Goal: Task Accomplishment & Management: Manage account settings

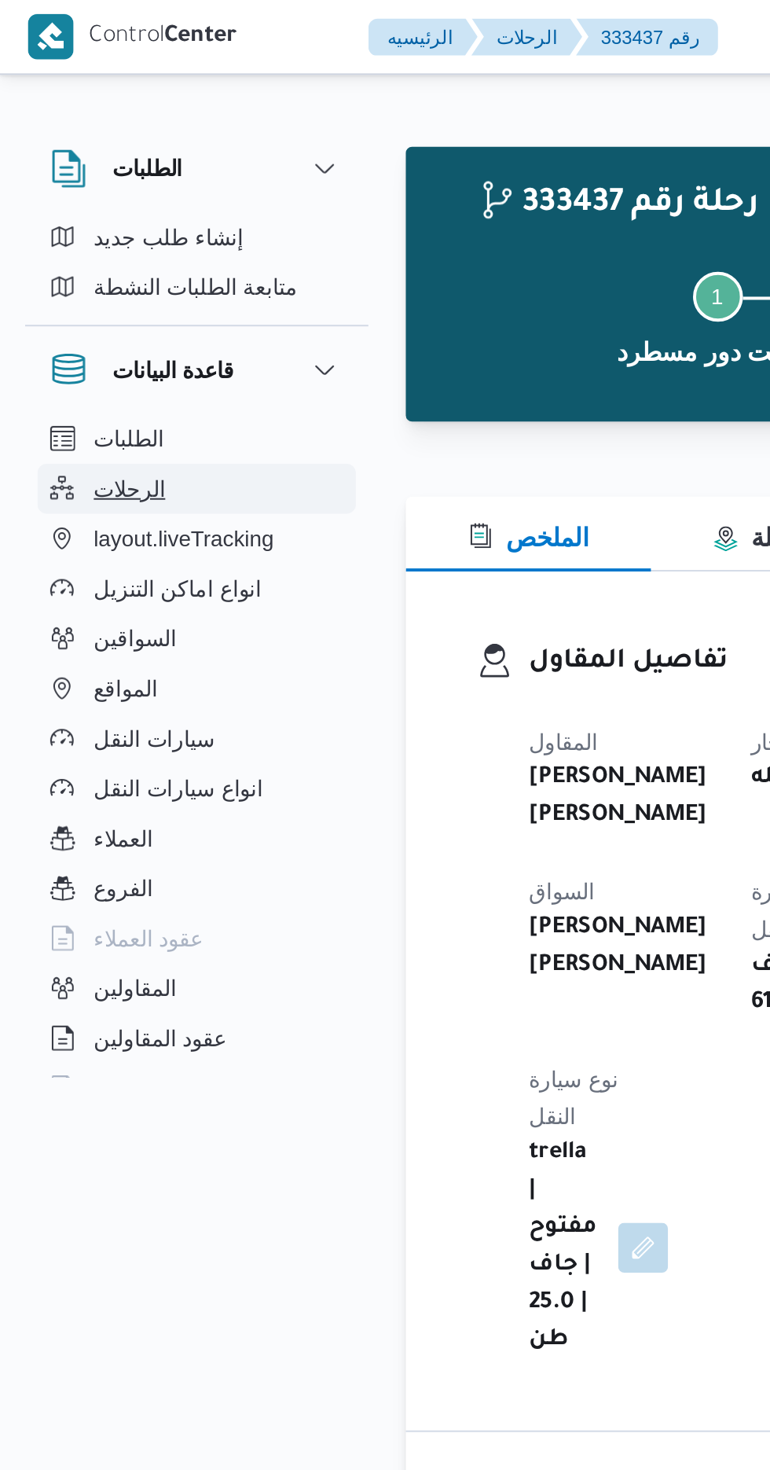
click at [78, 252] on span "الرحلات" at bounding box center [65, 246] width 36 height 19
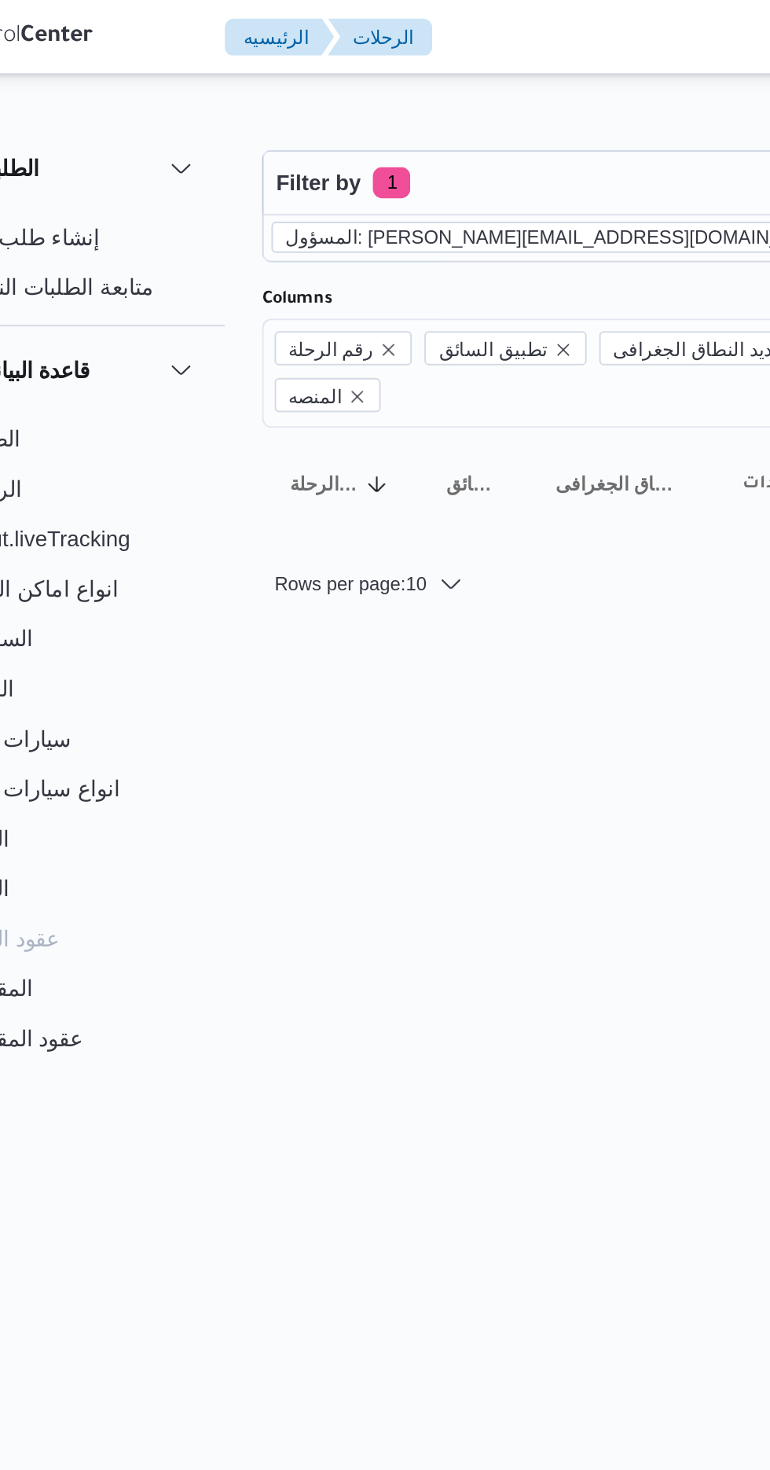
click at [498, 116] on icon "remove selected entity" at bounding box center [502, 119] width 9 height 9
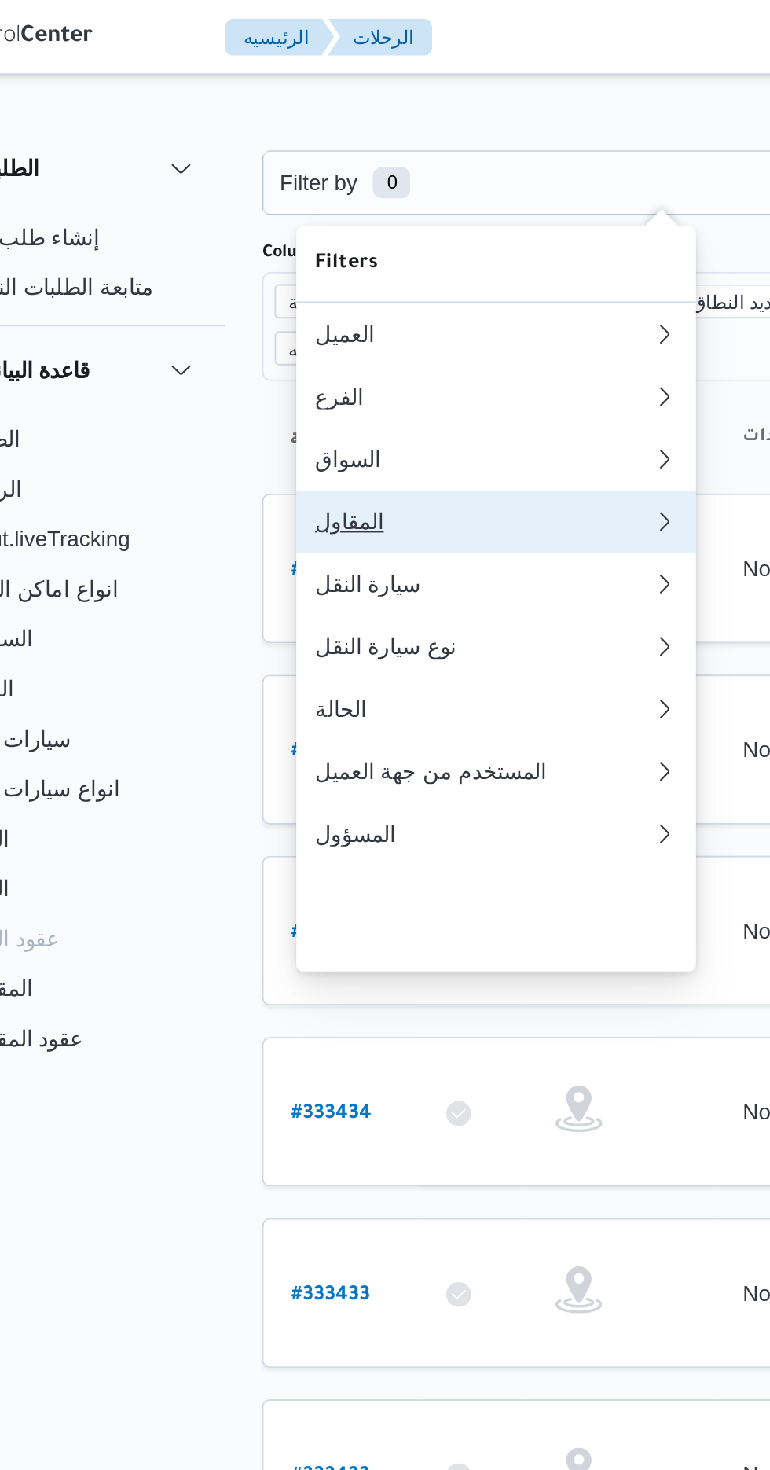
click at [337, 269] on div "المقاول" at bounding box center [316, 262] width 170 height 13
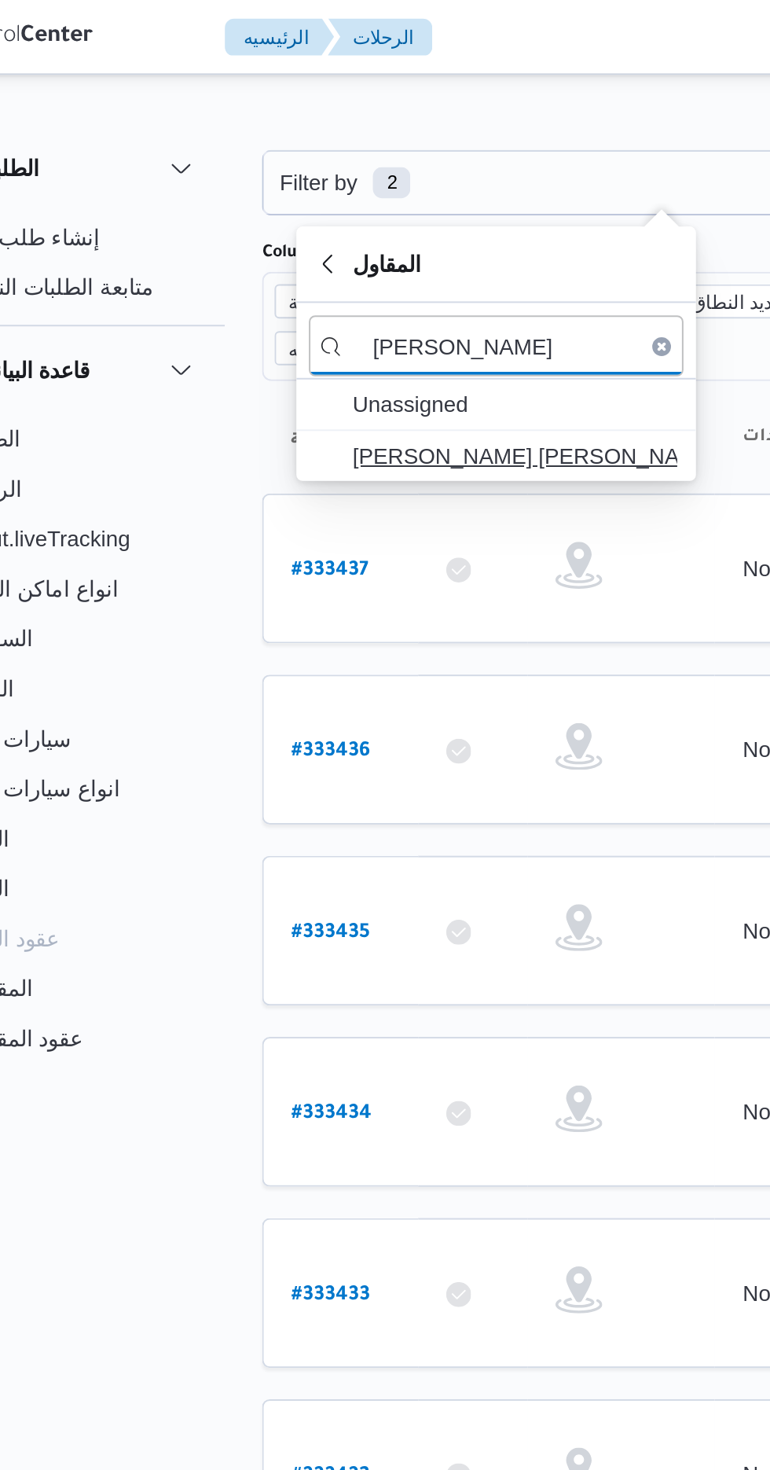
type input "[PERSON_NAME]"
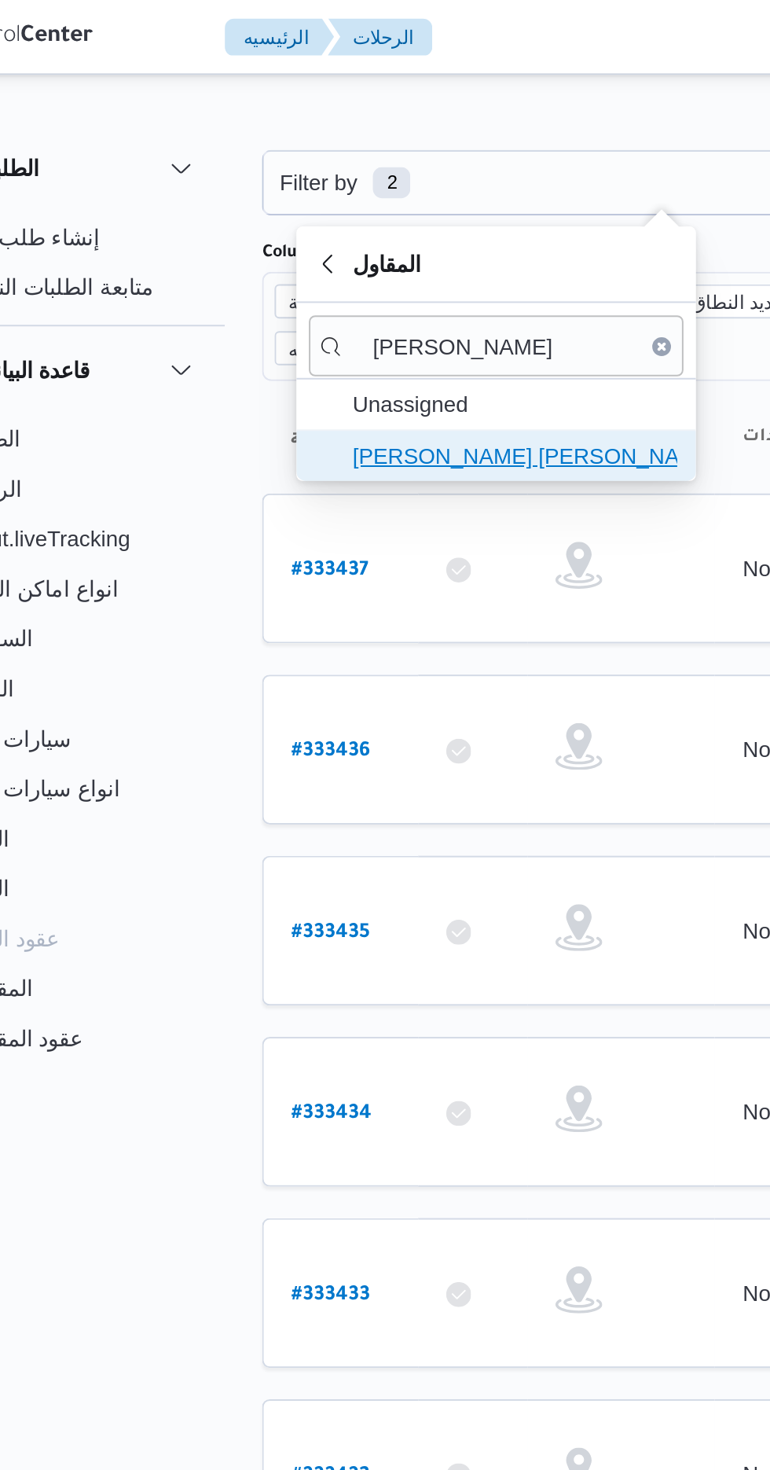
click at [353, 230] on span "[PERSON_NAME] [PERSON_NAME]" at bounding box center [332, 229] width 164 height 19
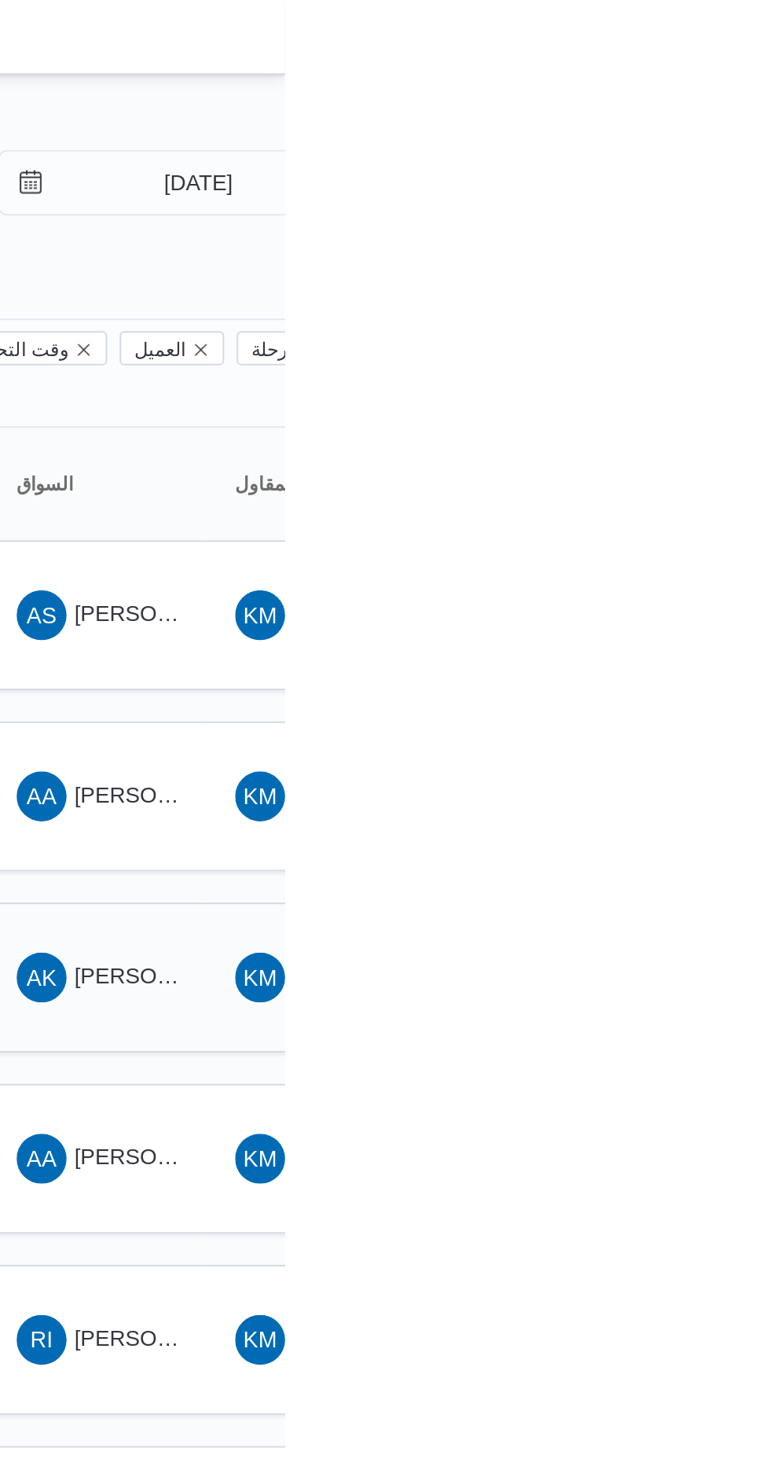
click at [675, 480] on span "AK [PERSON_NAME] [PERSON_NAME]" at bounding box center [676, 492] width 82 height 25
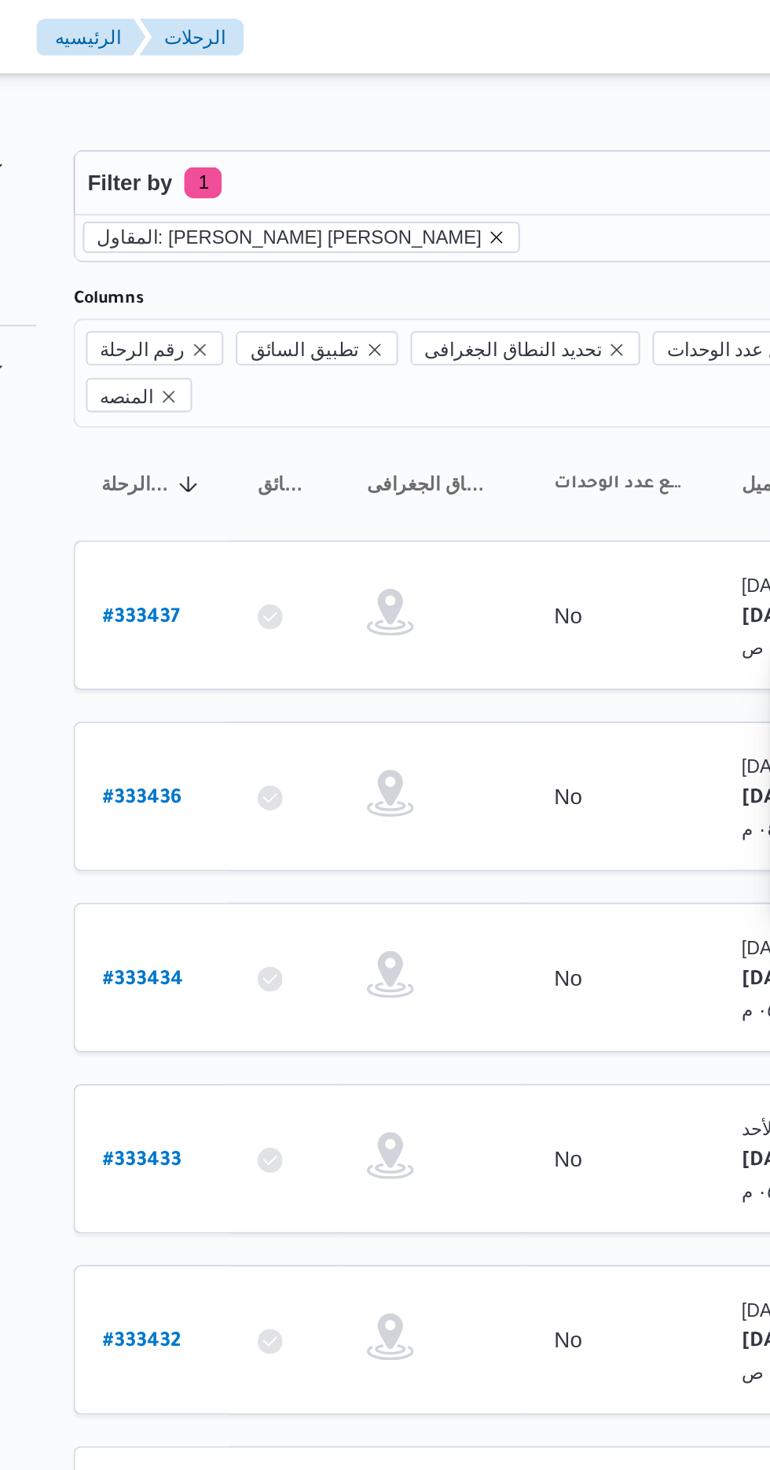
click at [415, 119] on icon "remove selected entity" at bounding box center [418, 119] width 6 height 6
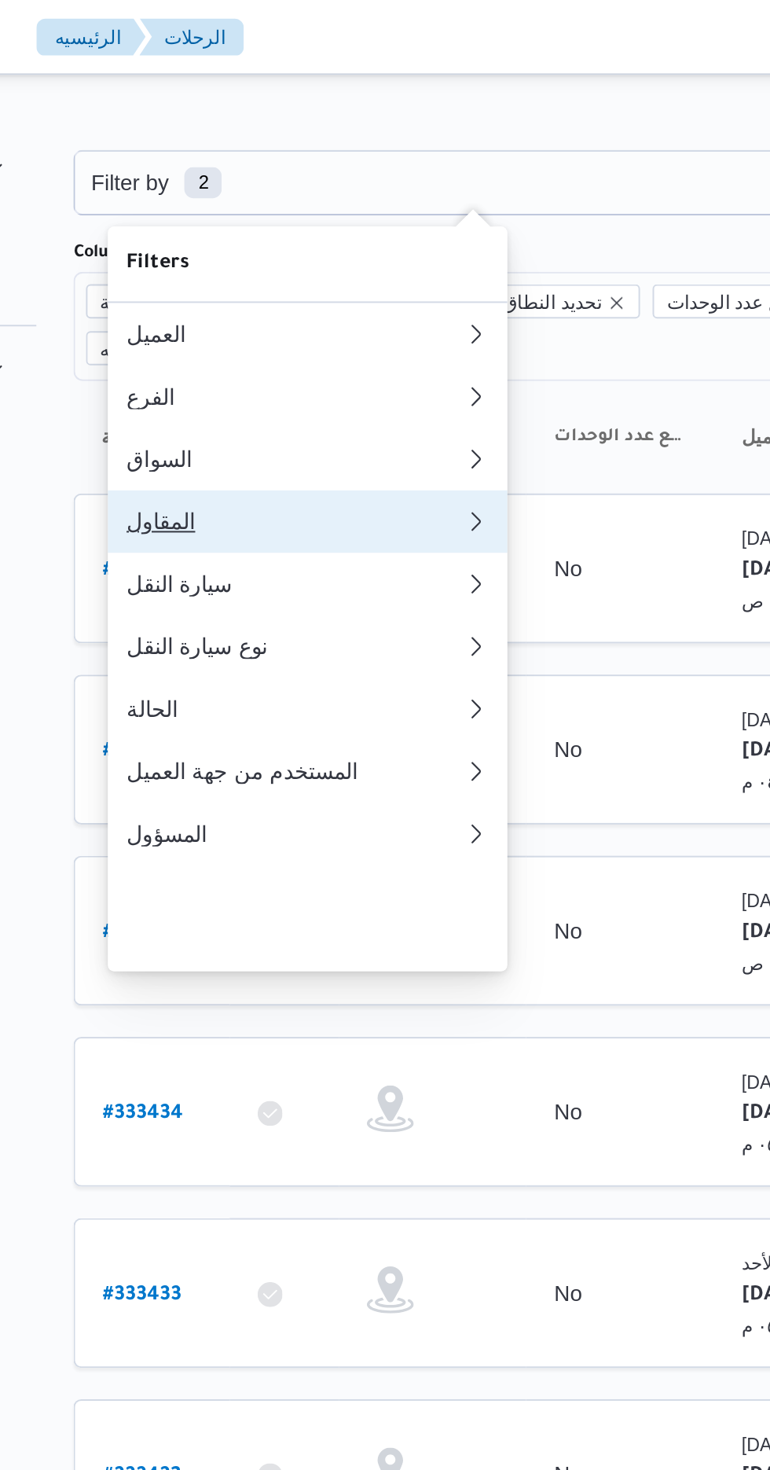
click at [351, 269] on div "المقاول" at bounding box center [313, 262] width 164 height 13
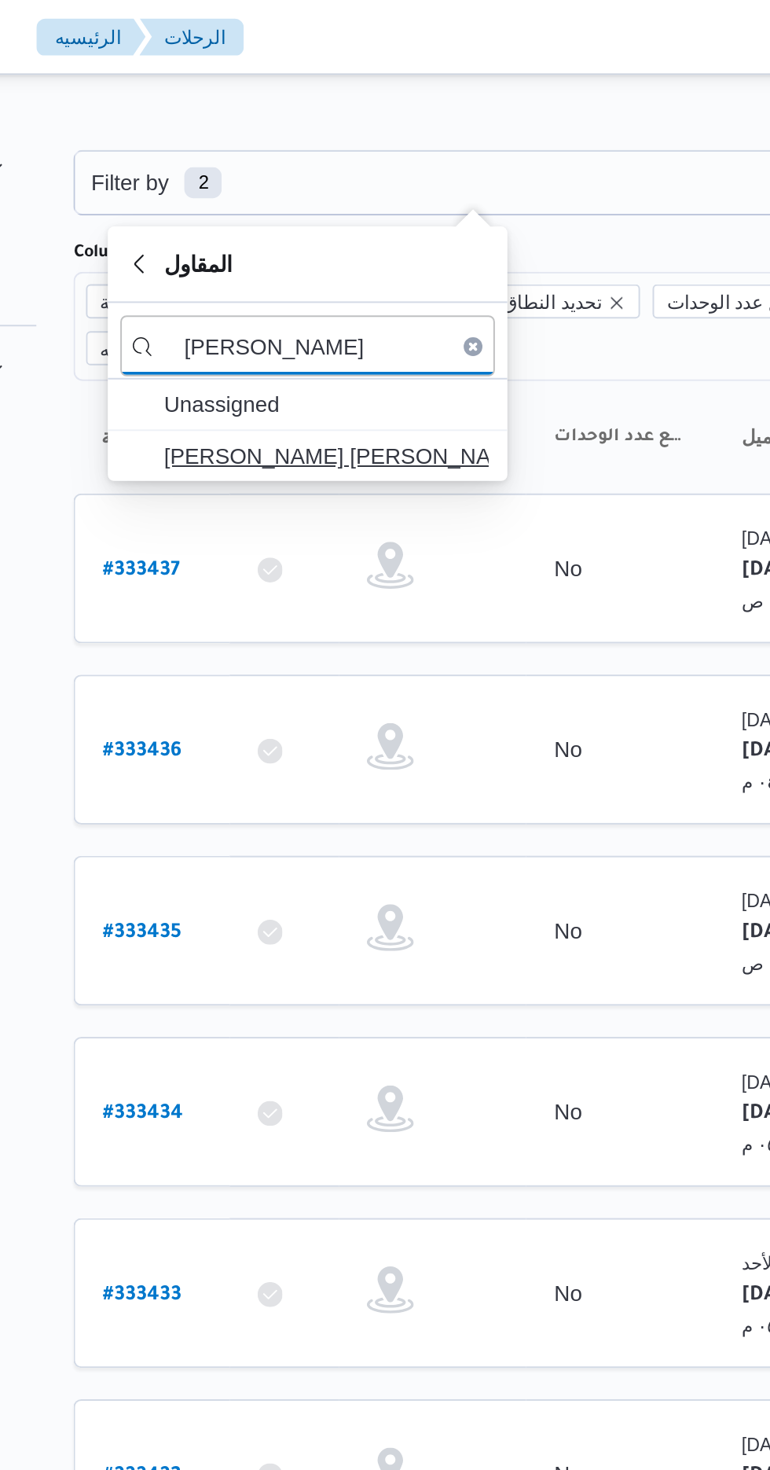
type input "[PERSON_NAME]"
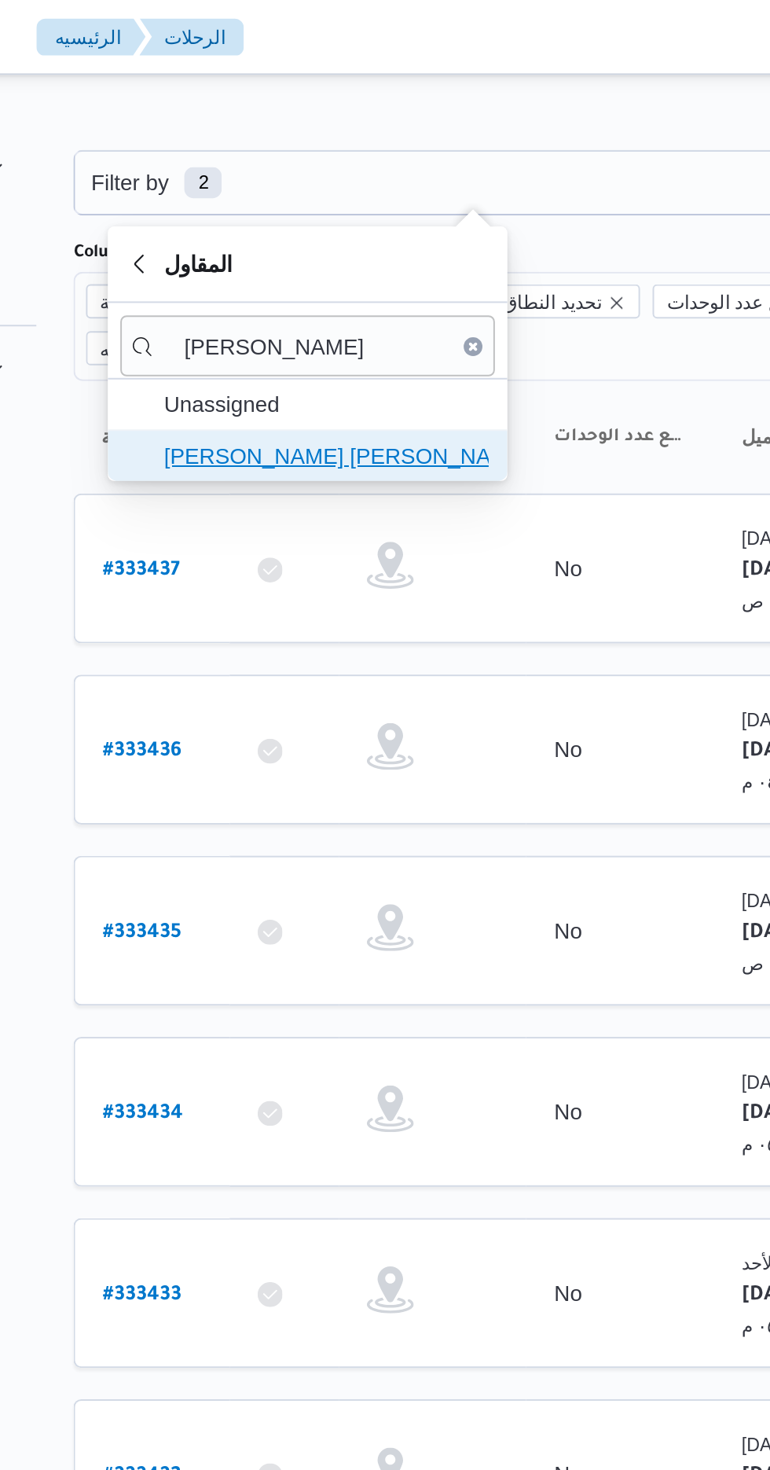
click at [361, 232] on span "[PERSON_NAME] [PERSON_NAME]" at bounding box center [332, 229] width 164 height 19
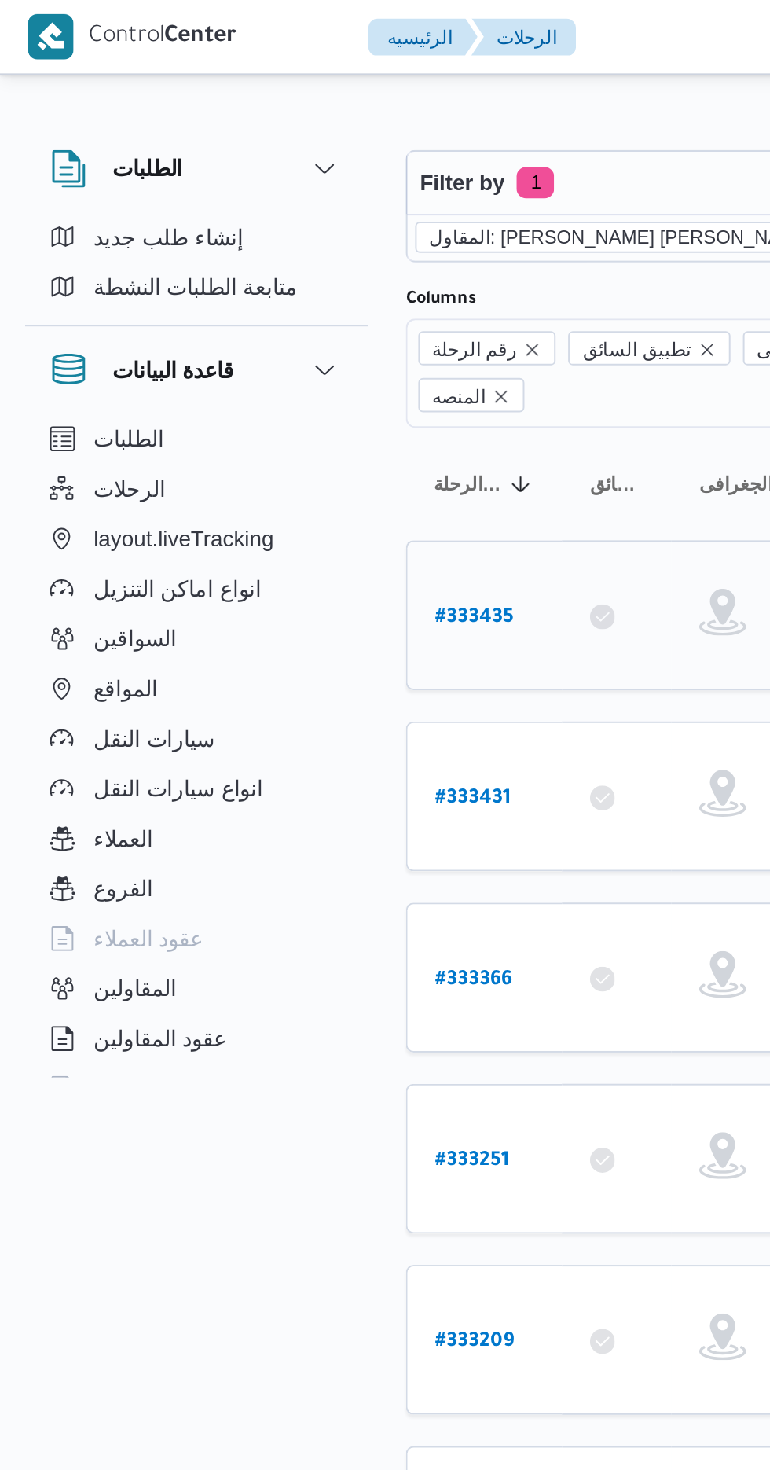
click at [244, 306] on b "# 333435" at bounding box center [238, 311] width 39 height 11
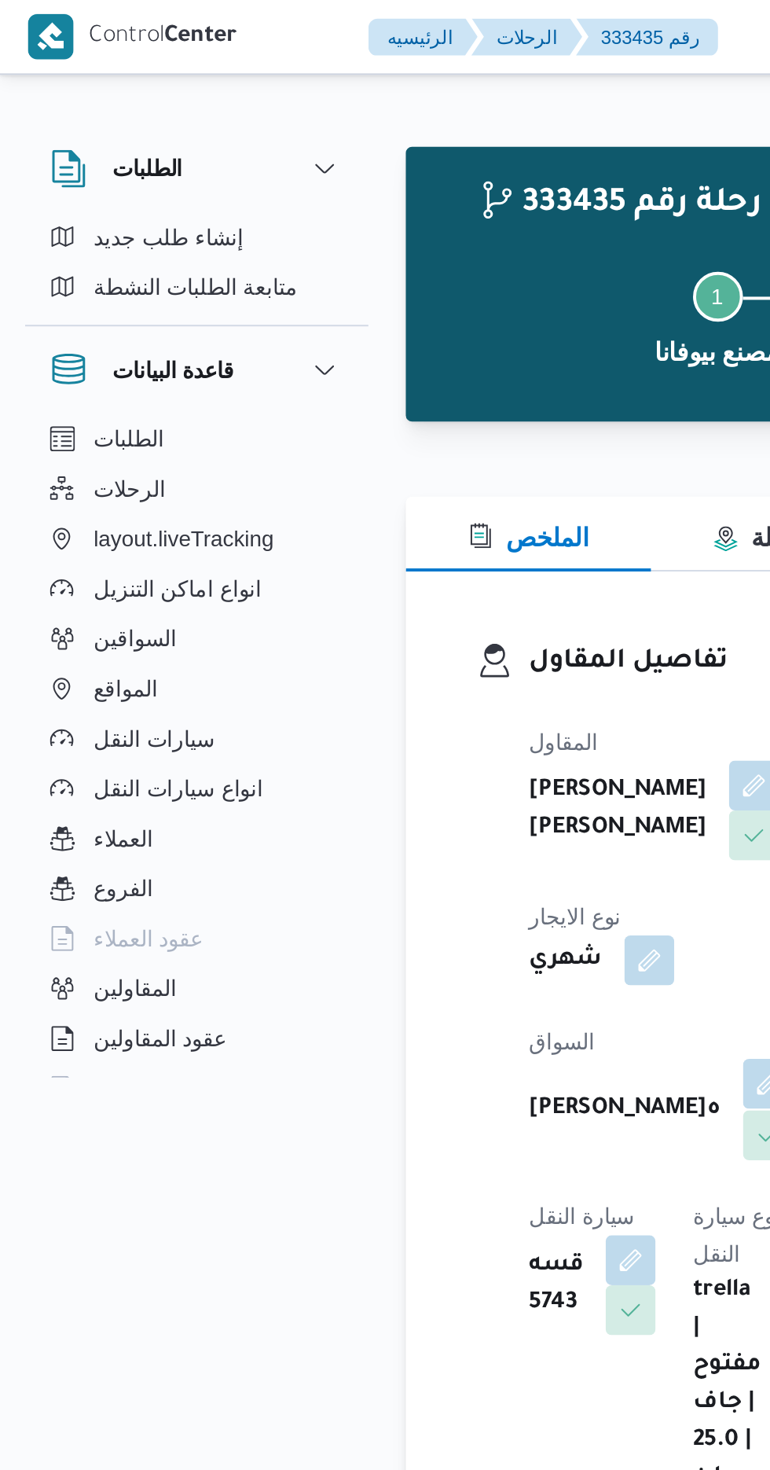
click at [374, 533] on button "button" at bounding box center [386, 545] width 25 height 25
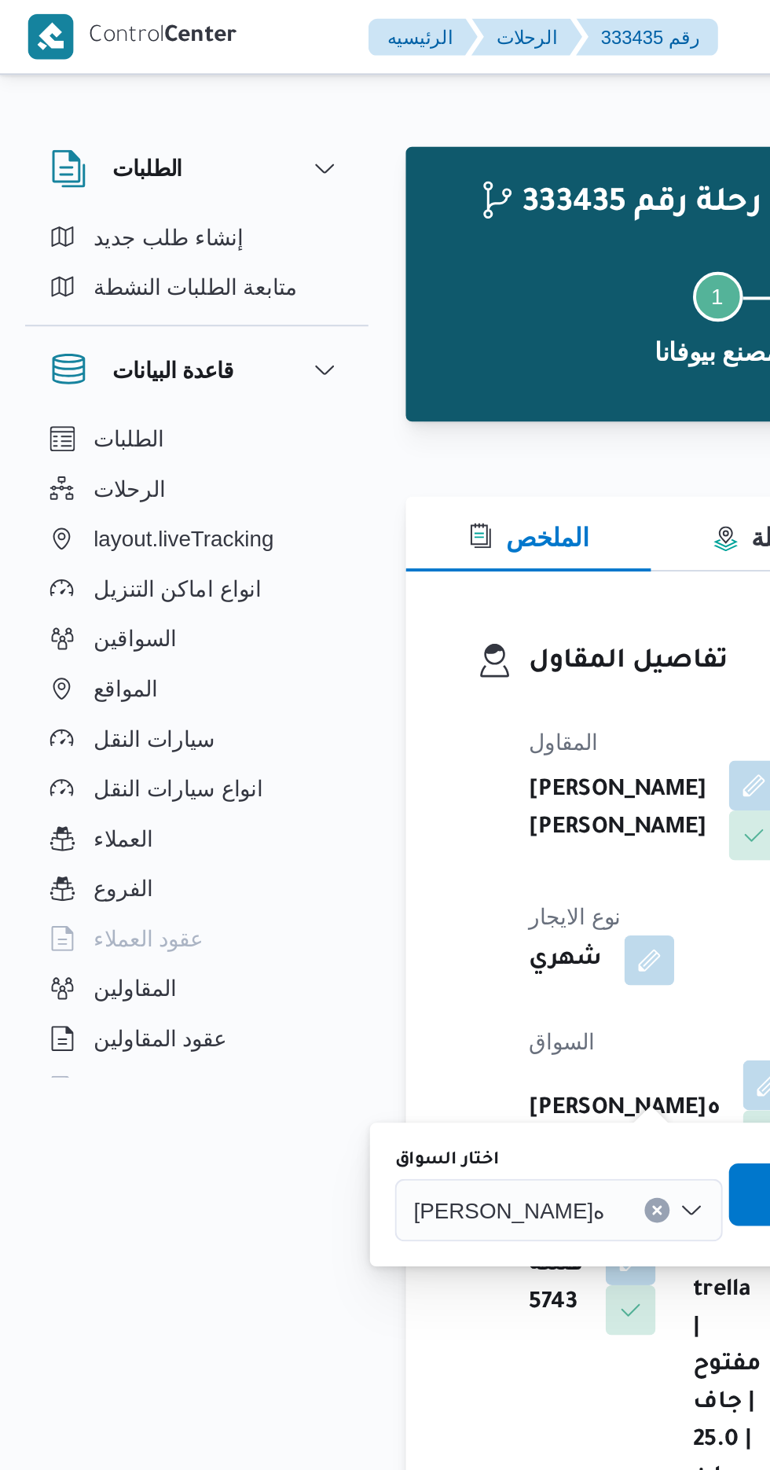
click at [286, 594] on div "[PERSON_NAME]ه" at bounding box center [281, 609] width 165 height 31
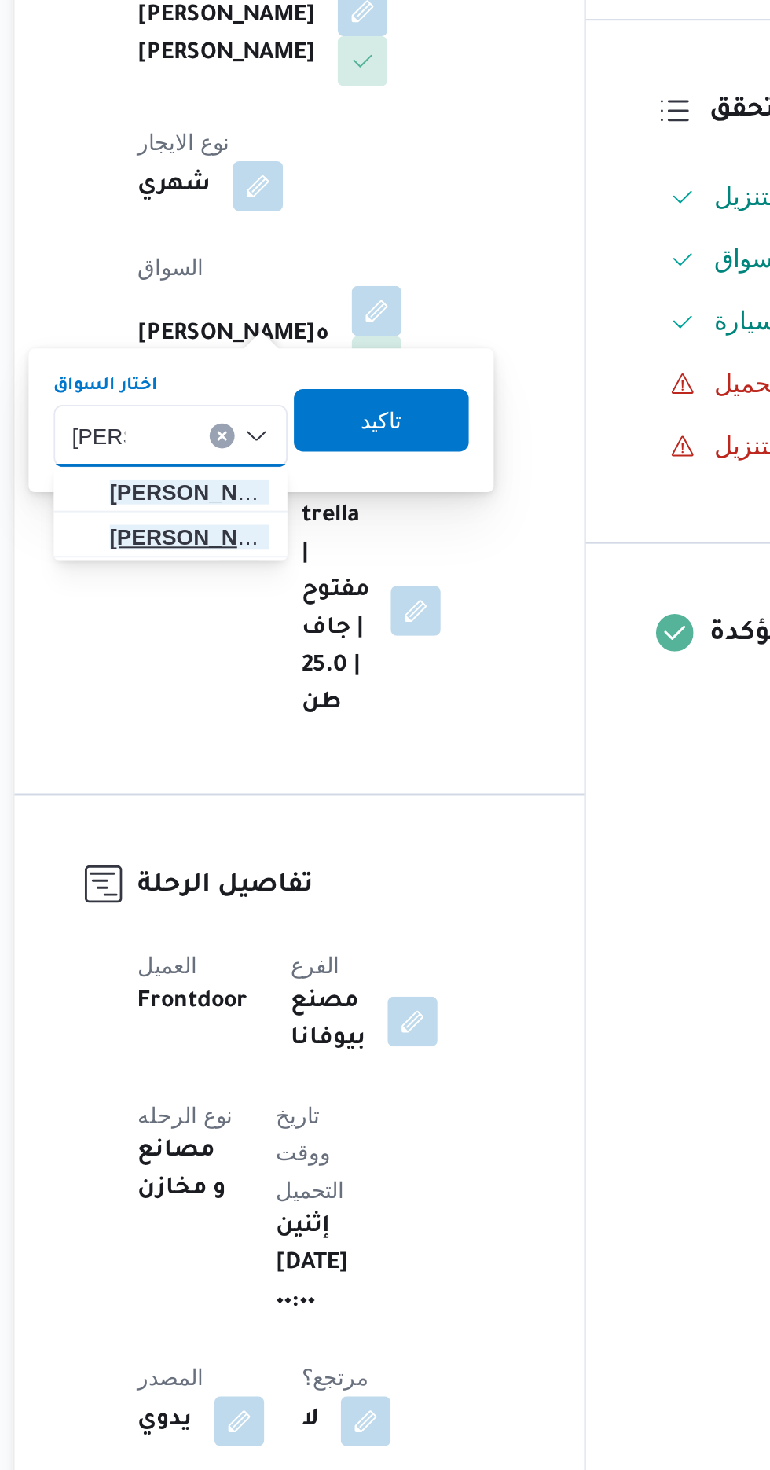
type input "[PERSON_NAME]"
click at [318, 661] on mark "[PERSON_NAME]" at bounding box center [298, 660] width 92 height 13
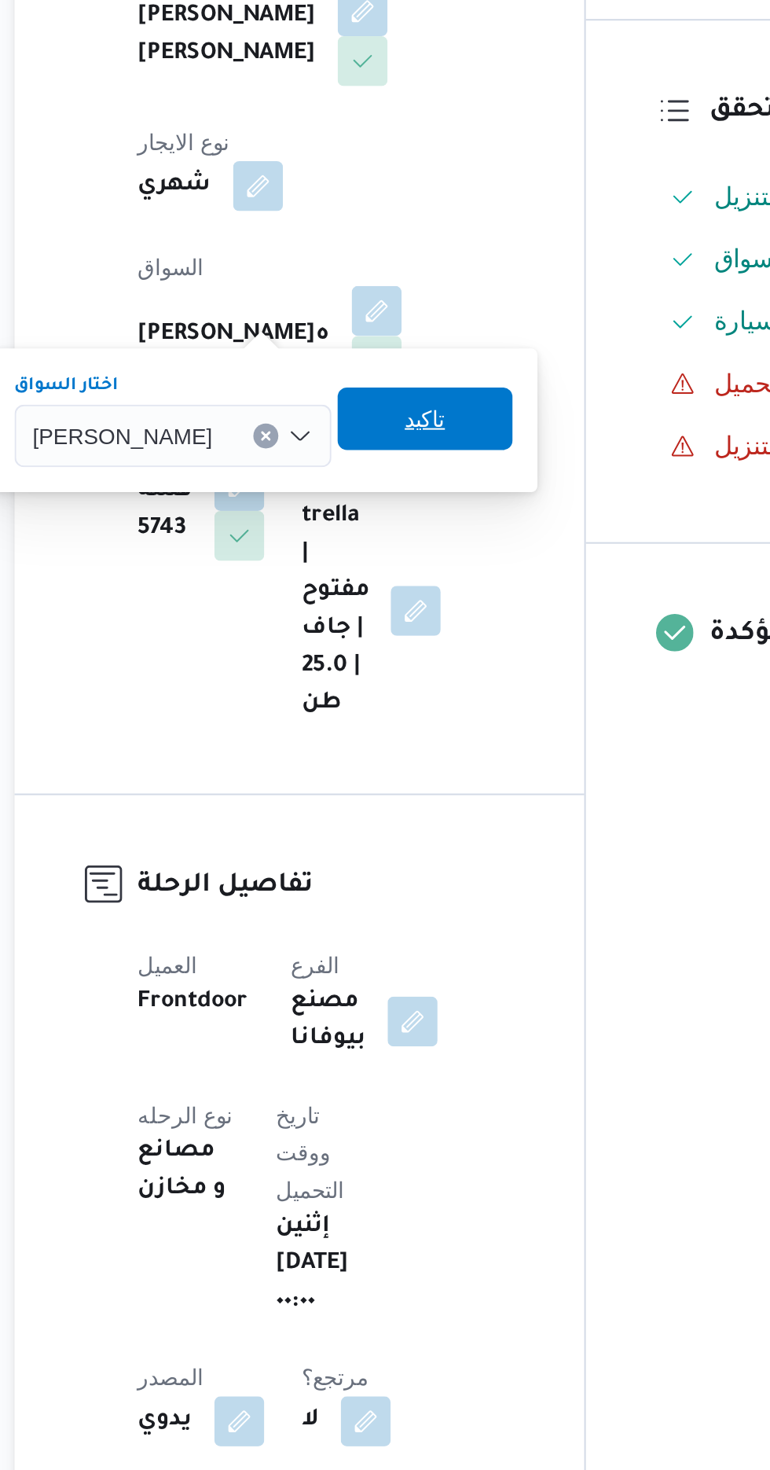
click at [424, 604] on span "تاكيد" at bounding box center [411, 600] width 88 height 31
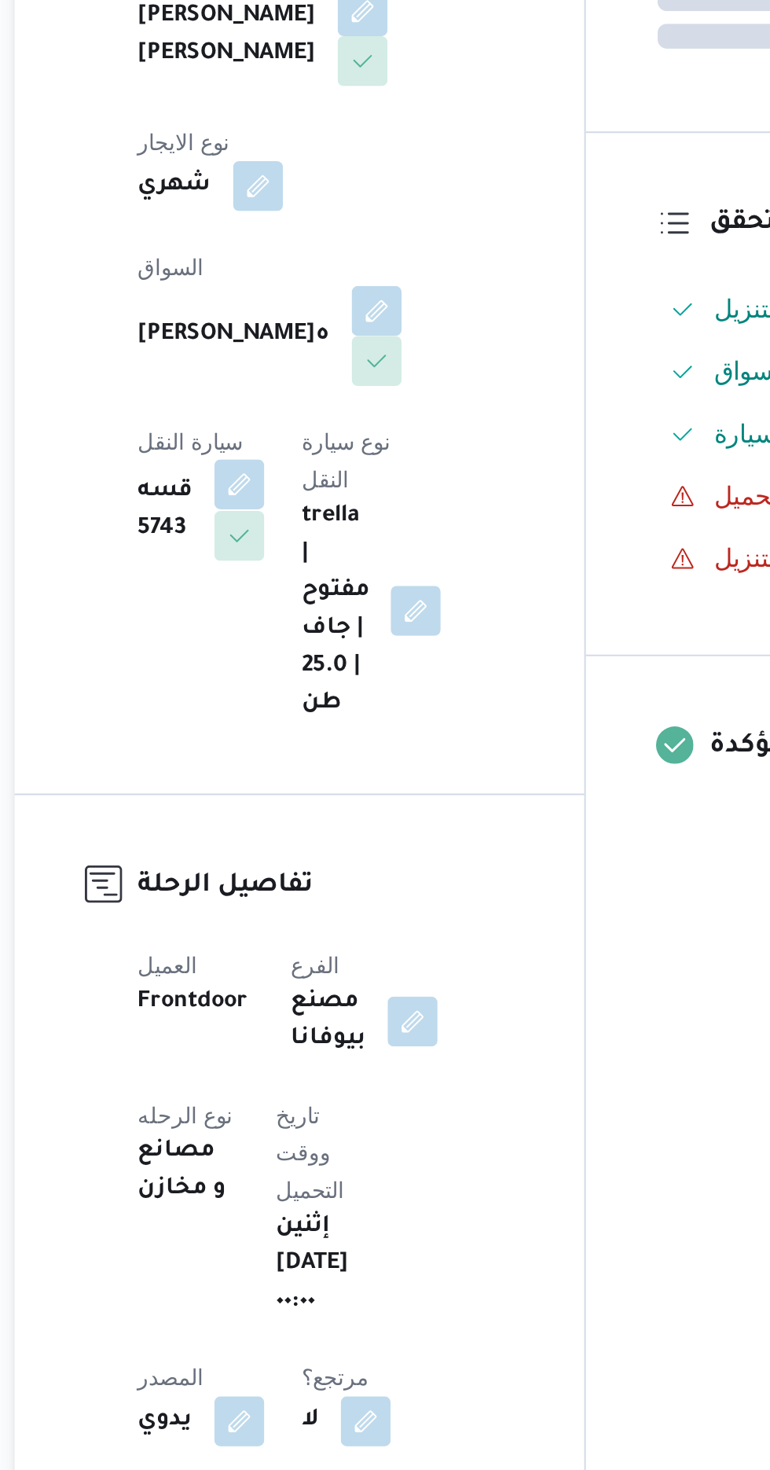
click at [330, 621] on button "button" at bounding box center [317, 633] width 25 height 25
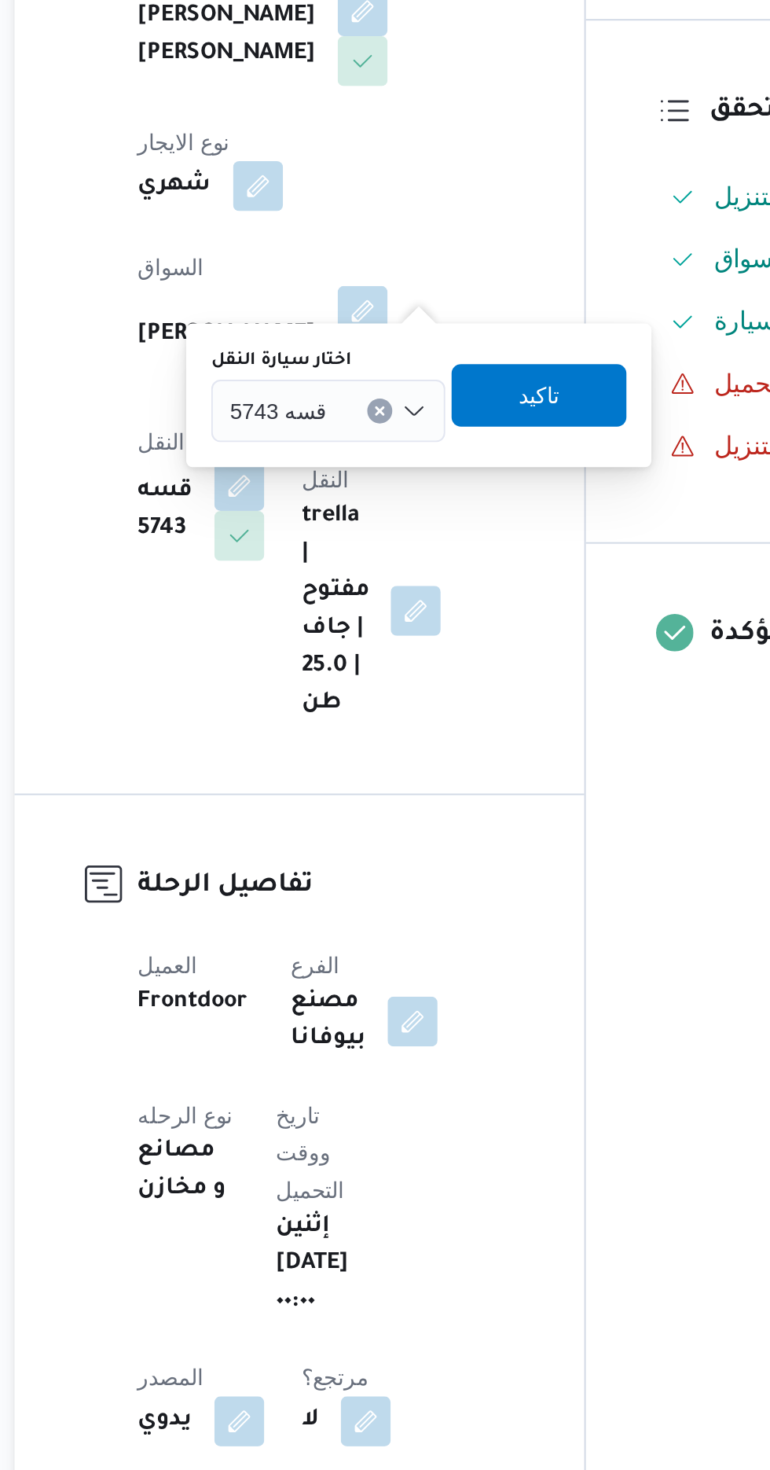
click at [377, 597] on div "قسه 5743" at bounding box center [362, 596] width 118 height 31
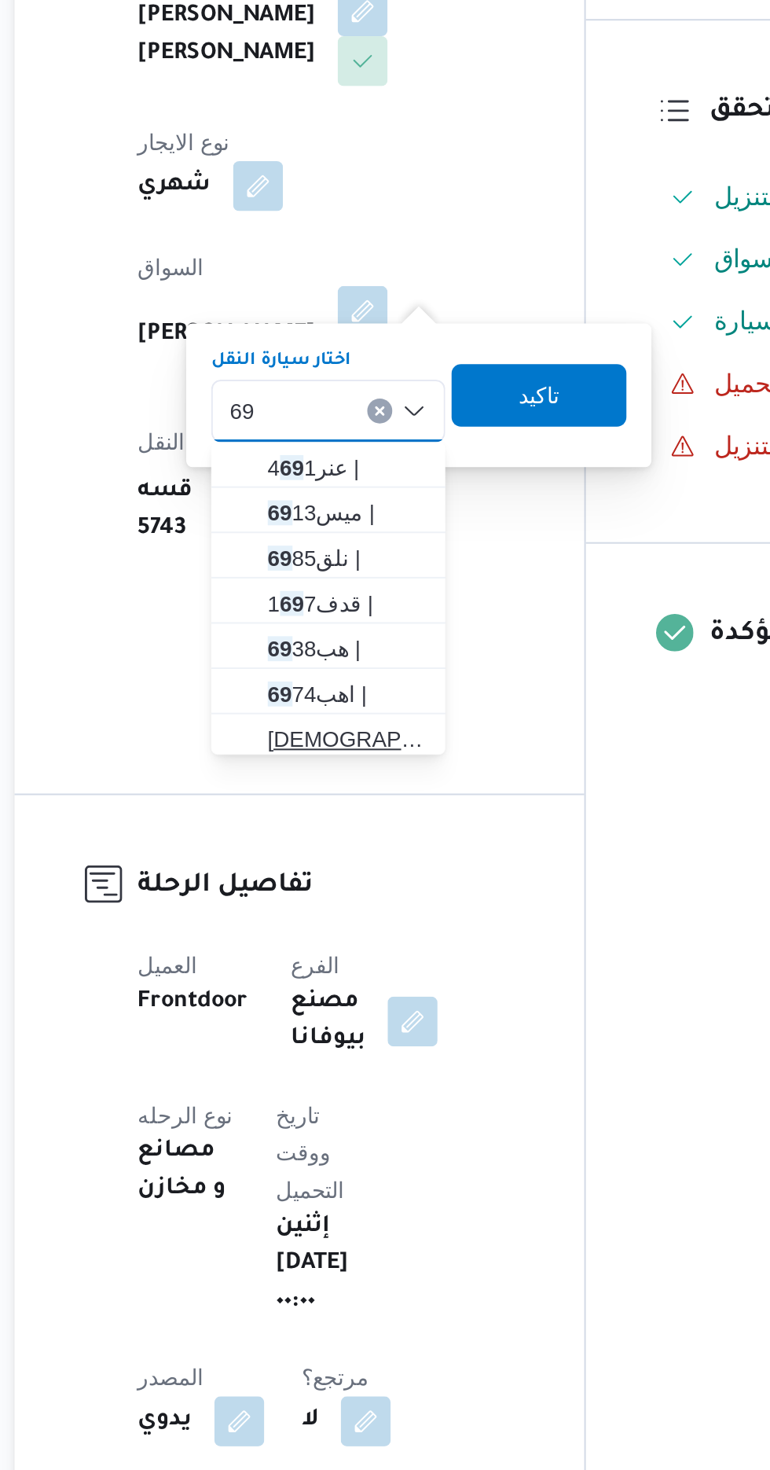
type input "69"
click at [372, 758] on span "[DEMOGRAPHIC_DATA] 69 74 |" at bounding box center [372, 761] width 80 height 19
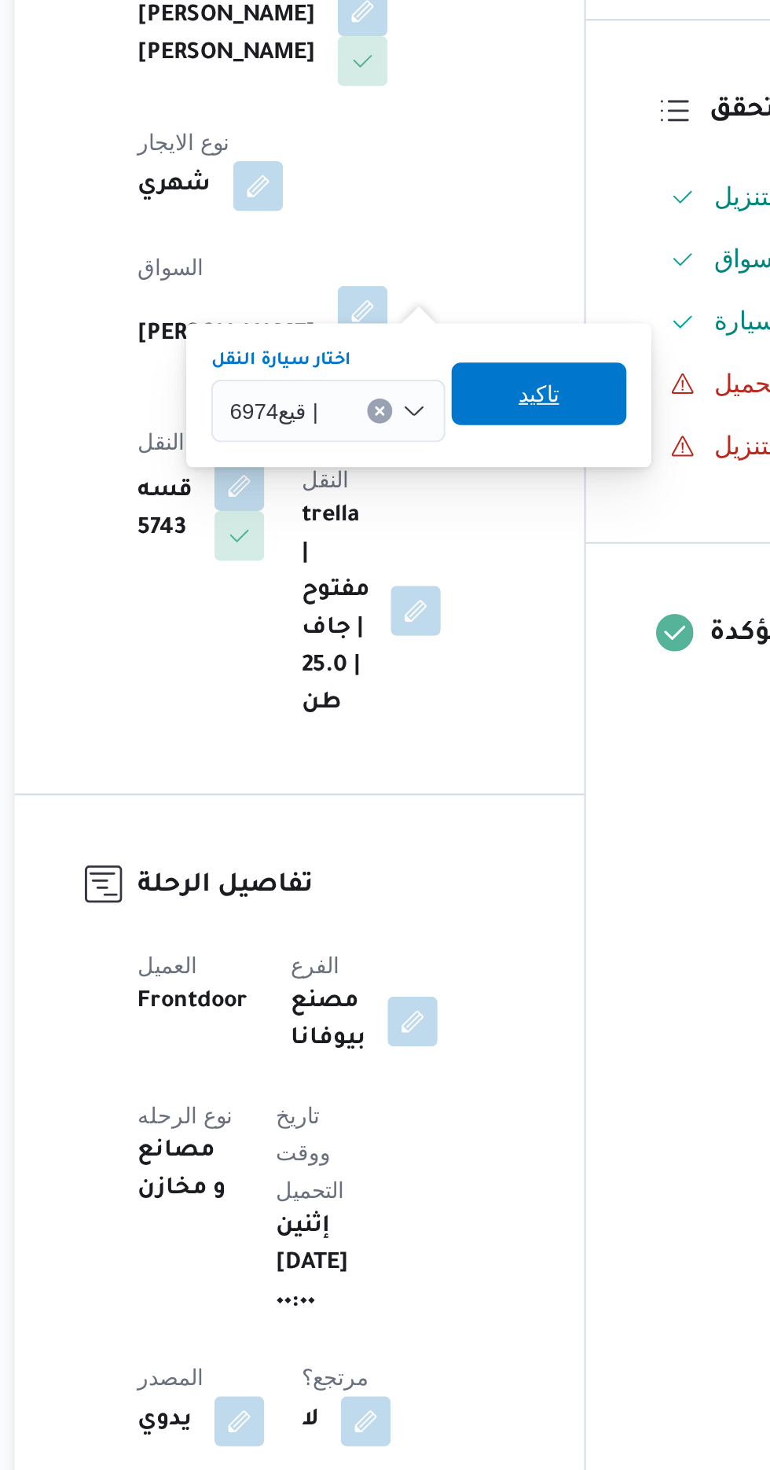
click at [484, 593] on span "تاكيد" at bounding box center [469, 587] width 88 height 31
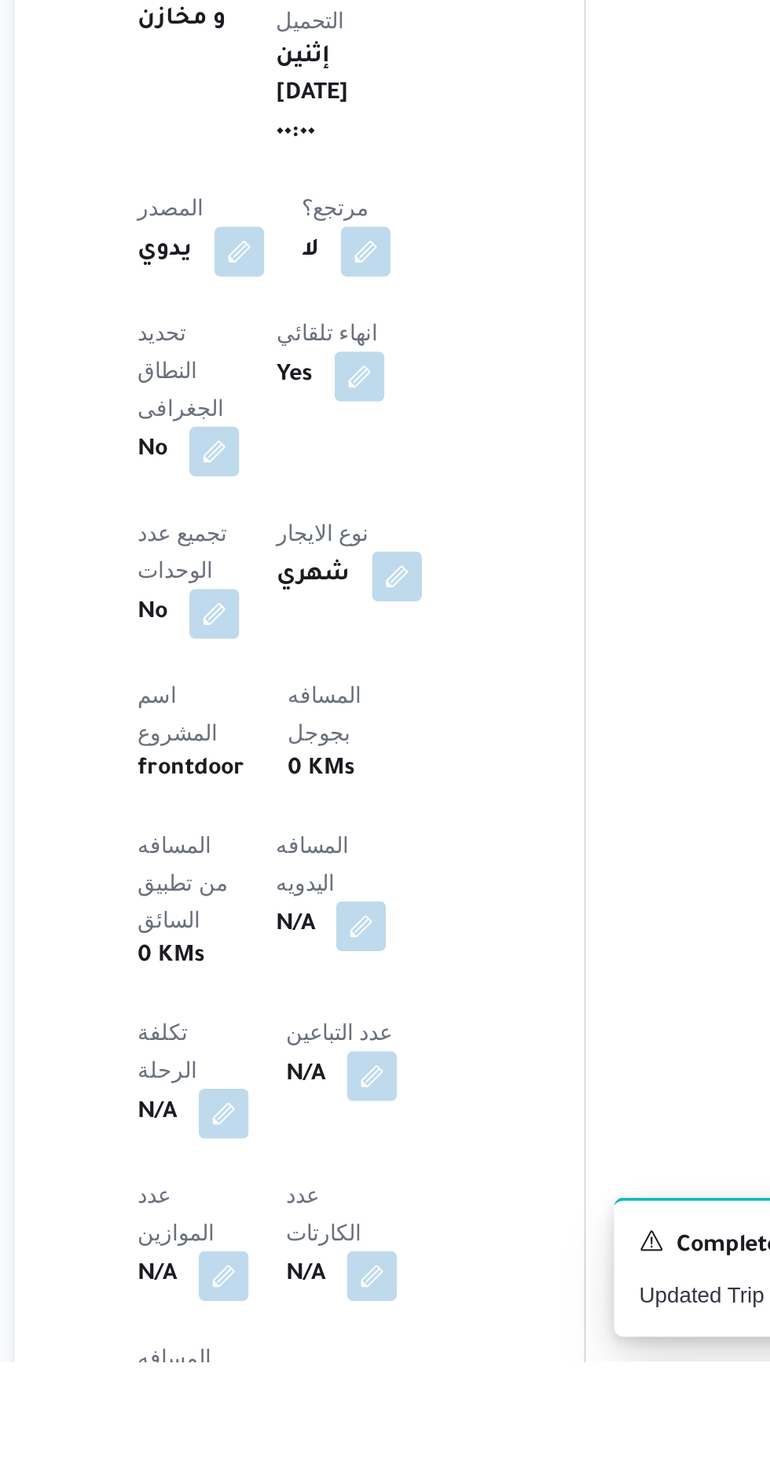
scroll to position [215, 0]
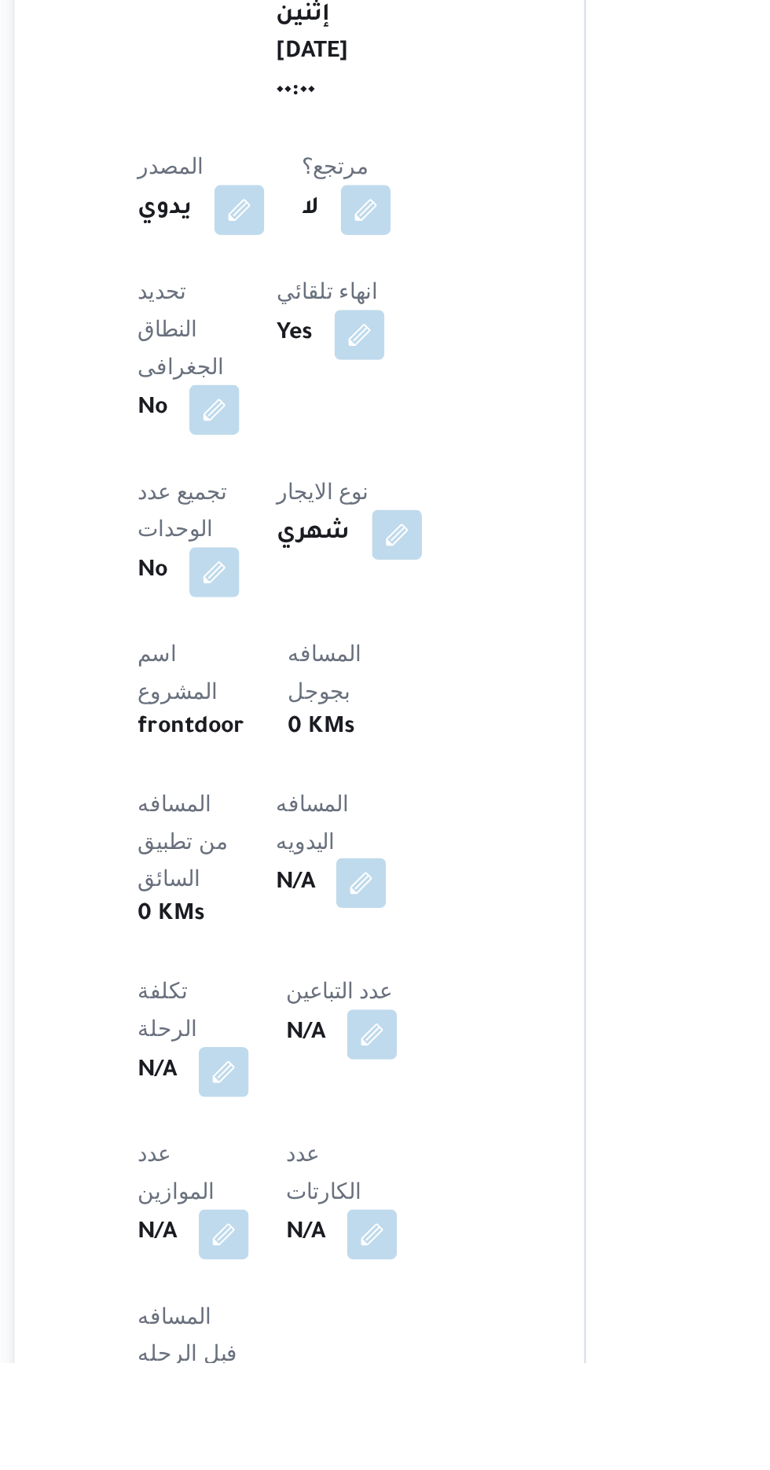
click at [366, 1216] on button "button" at bounding box center [378, 1228] width 25 height 25
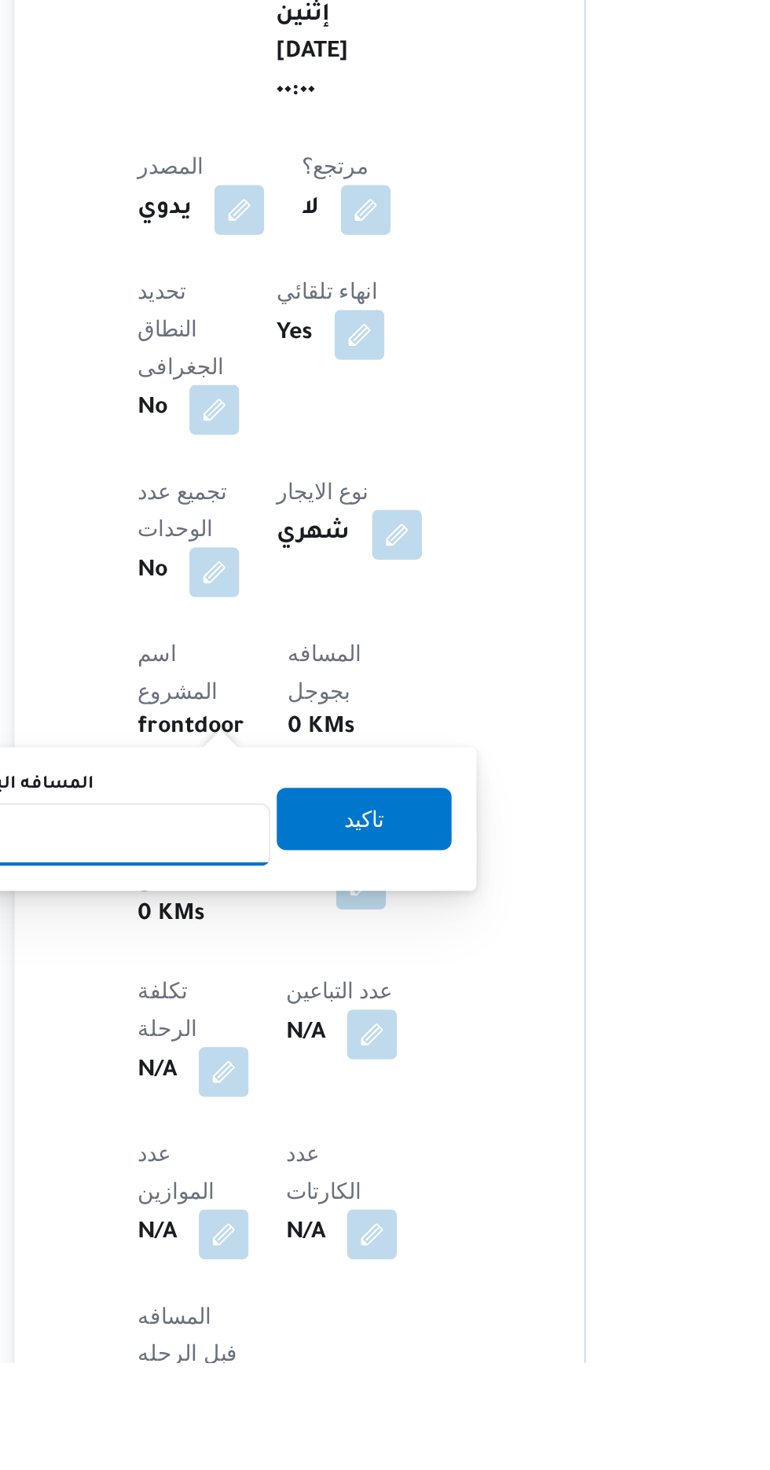
click at [309, 1208] on input "المسافه اليدويه" at bounding box center [255, 1204] width 156 height 31
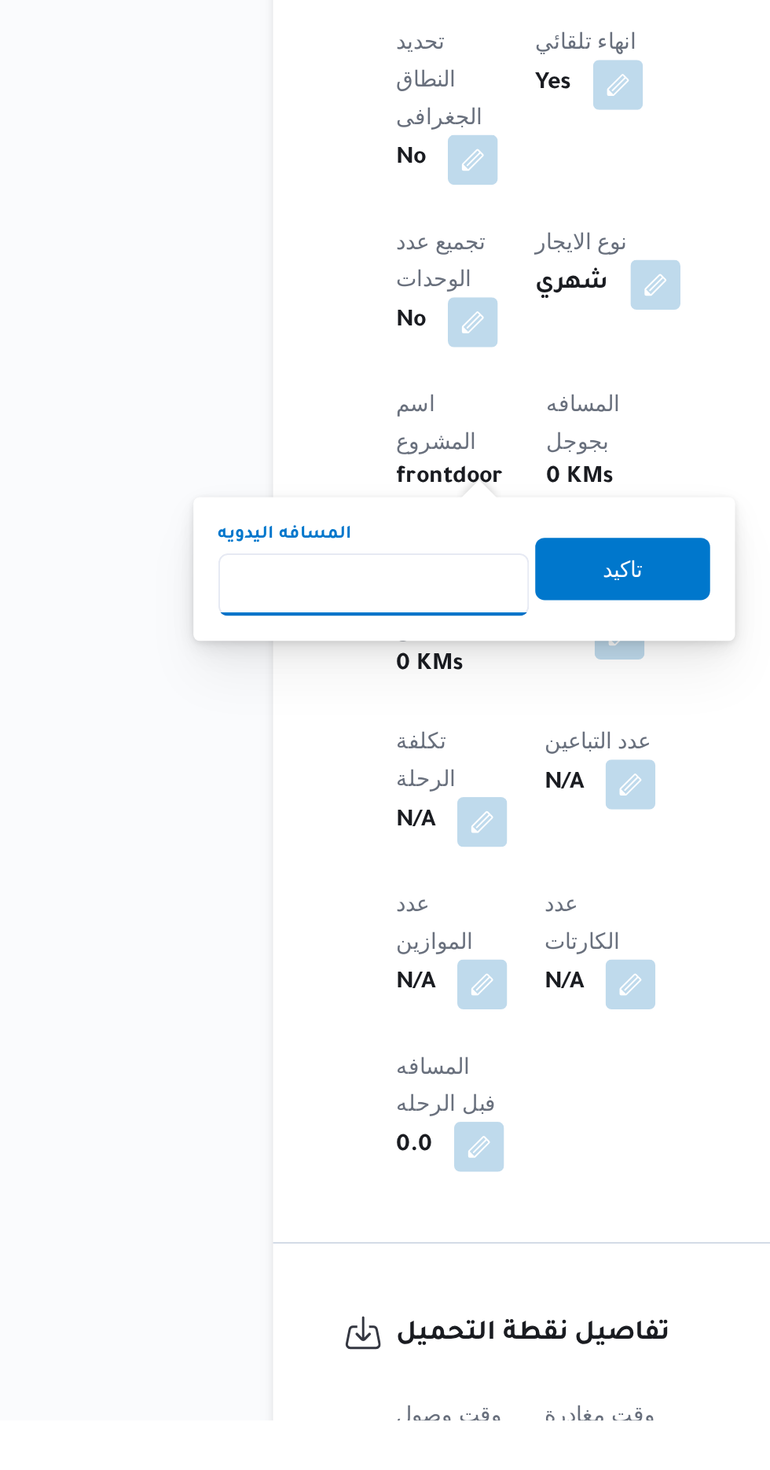
scroll to position [370, 0]
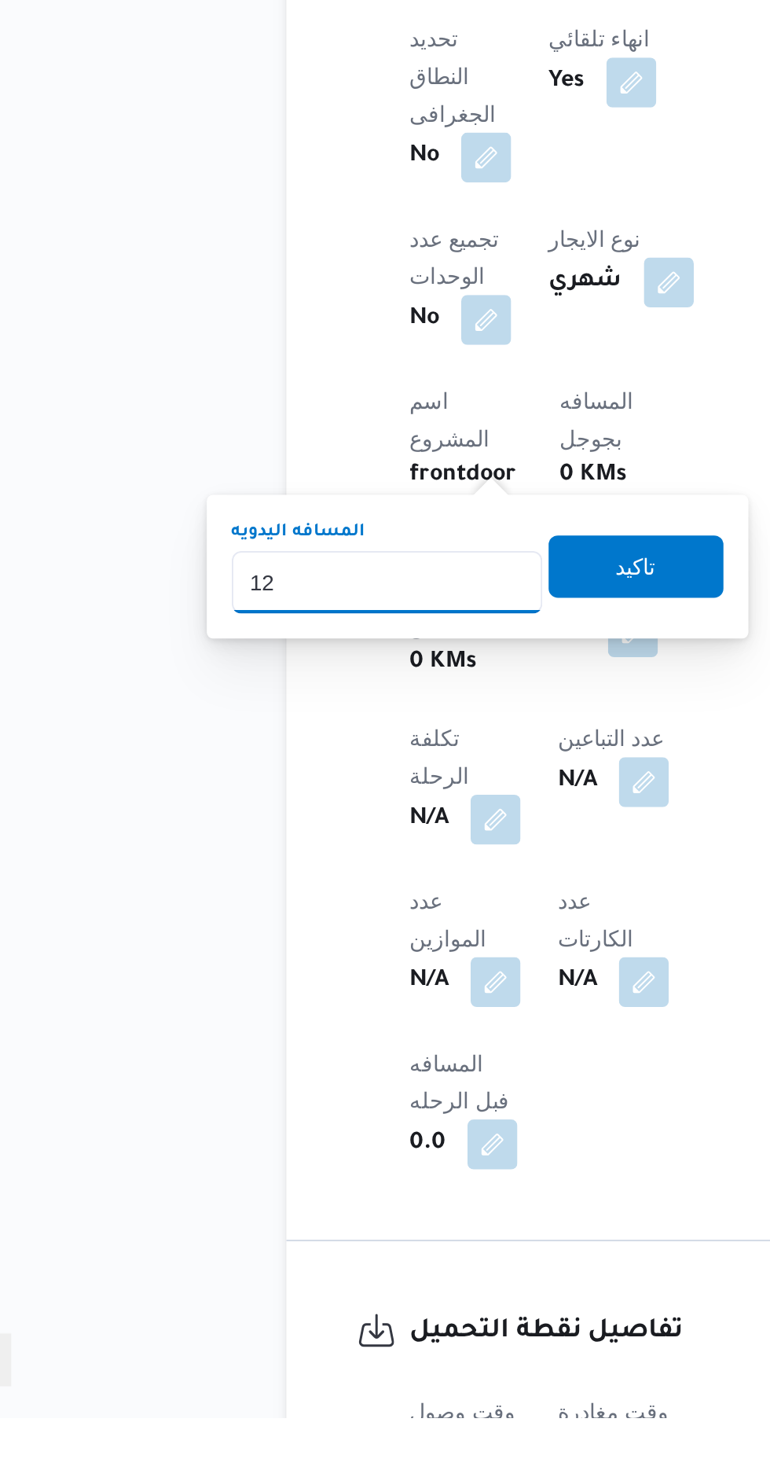
type input "120"
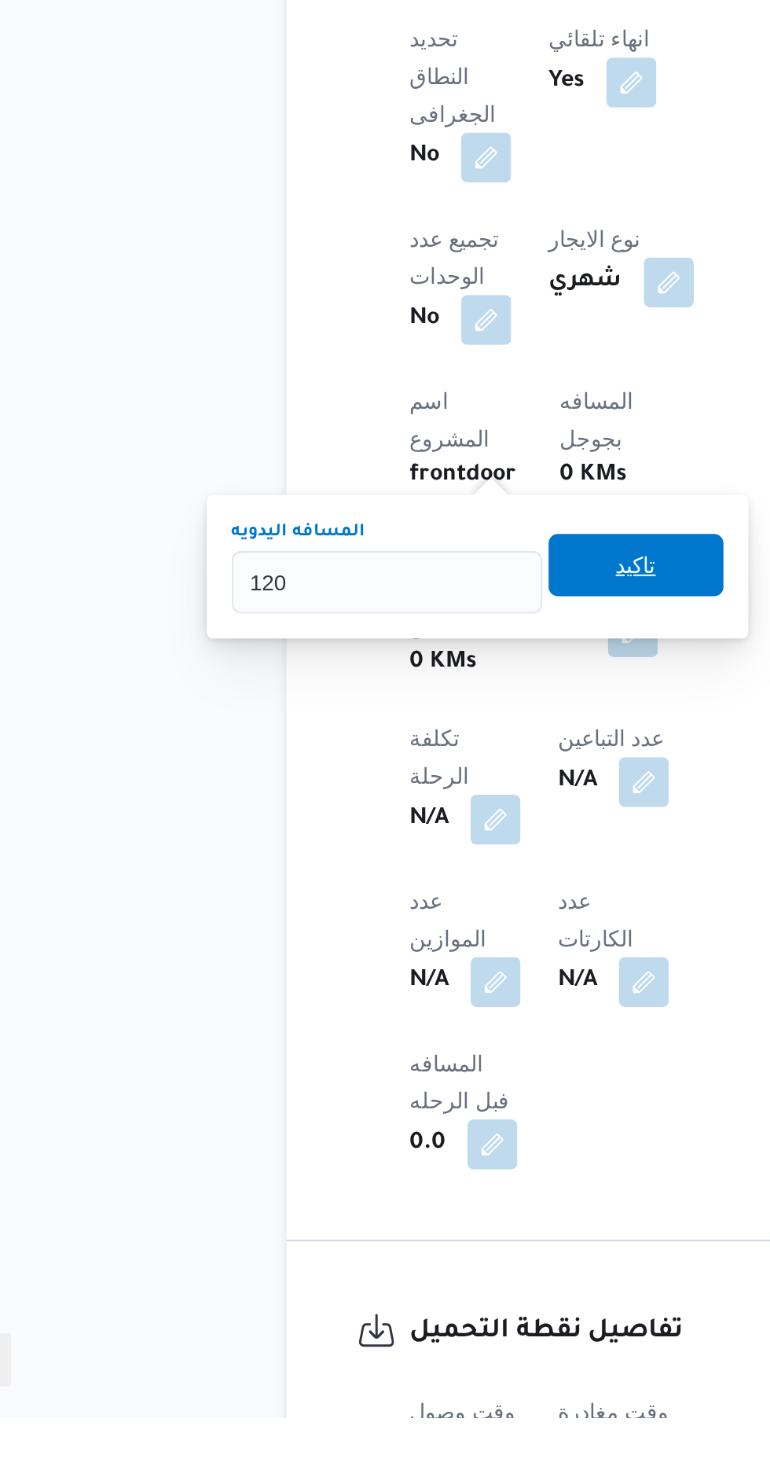
click at [391, 1048] on span "تاكيد" at bounding box center [380, 1040] width 20 height 19
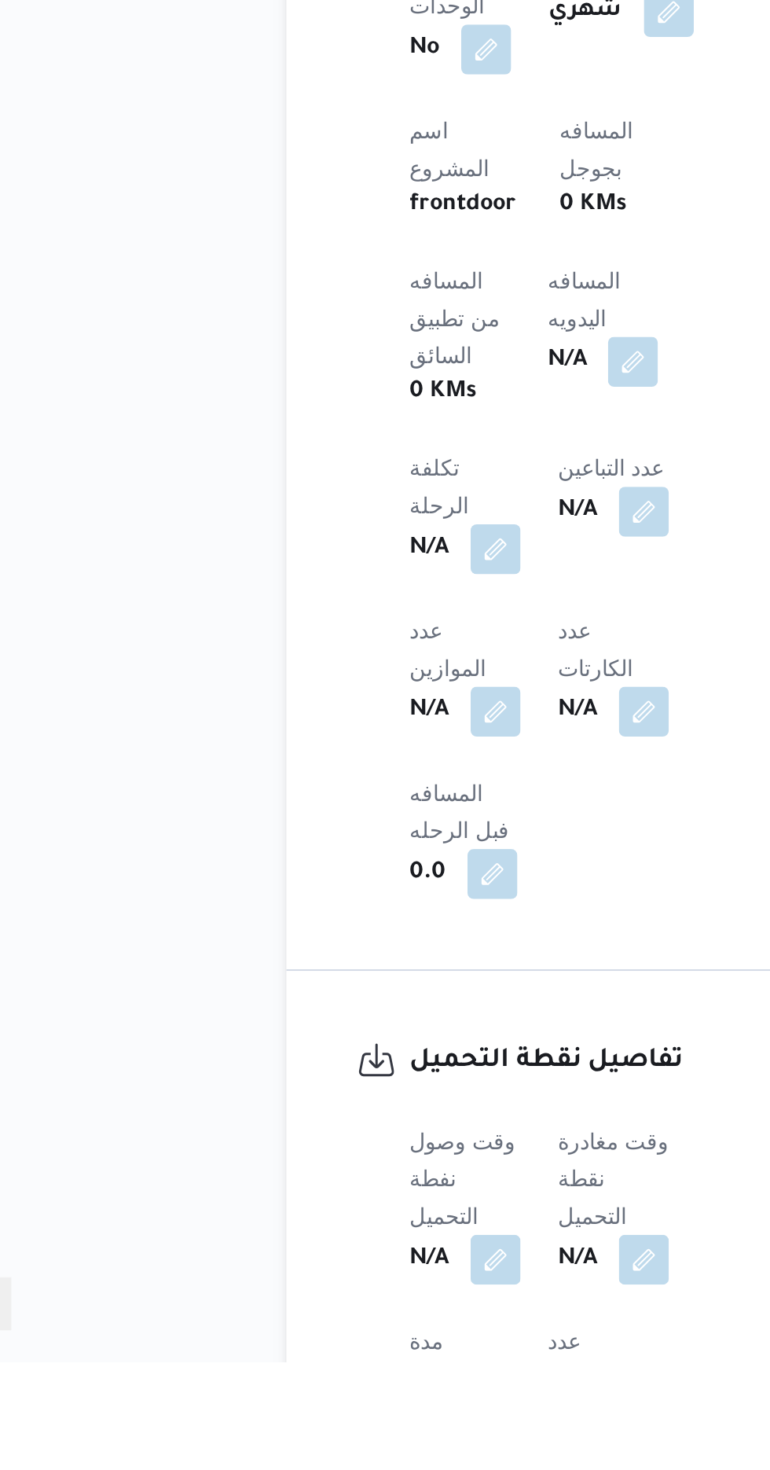
scroll to position [479, 0]
click at [319, 1405] on button "button" at bounding box center [309, 1417] width 25 height 25
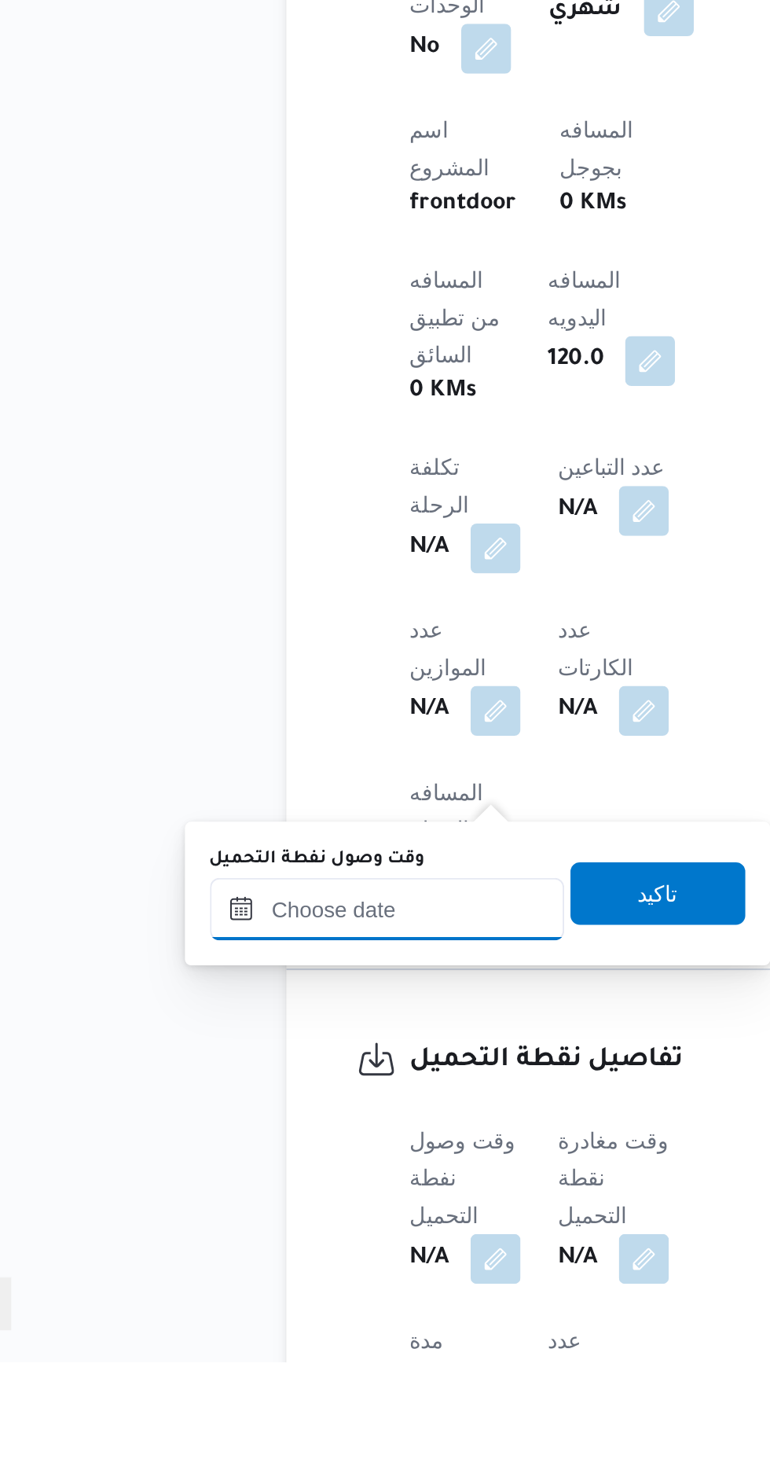
click at [291, 1243] on input "وقت وصول نفطة التحميل" at bounding box center [255, 1241] width 178 height 31
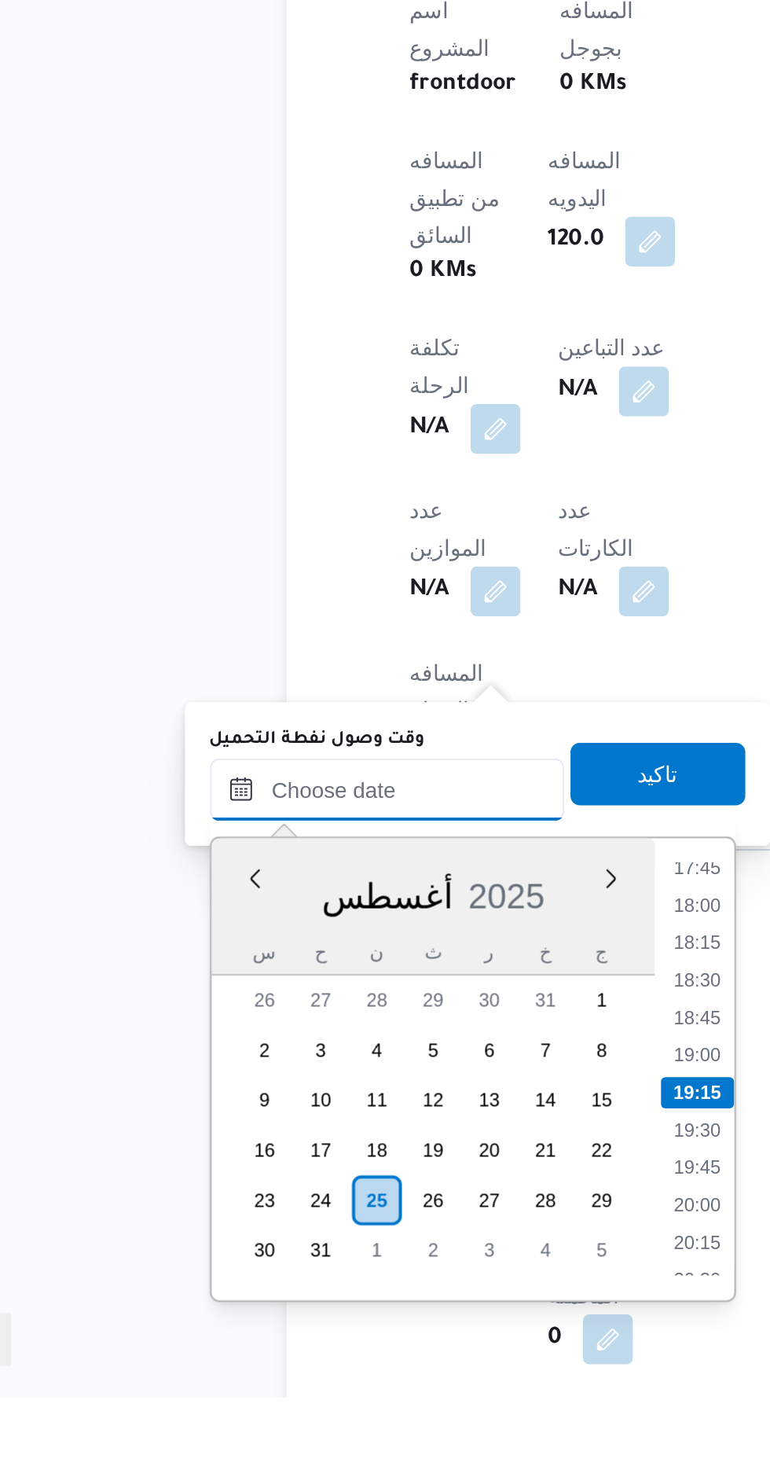
scroll to position [557, 0]
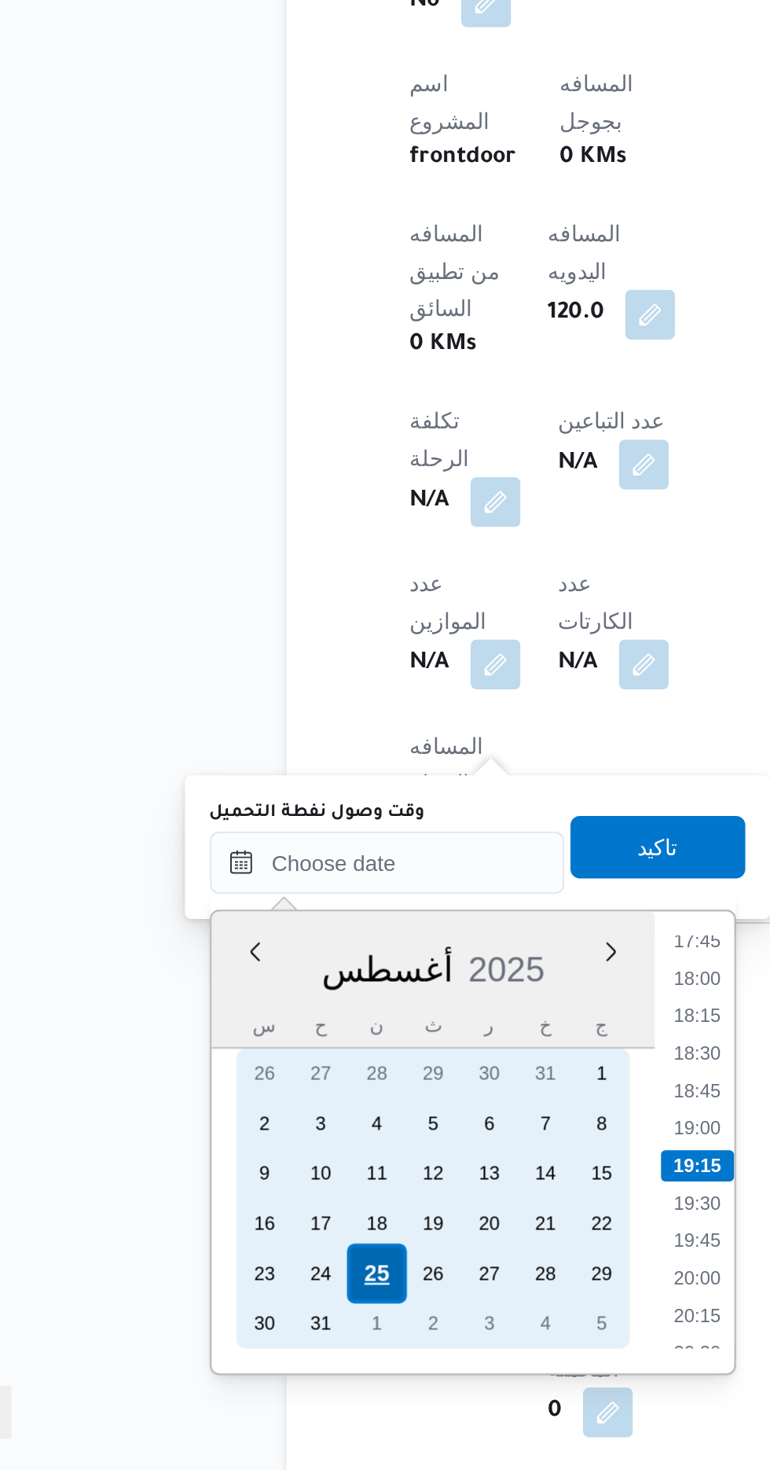
click at [249, 1370] on div "25" at bounding box center [249, 1371] width 30 height 30
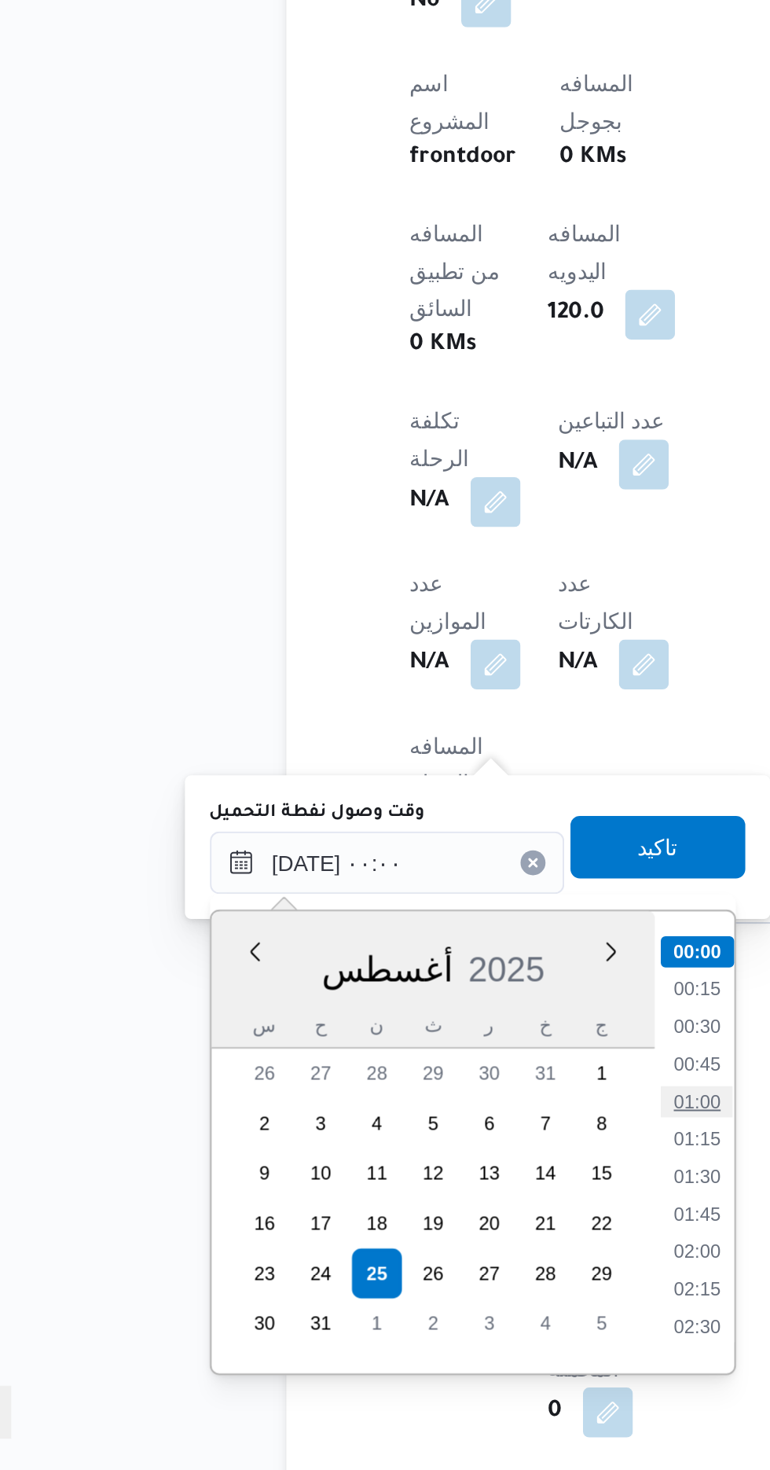
click at [417, 1287] on li "01:00" at bounding box center [411, 1285] width 36 height 16
type input "[DATE] ٠١:٠٠"
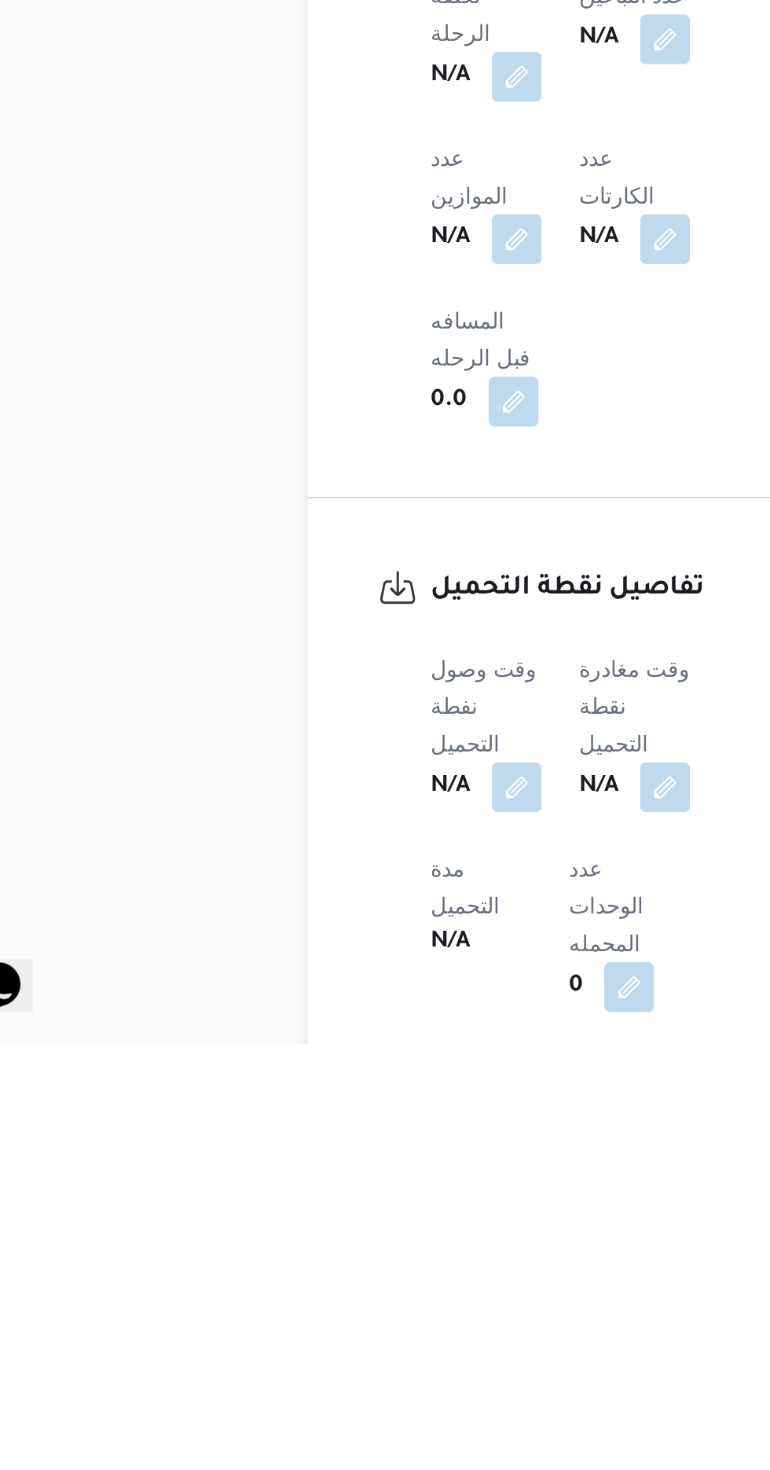
scroll to position [556, 0]
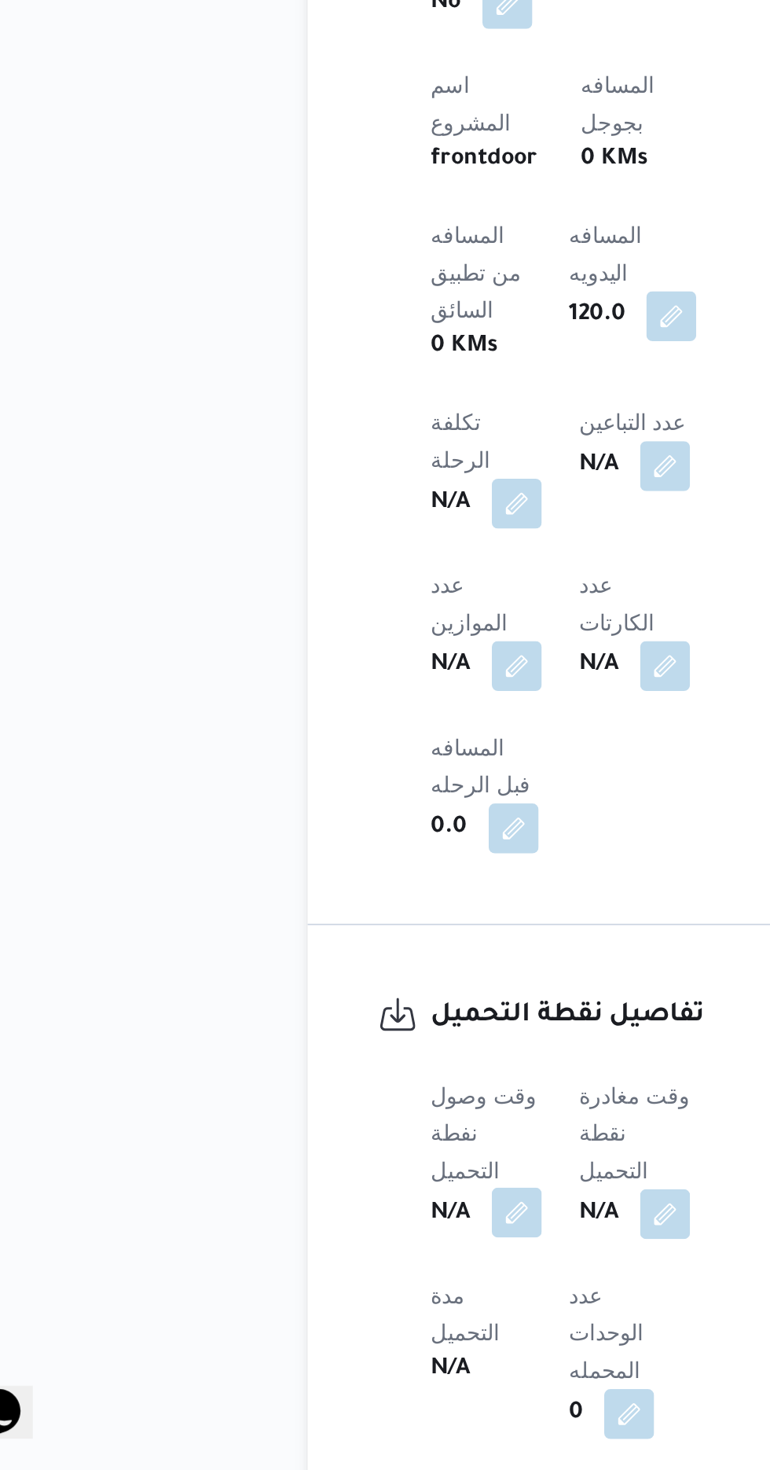
click at [314, 1328] on button "button" at bounding box center [309, 1340] width 25 height 25
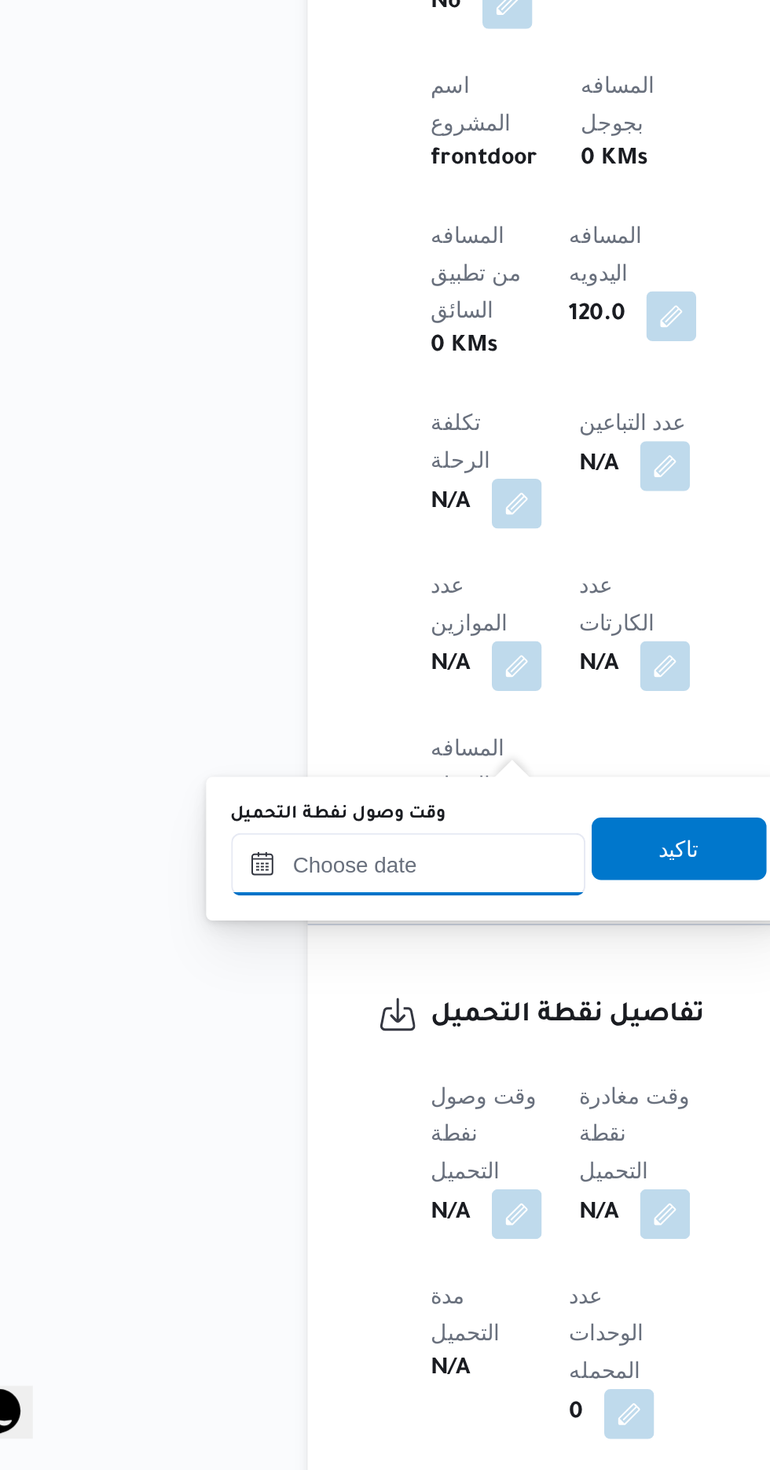
click at [289, 1163] on input "وقت وصول نفطة التحميل" at bounding box center [255, 1164] width 178 height 31
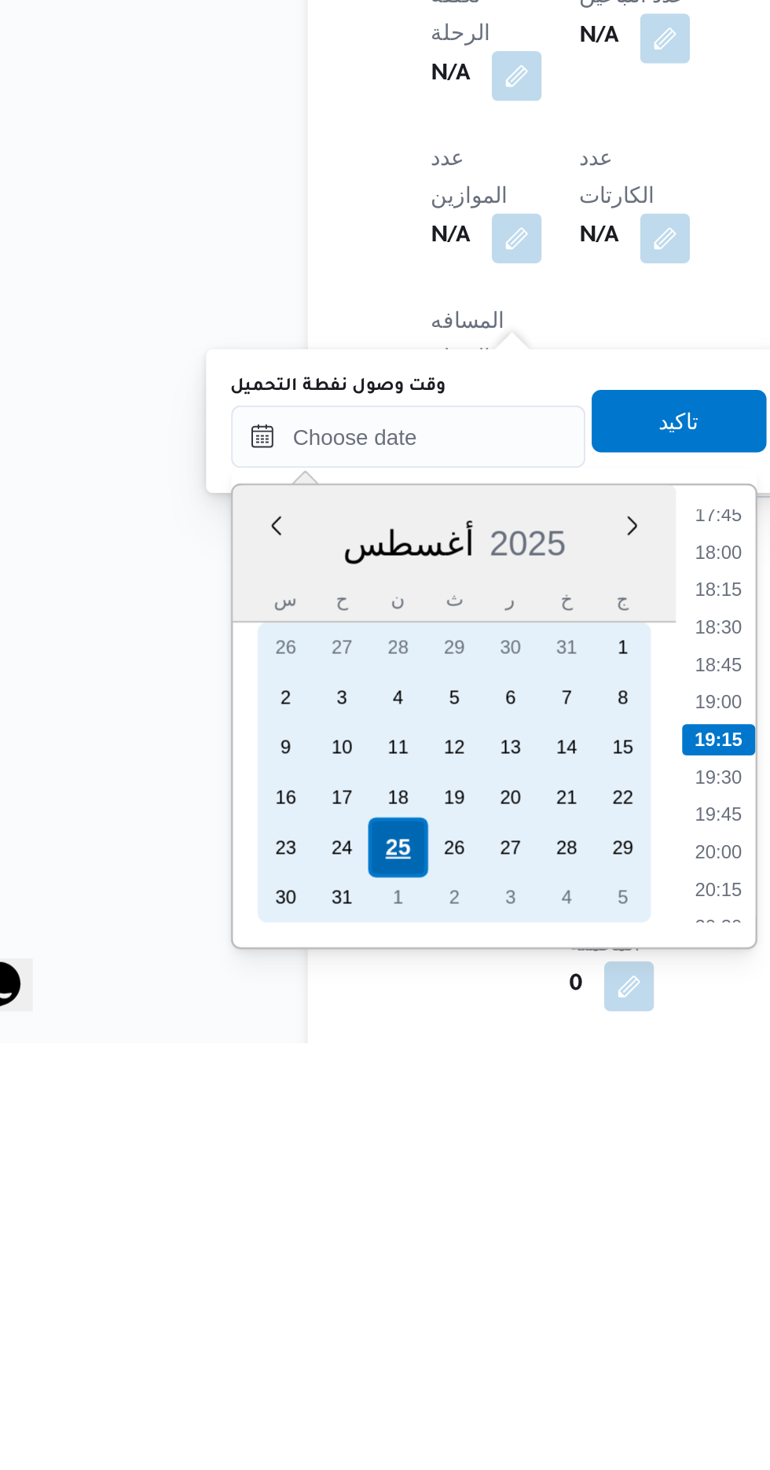
click at [249, 1373] on div "25" at bounding box center [249, 1372] width 30 height 30
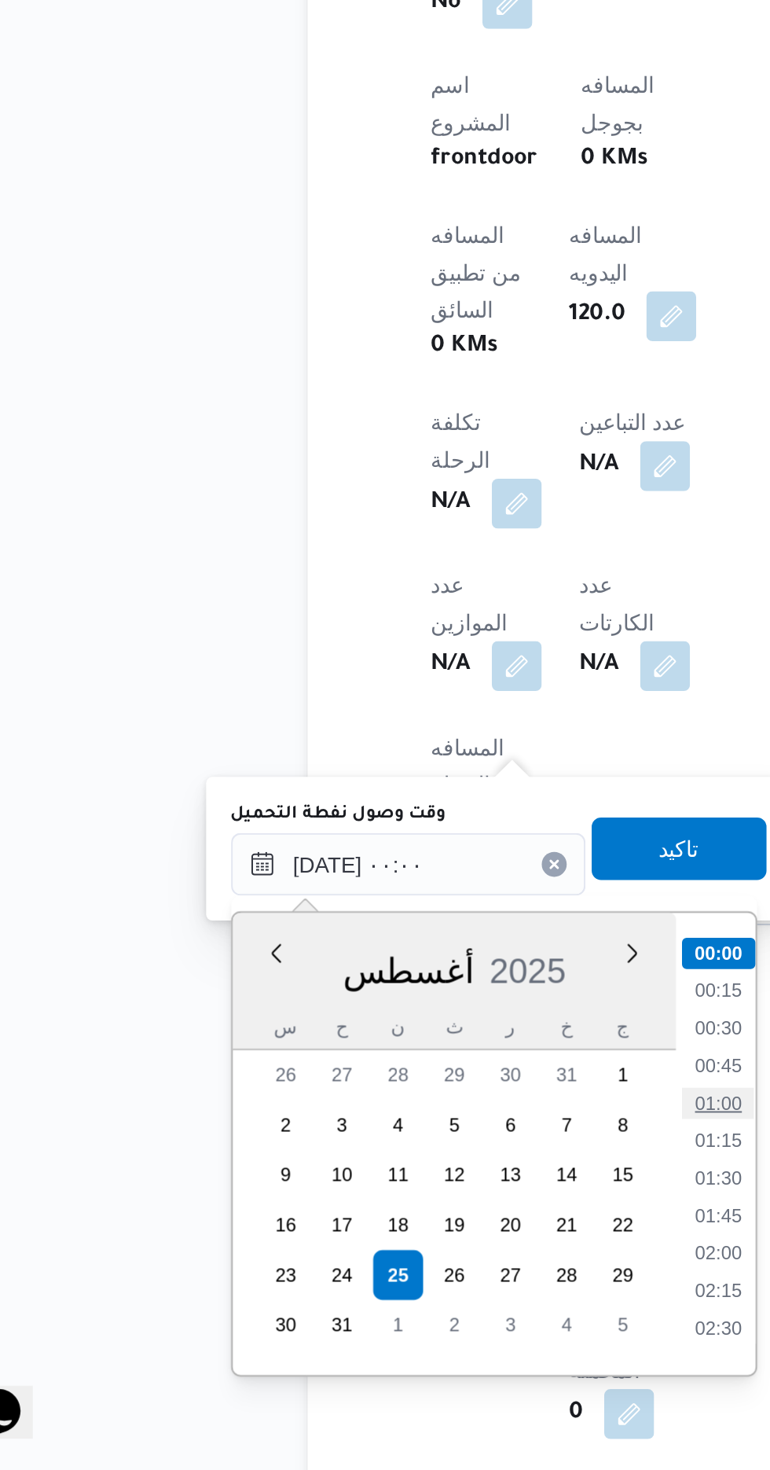
click at [419, 1285] on li "01:00" at bounding box center [411, 1286] width 36 height 16
type input "[DATE] ٠١:٠٠"
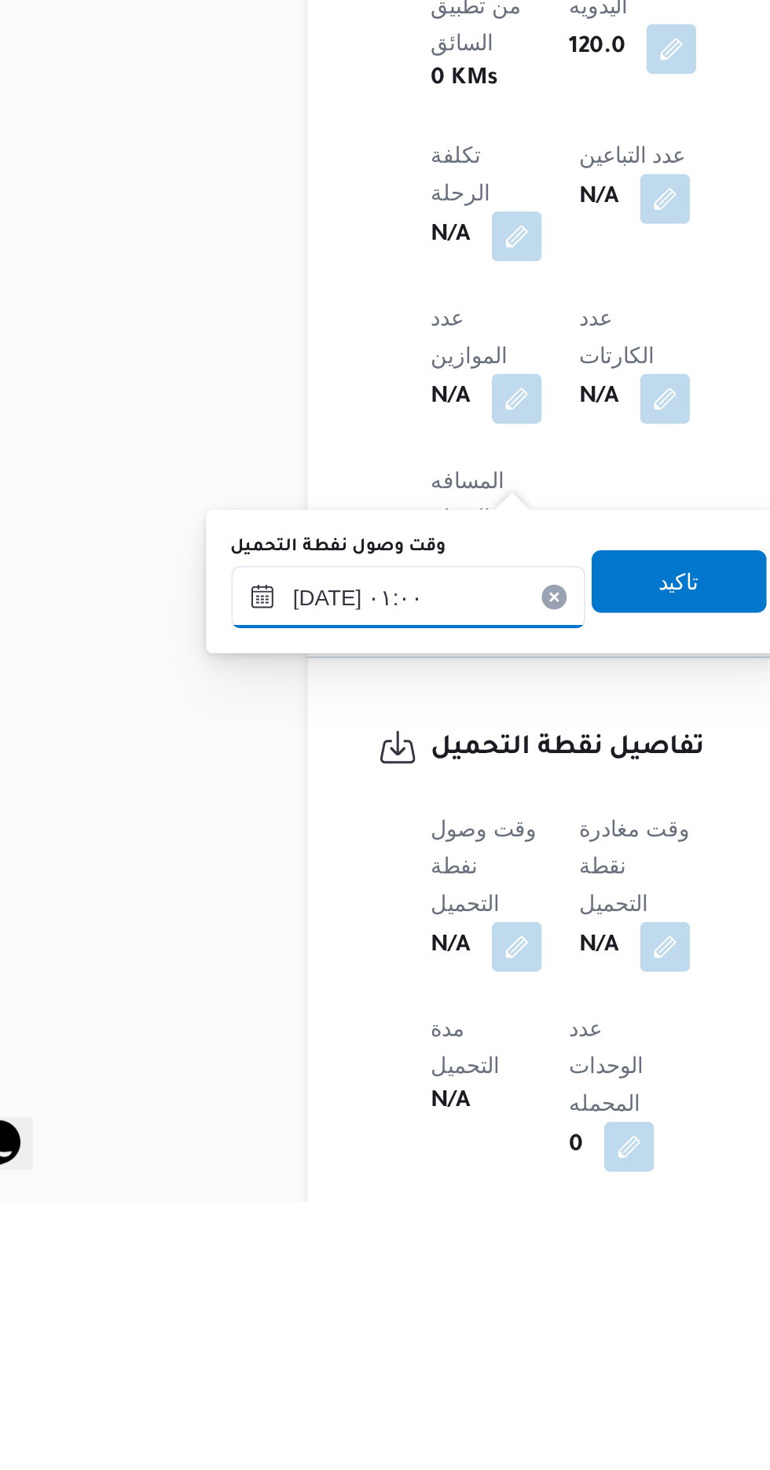
scroll to position [555, 0]
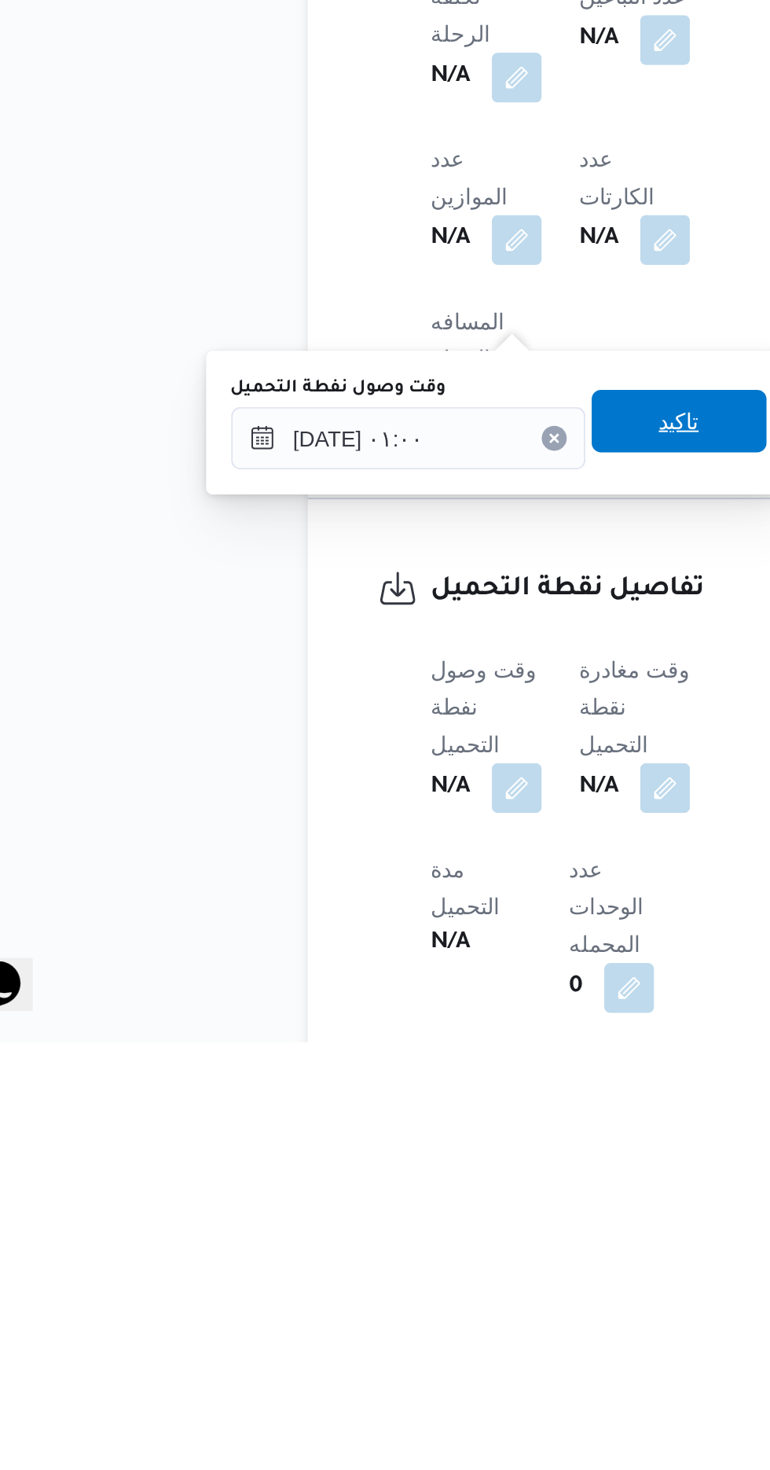
click at [396, 1171] on span "تاكيد" at bounding box center [392, 1157] width 88 height 31
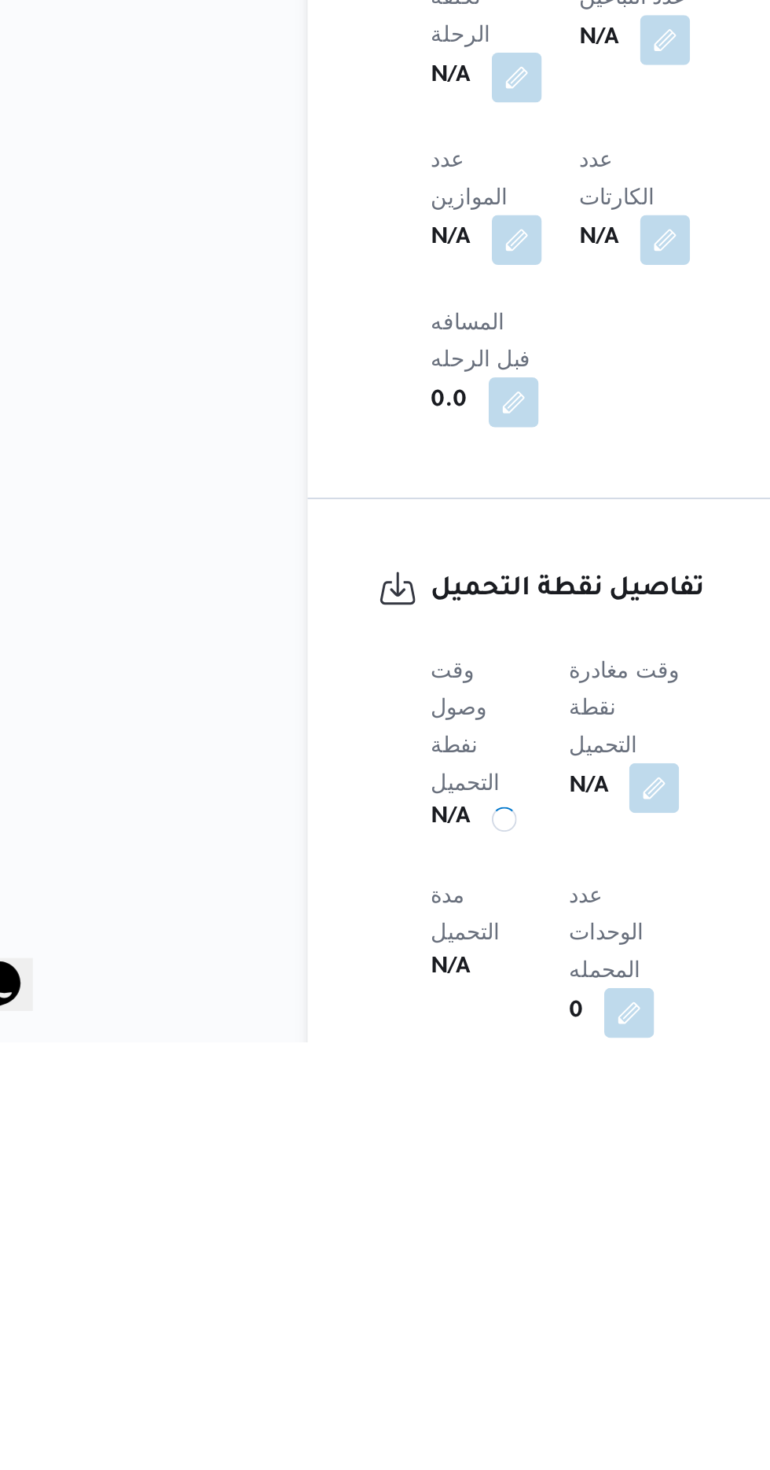
scroll to position [556, 0]
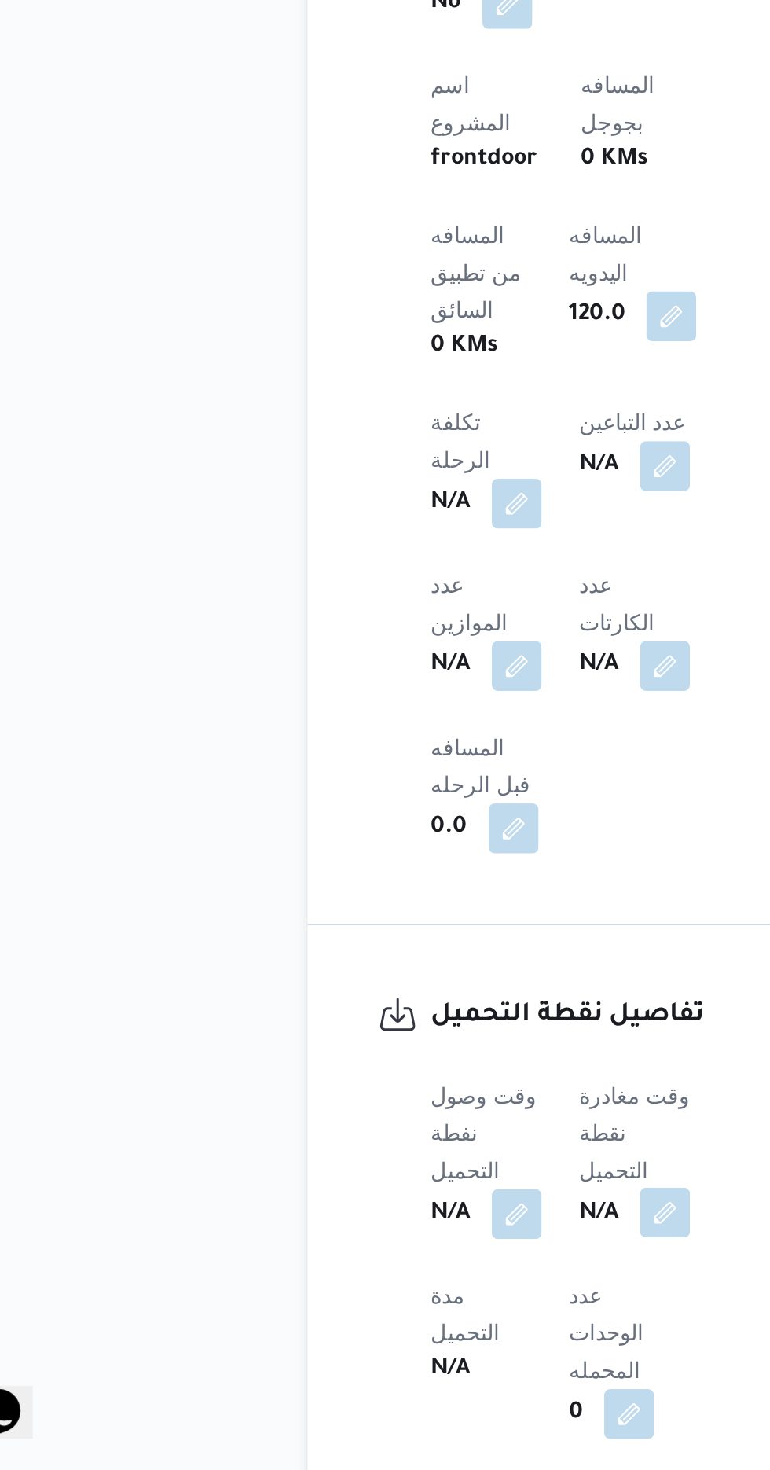
click at [397, 1328] on button "button" at bounding box center [384, 1340] width 25 height 25
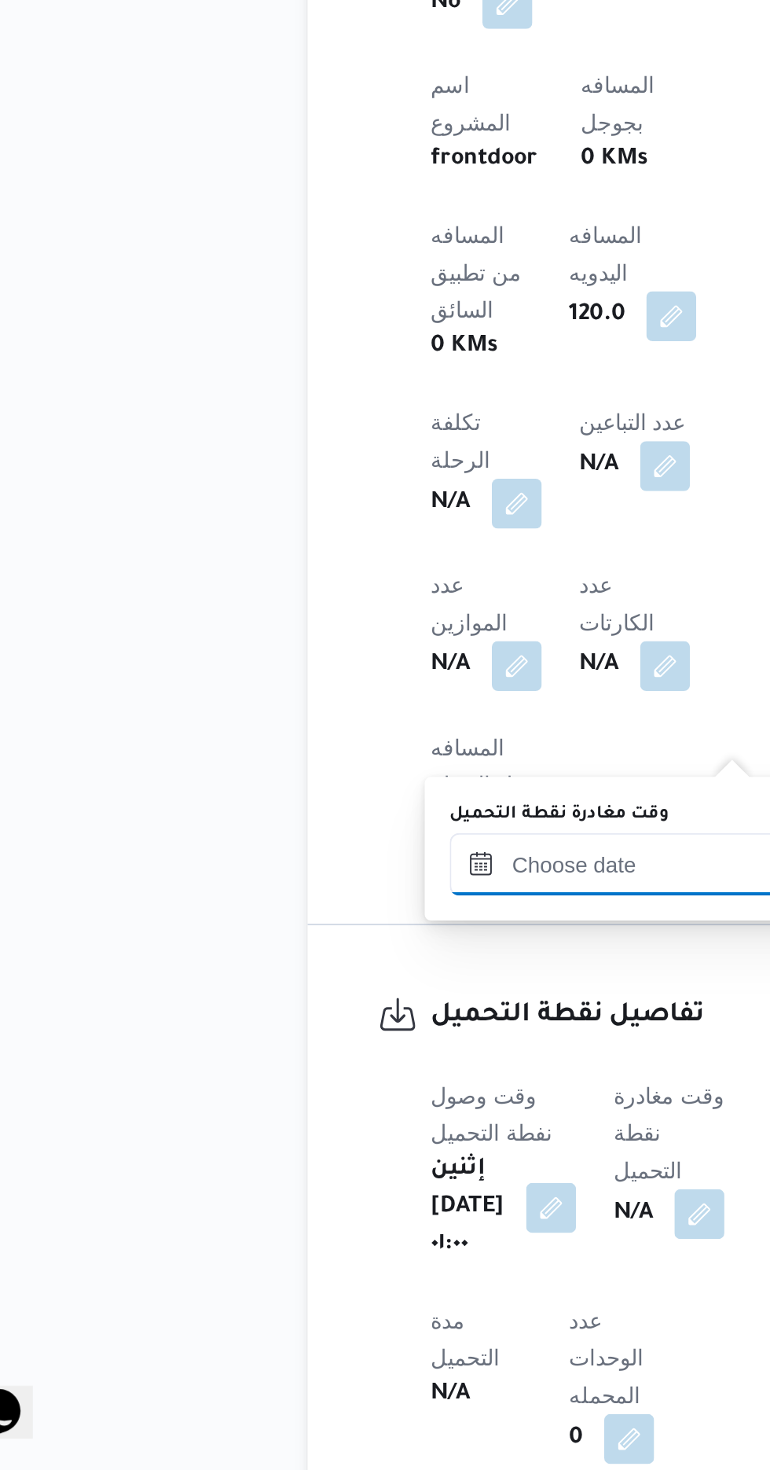
click at [348, 1164] on input "وقت مغادرة نقطة التحميل" at bounding box center [365, 1164] width 178 height 31
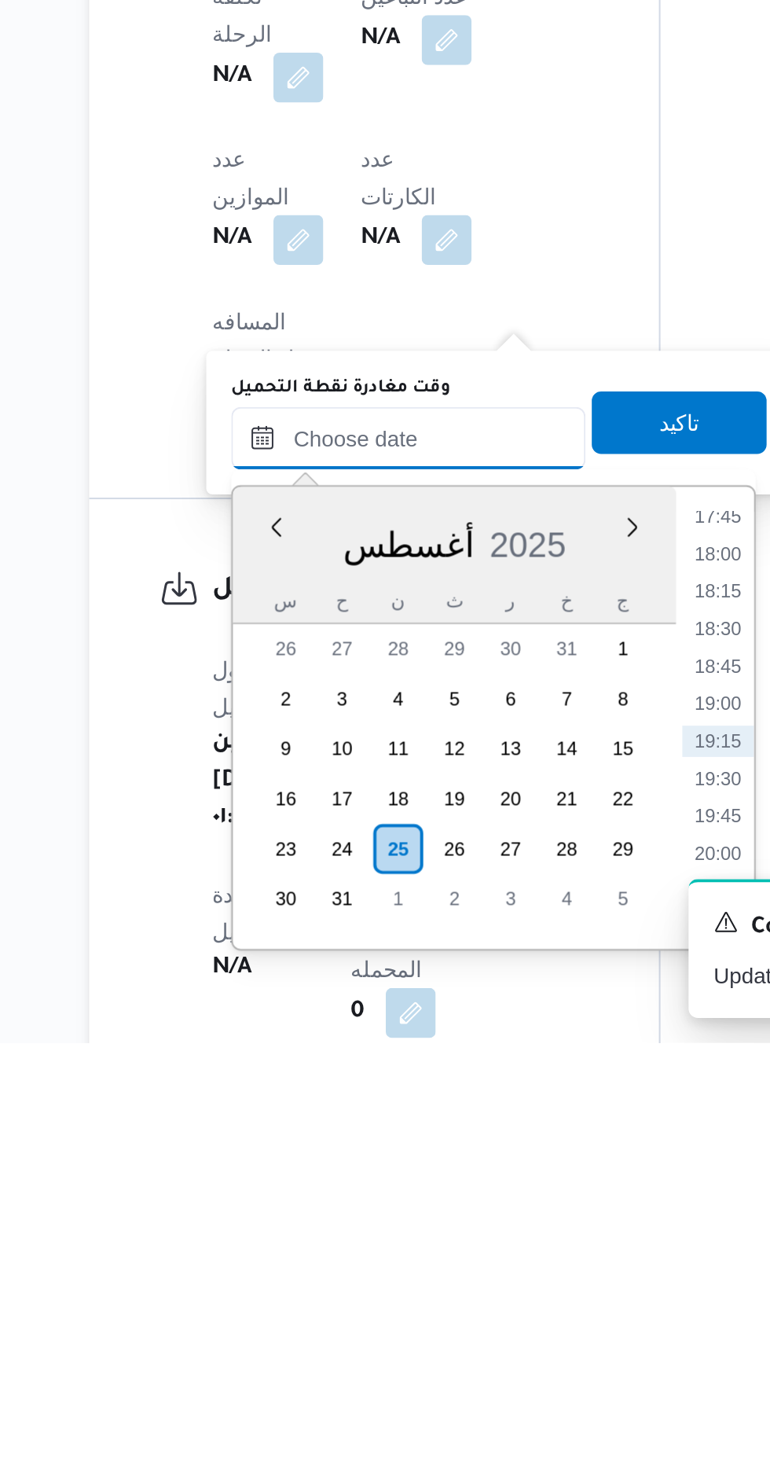
scroll to position [555, 0]
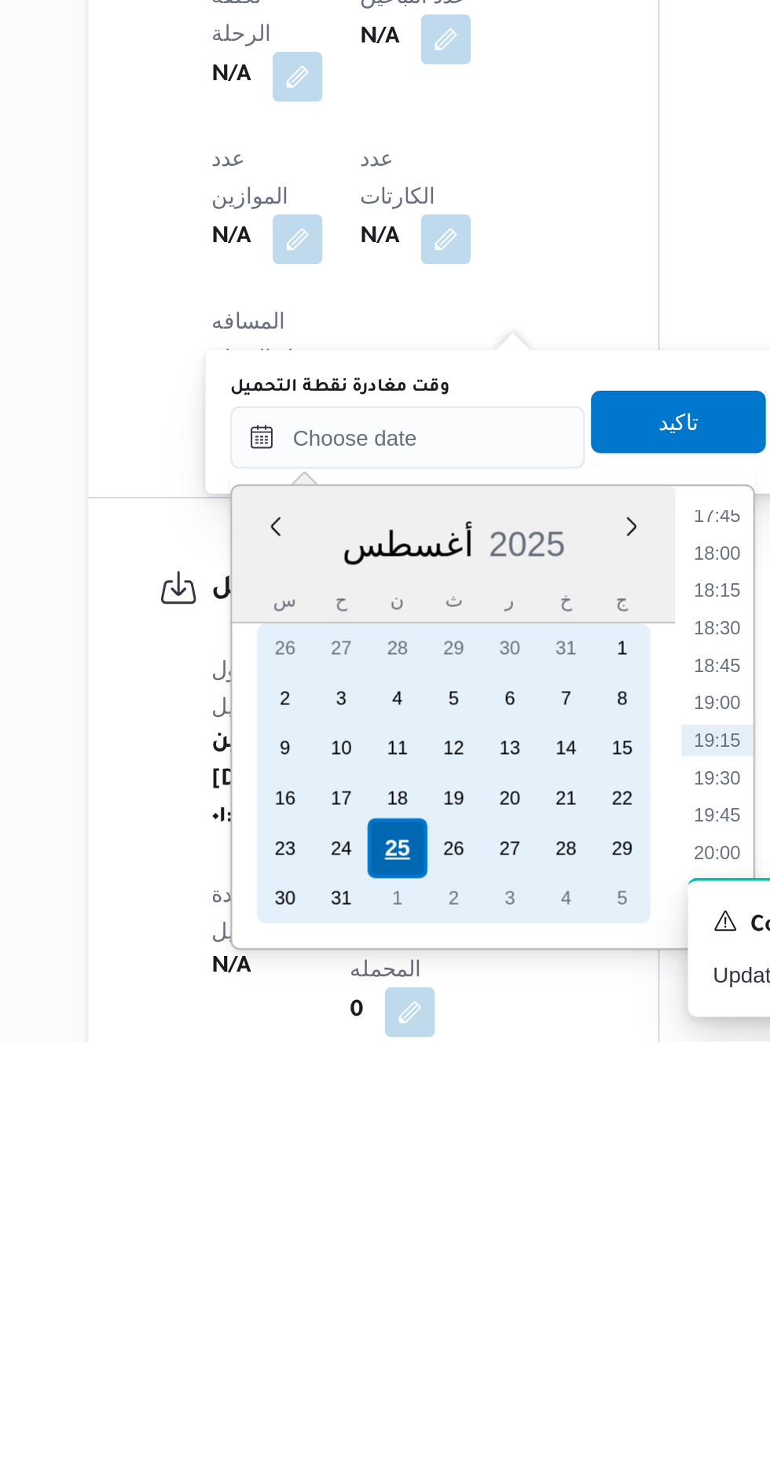
click at [364, 1372] on div "25" at bounding box center [360, 1373] width 30 height 30
type input "[DATE] ٠٠:٠٠"
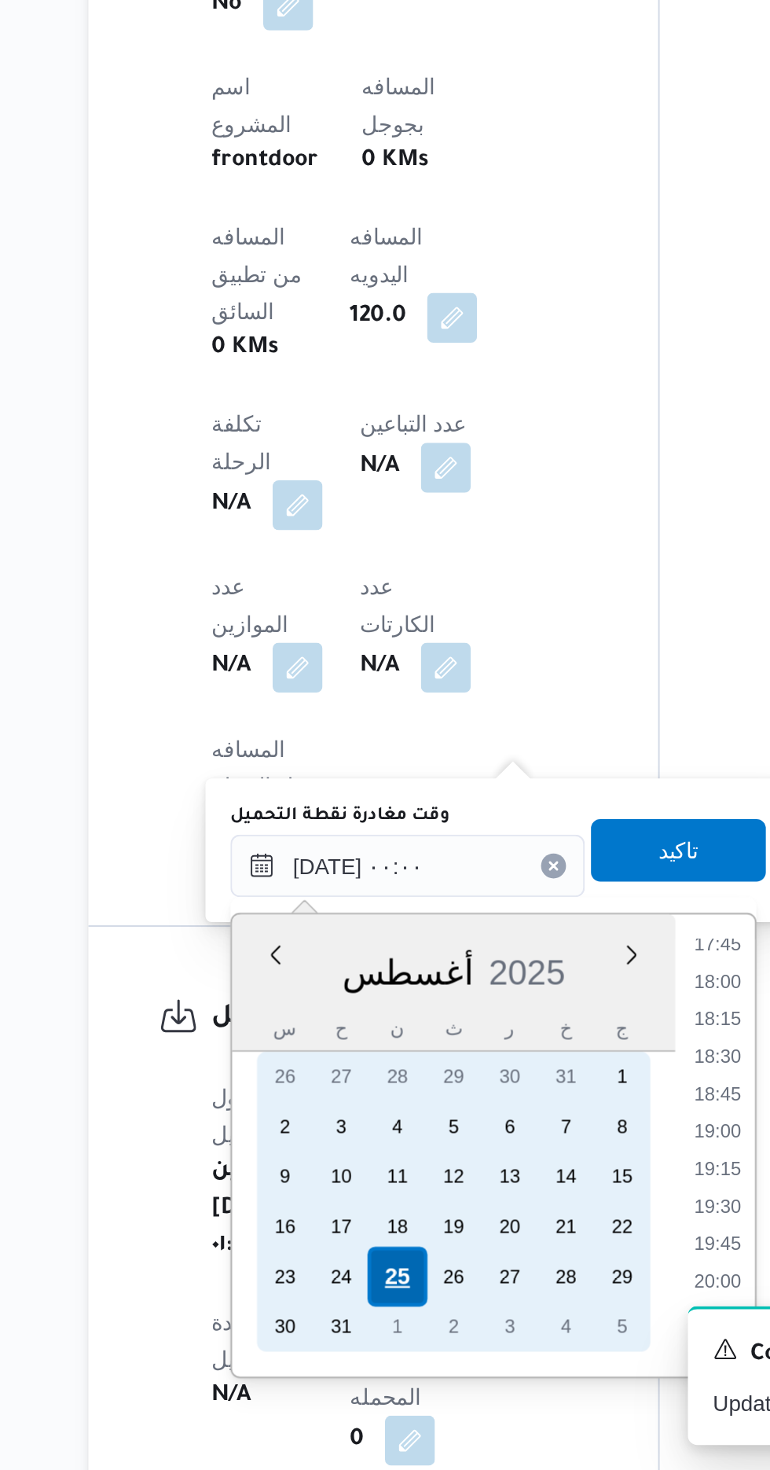
scroll to position [0, 0]
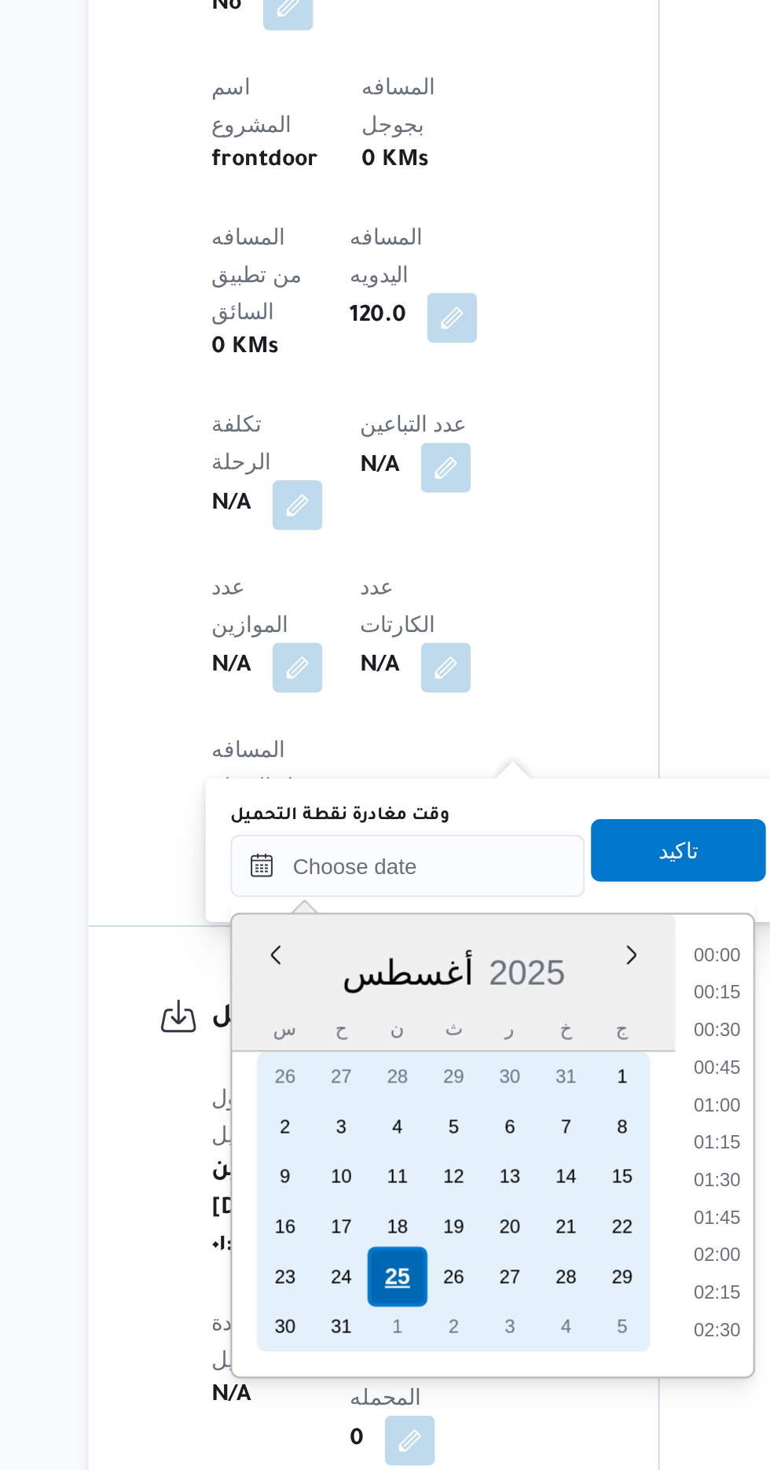
click at [357, 1369] on div "25" at bounding box center [360, 1373] width 30 height 30
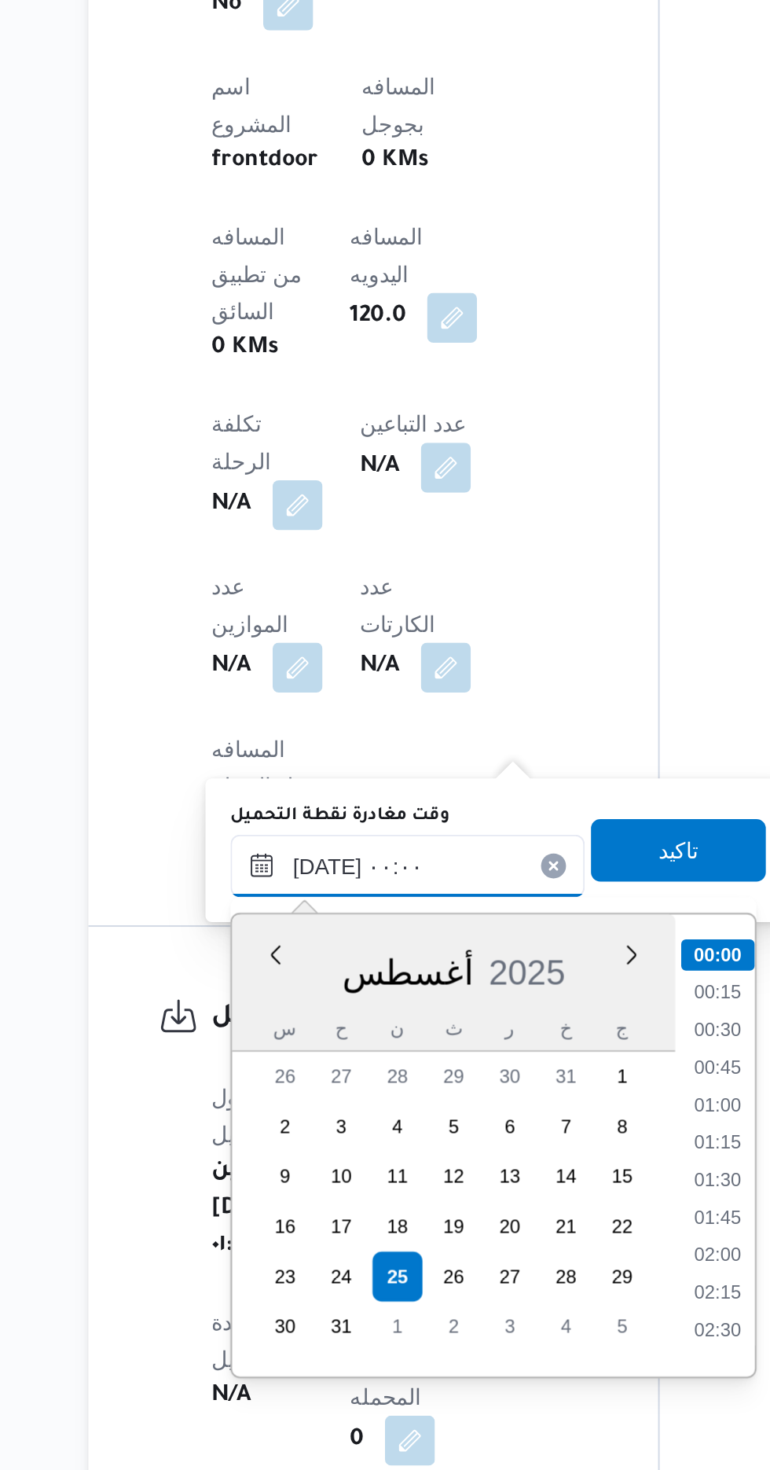
click at [283, 1171] on input "[DATE] ٠٠:٠٠" at bounding box center [365, 1165] width 178 height 31
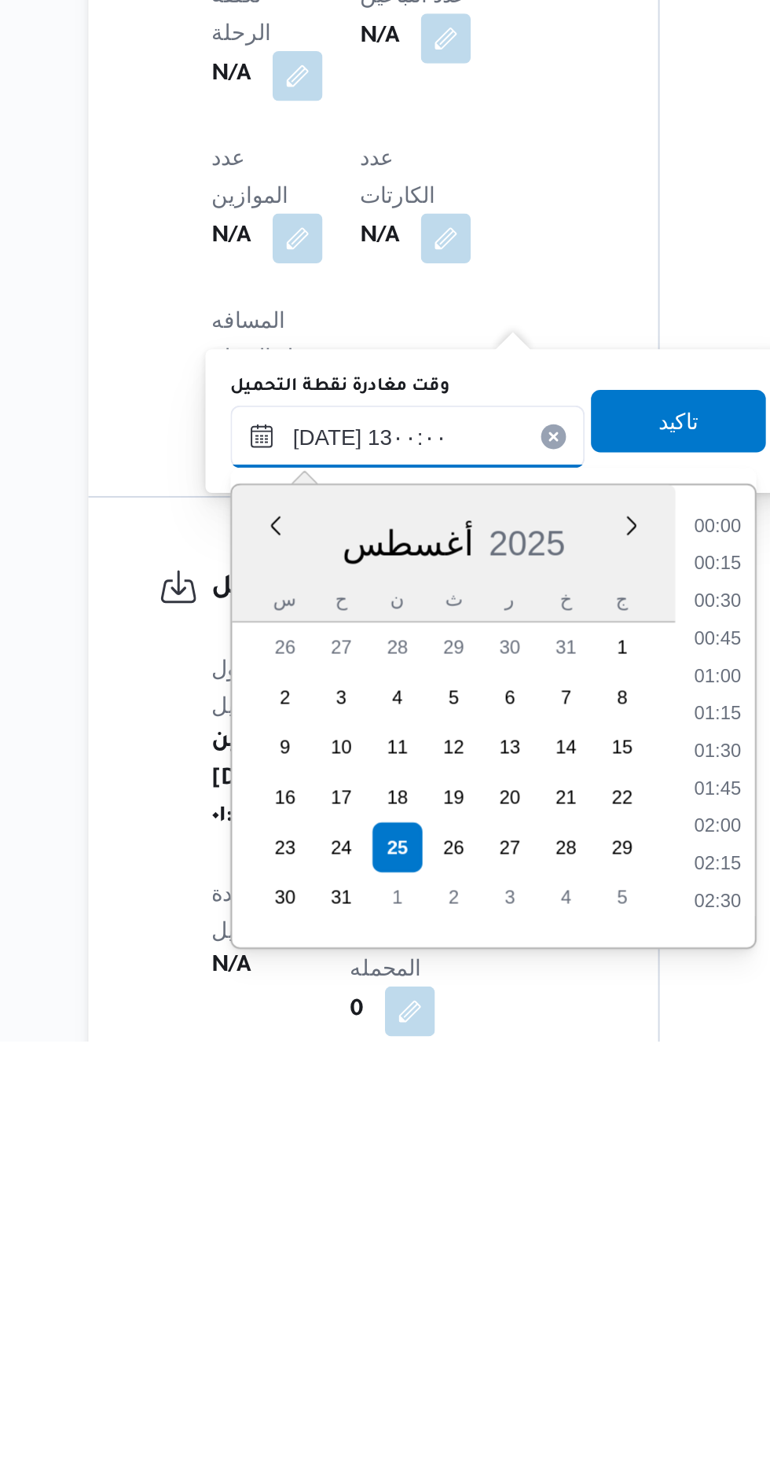
scroll to position [791, 0]
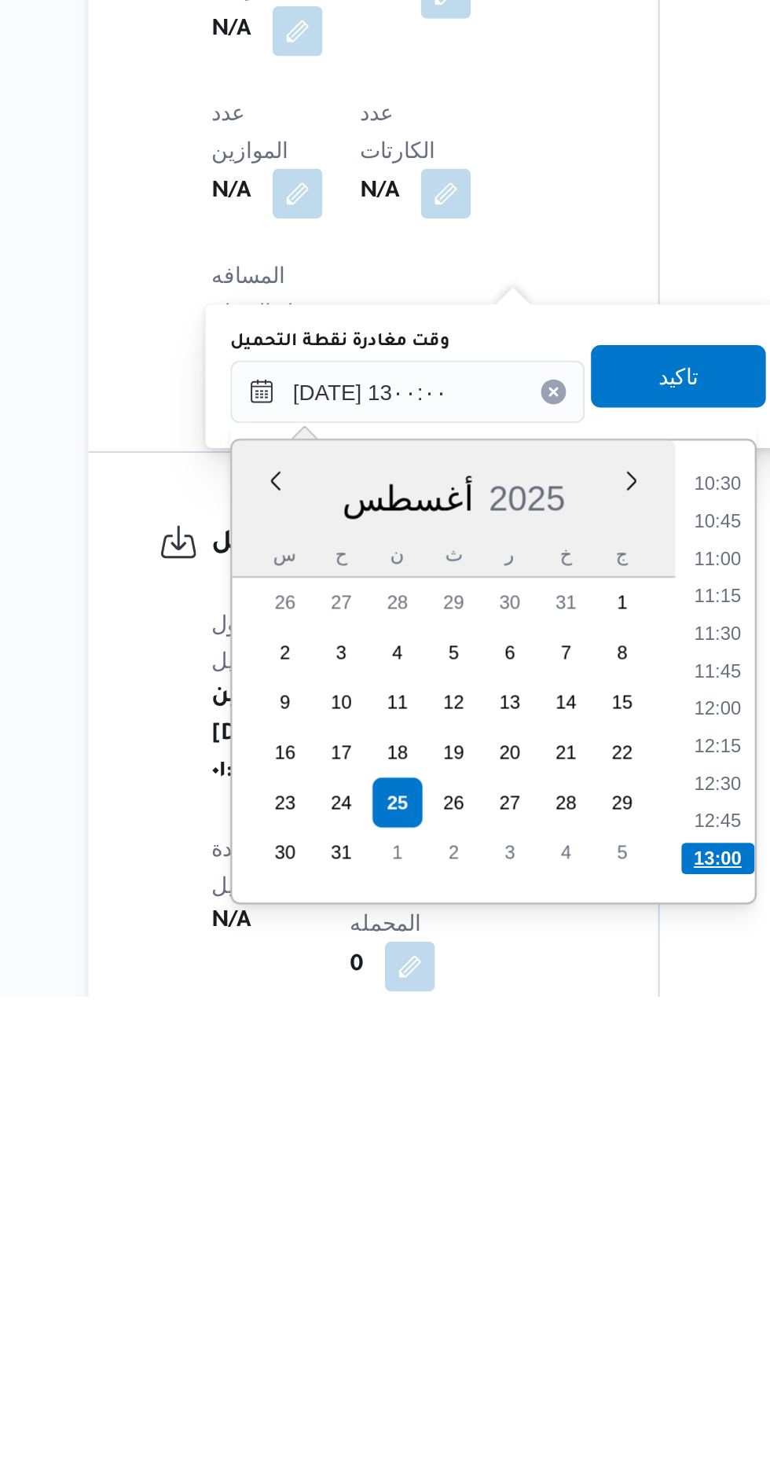
click at [522, 1396] on li "13:00" at bounding box center [521, 1401] width 37 height 16
type input "[DATE] ١٣:٠٠"
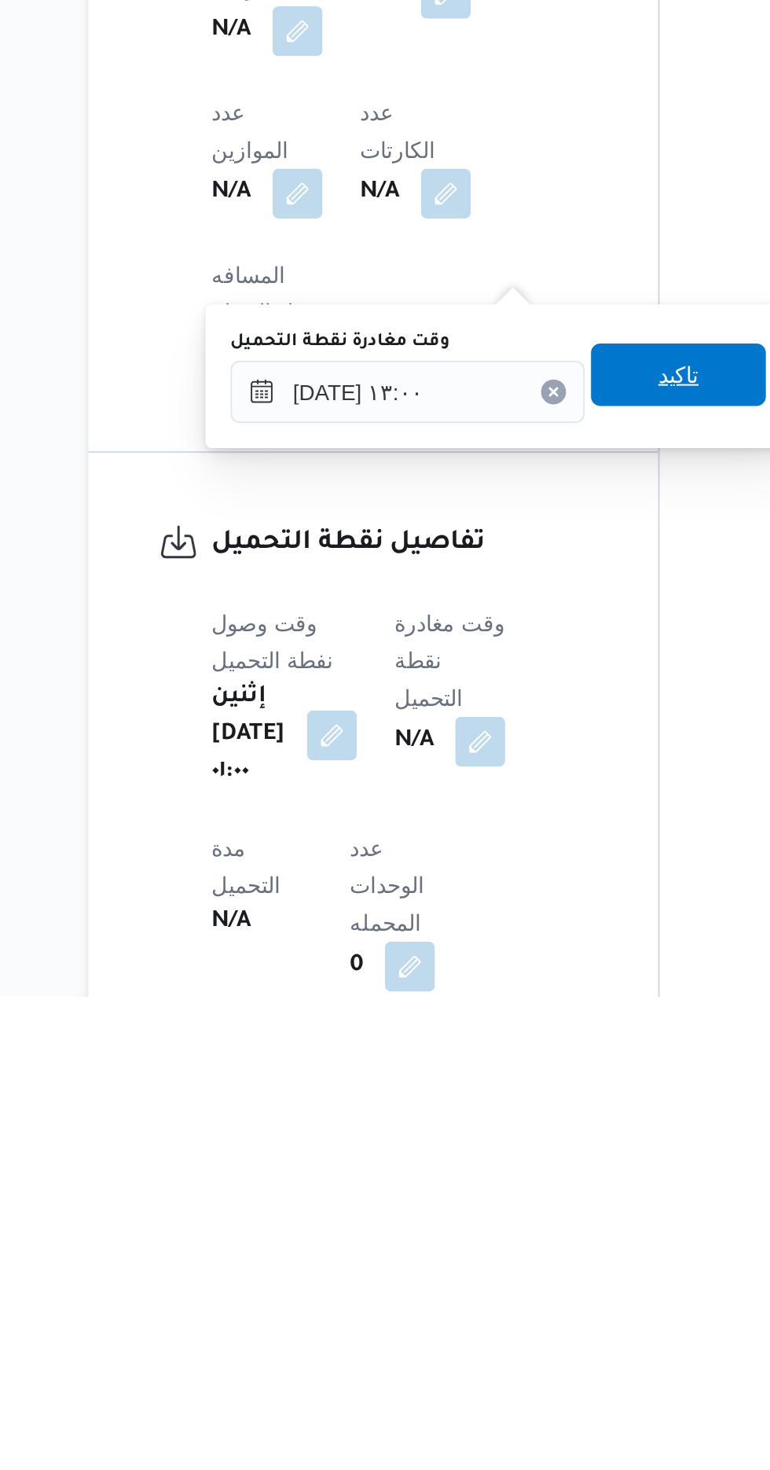
click at [517, 1171] on span "تاكيد" at bounding box center [502, 1157] width 88 height 31
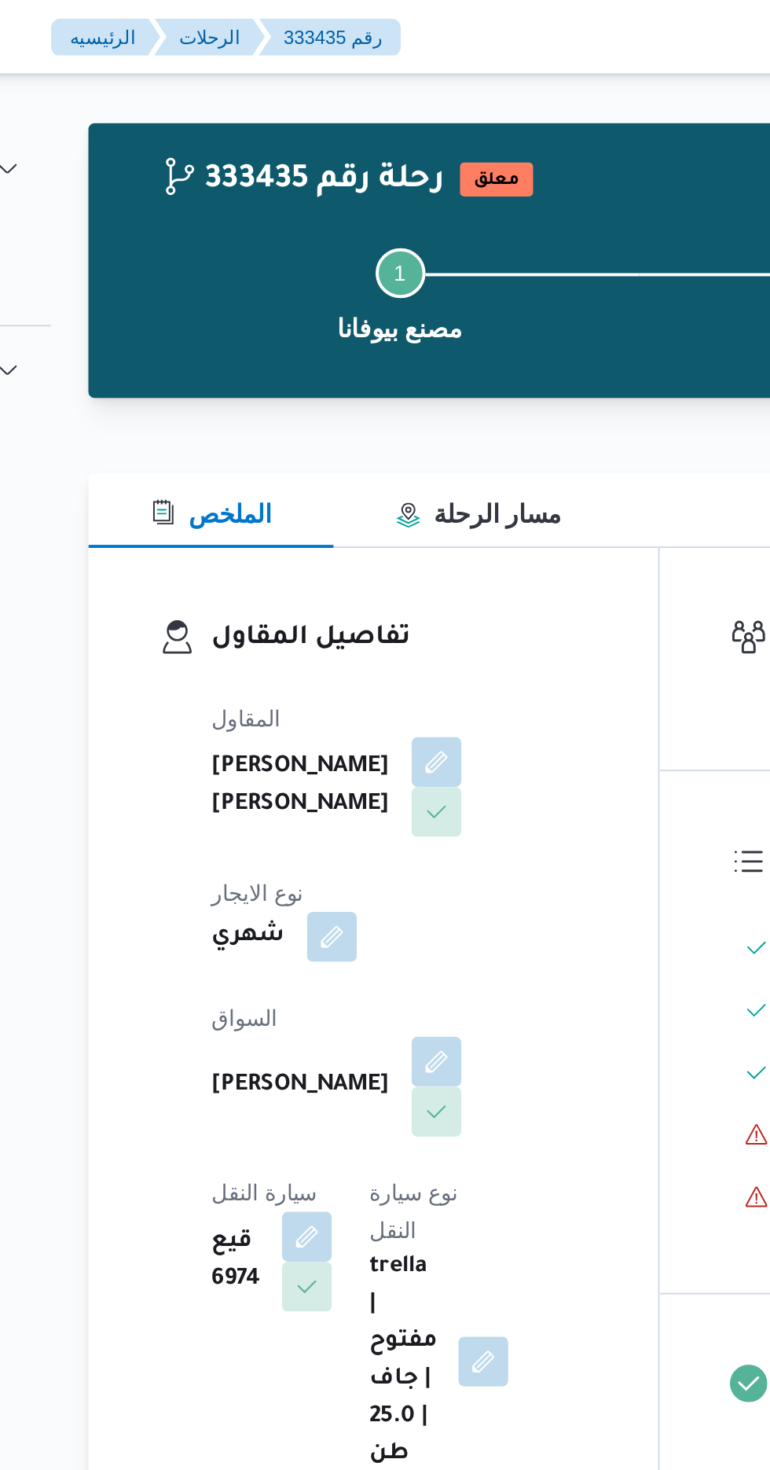
scroll to position [0, 0]
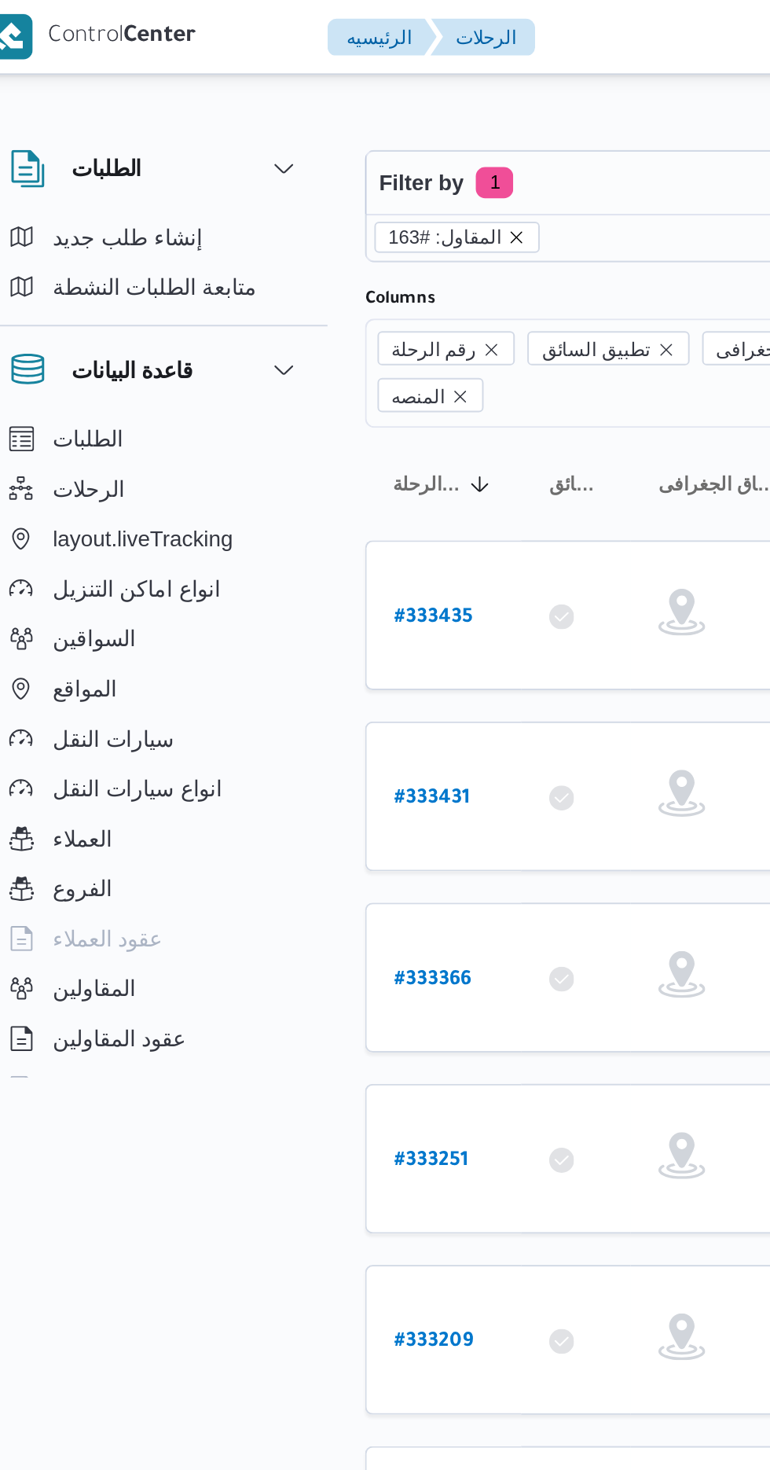
click at [276, 123] on icon "remove selected entity" at bounding box center [280, 119] width 9 height 9
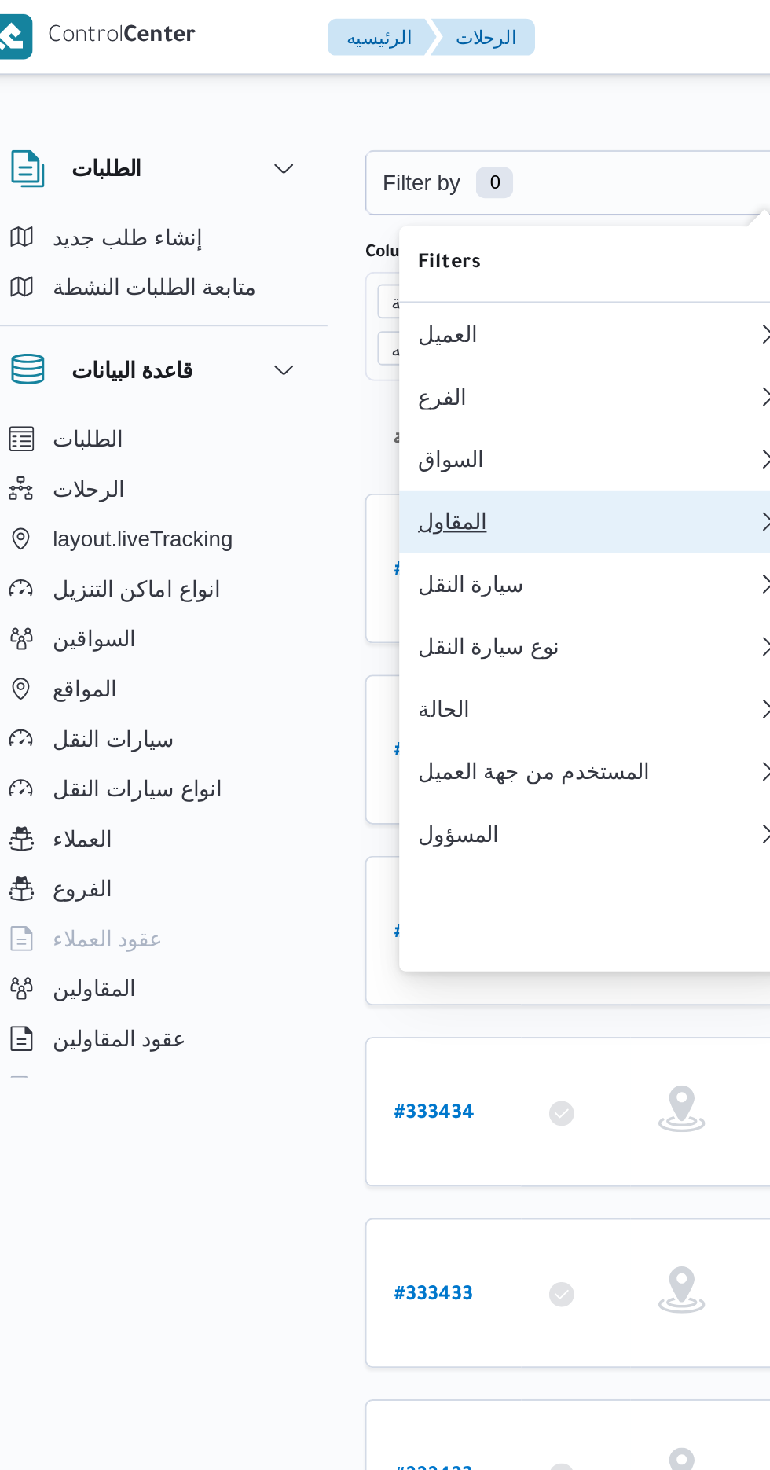
click at [309, 269] on div "المقاول" at bounding box center [313, 262] width 164 height 13
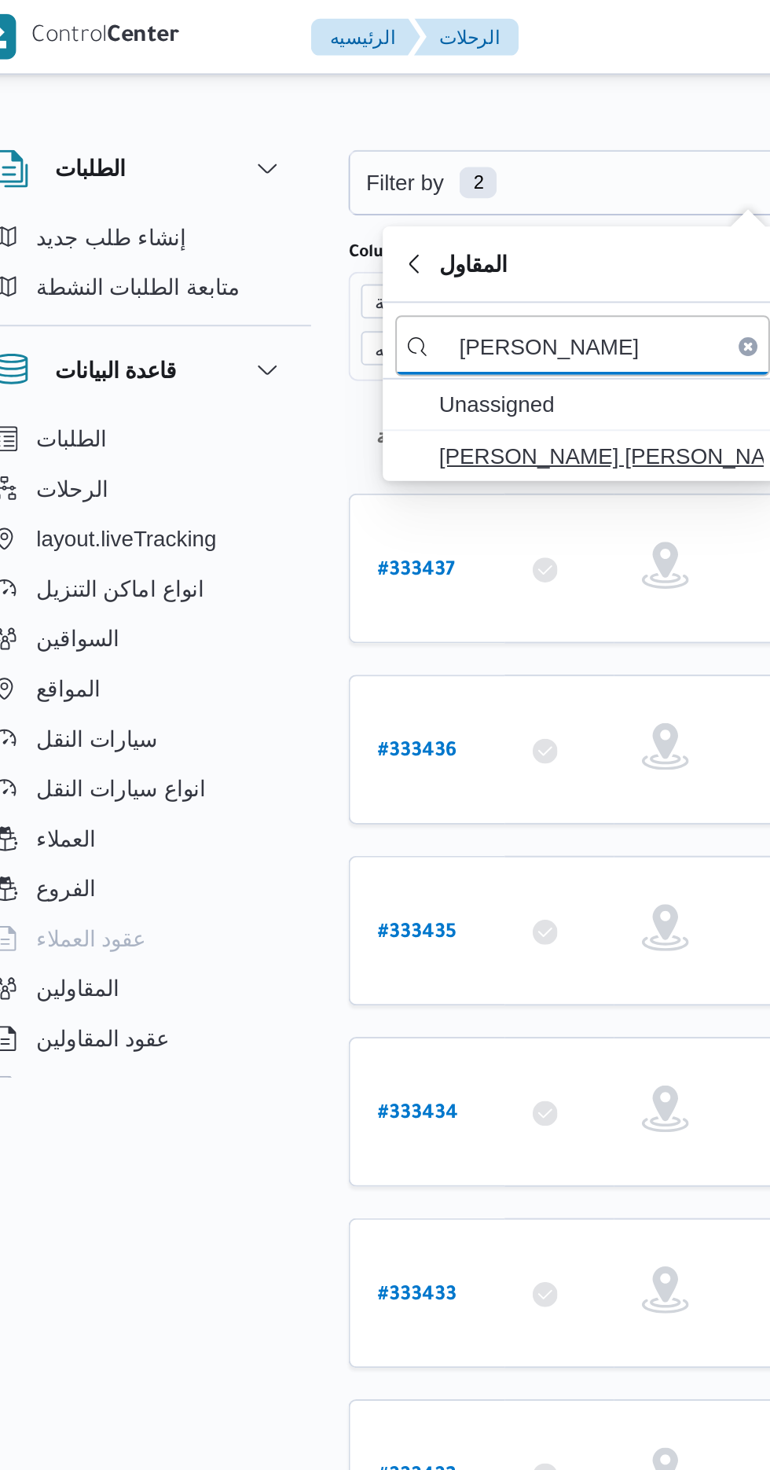
type input "[PERSON_NAME]"
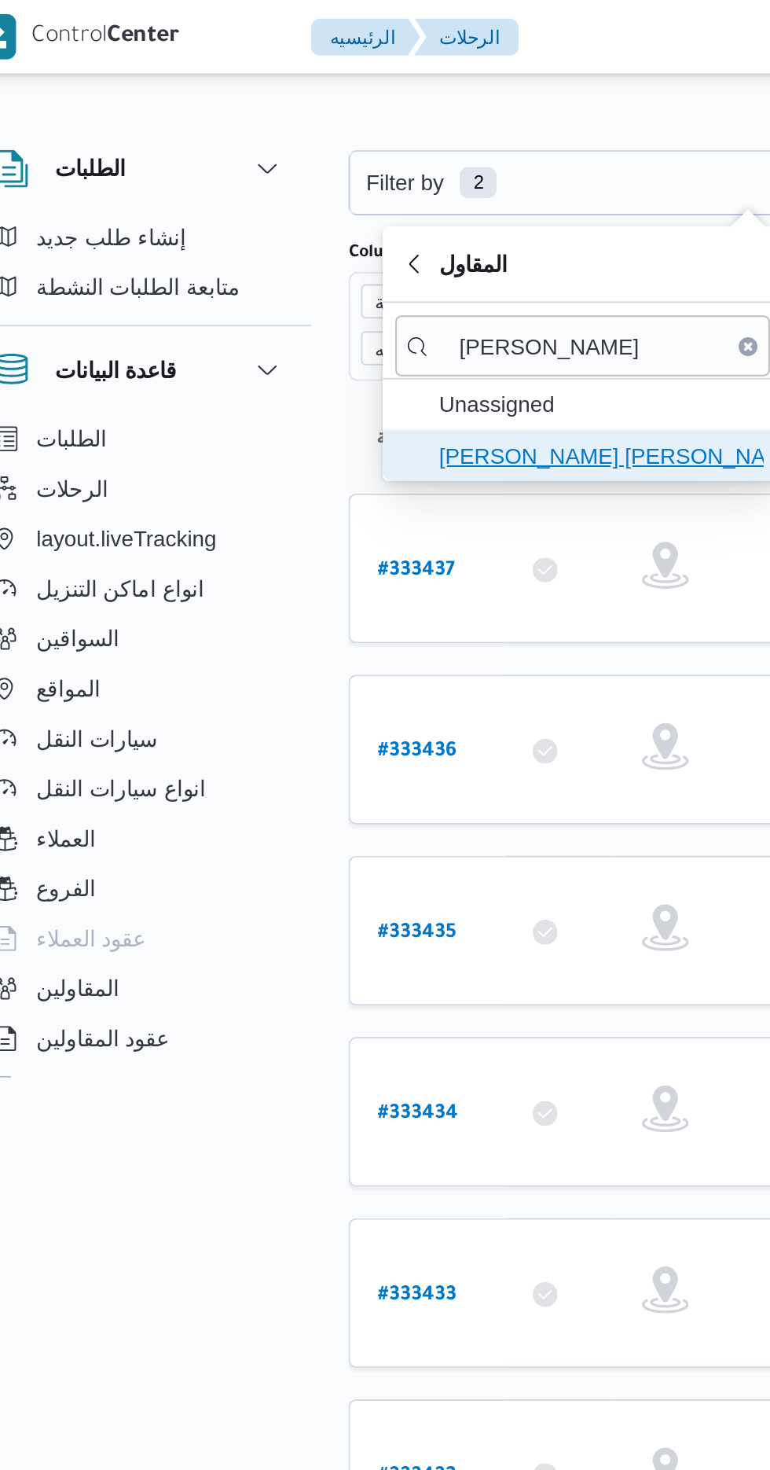
click at [353, 228] on span "[PERSON_NAME] [PERSON_NAME]" at bounding box center [332, 229] width 164 height 19
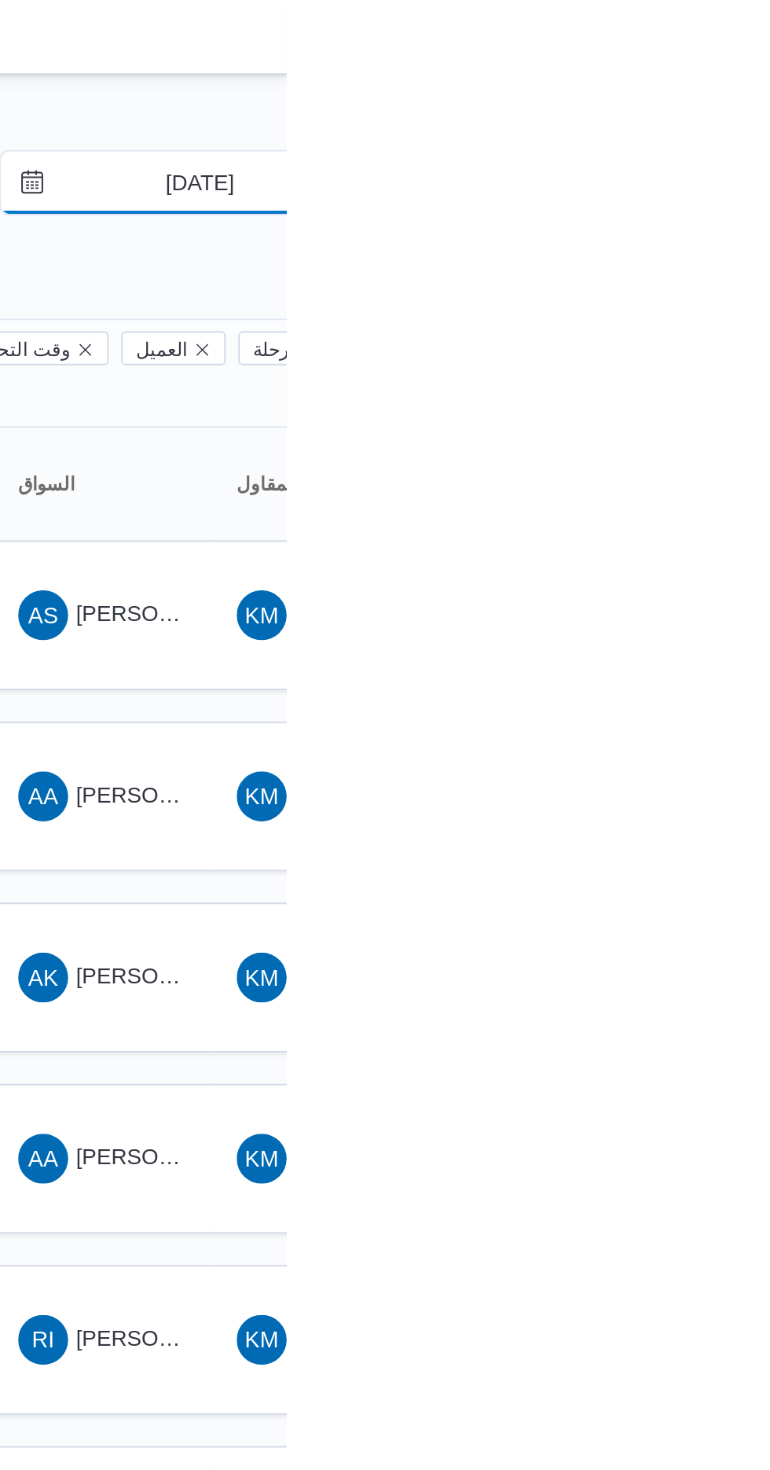
click at [736, 94] on input "[DATE]" at bounding box center [716, 91] width 178 height 31
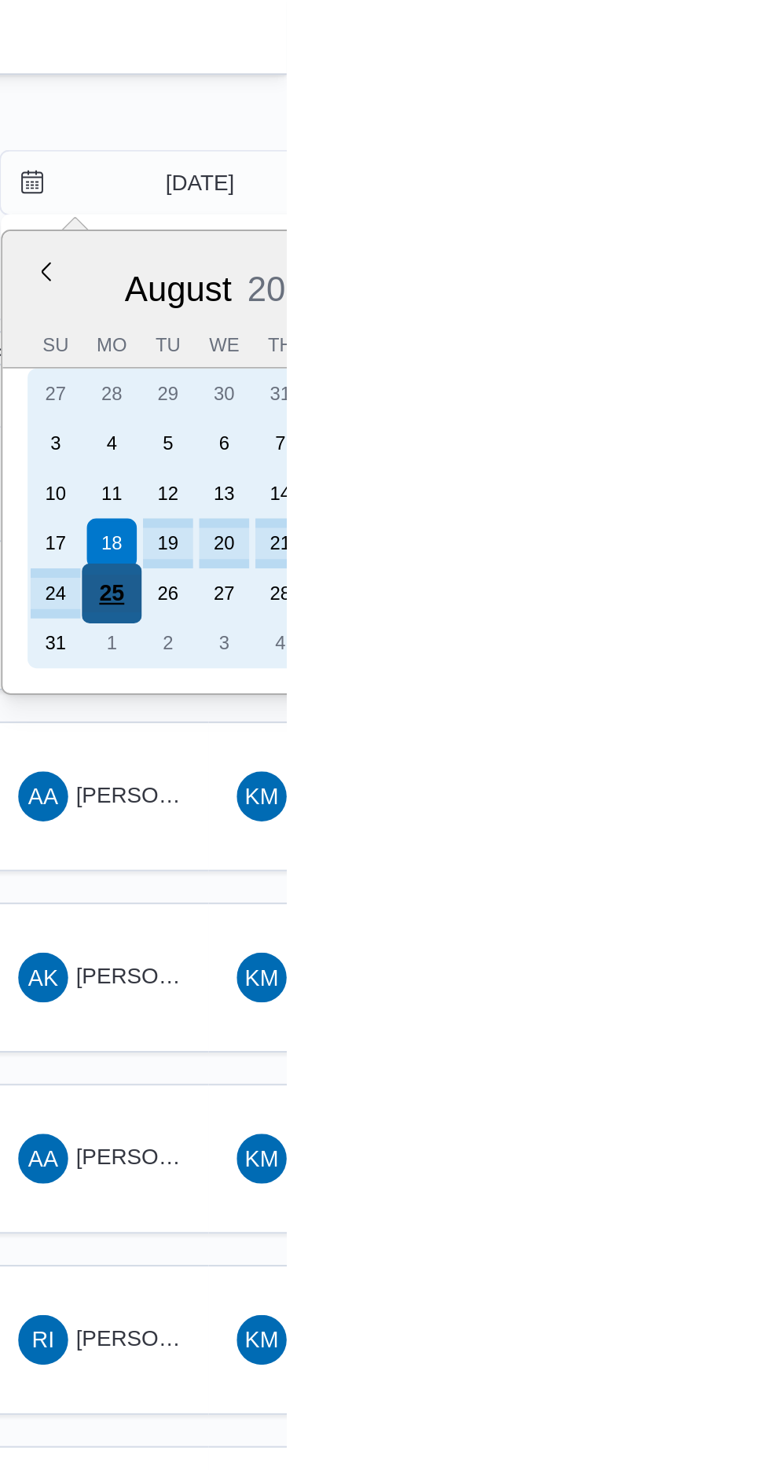
click at [682, 296] on div "25" at bounding box center [682, 299] width 30 height 30
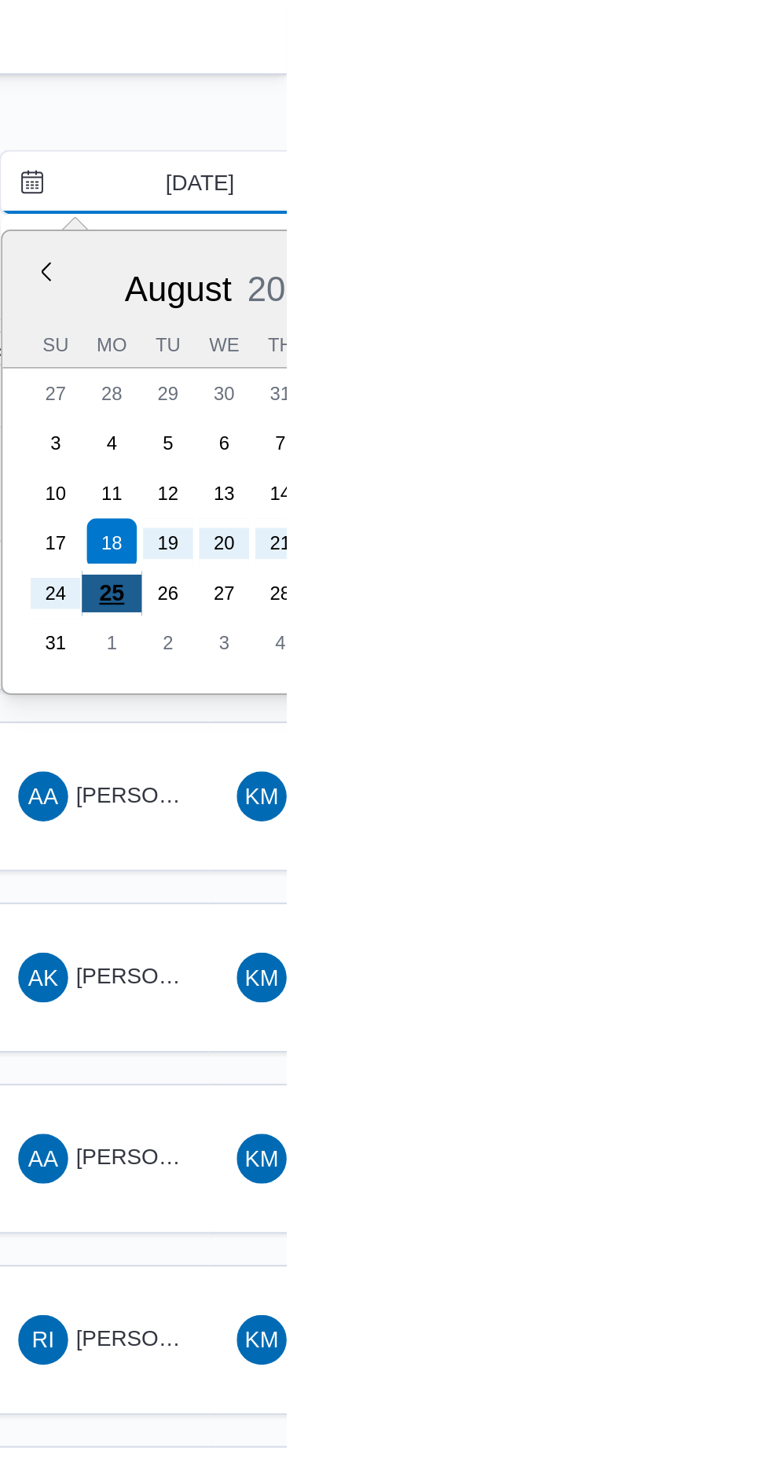
type input "[DATE]"
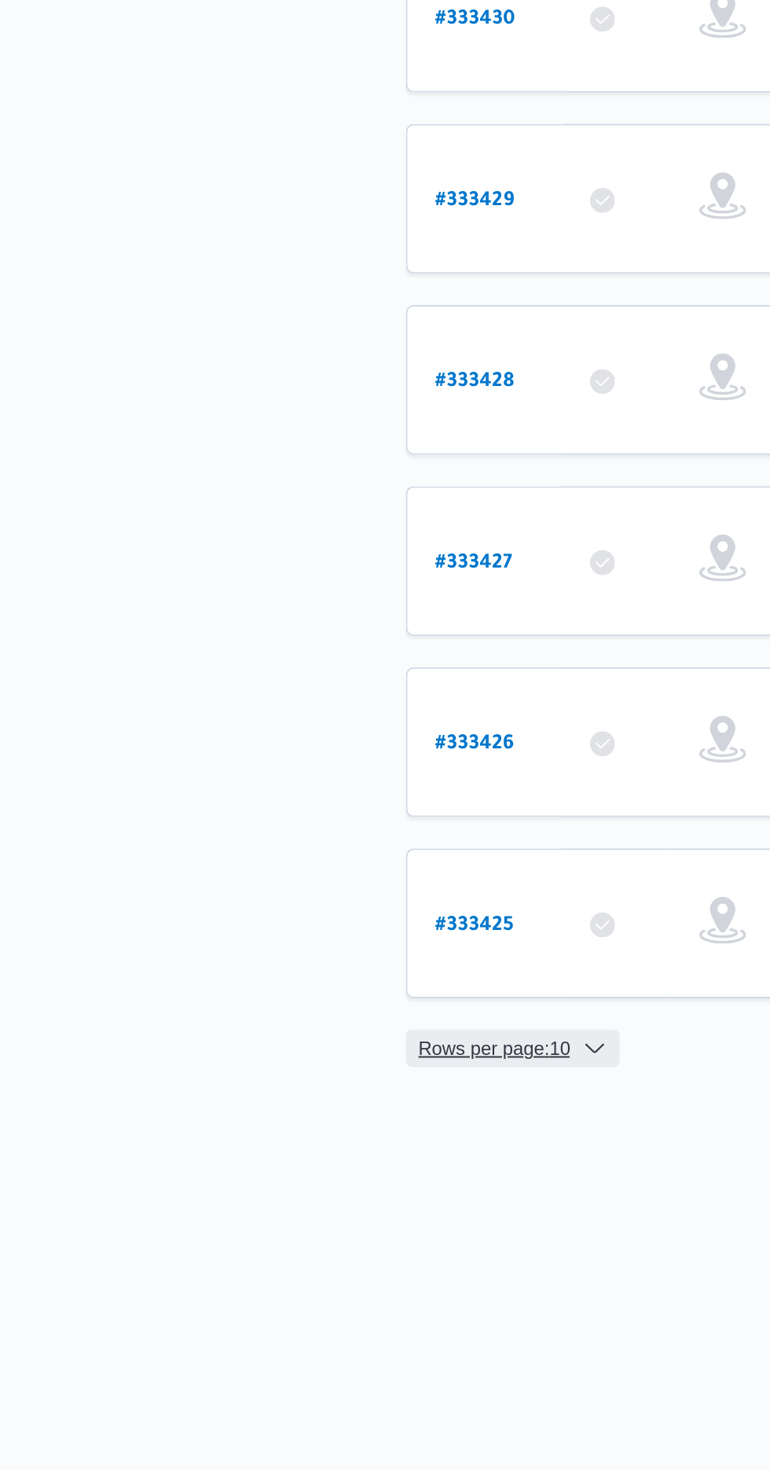
click at [281, 1184] on span "Rows per page : 10" at bounding box center [249, 1193] width 76 height 19
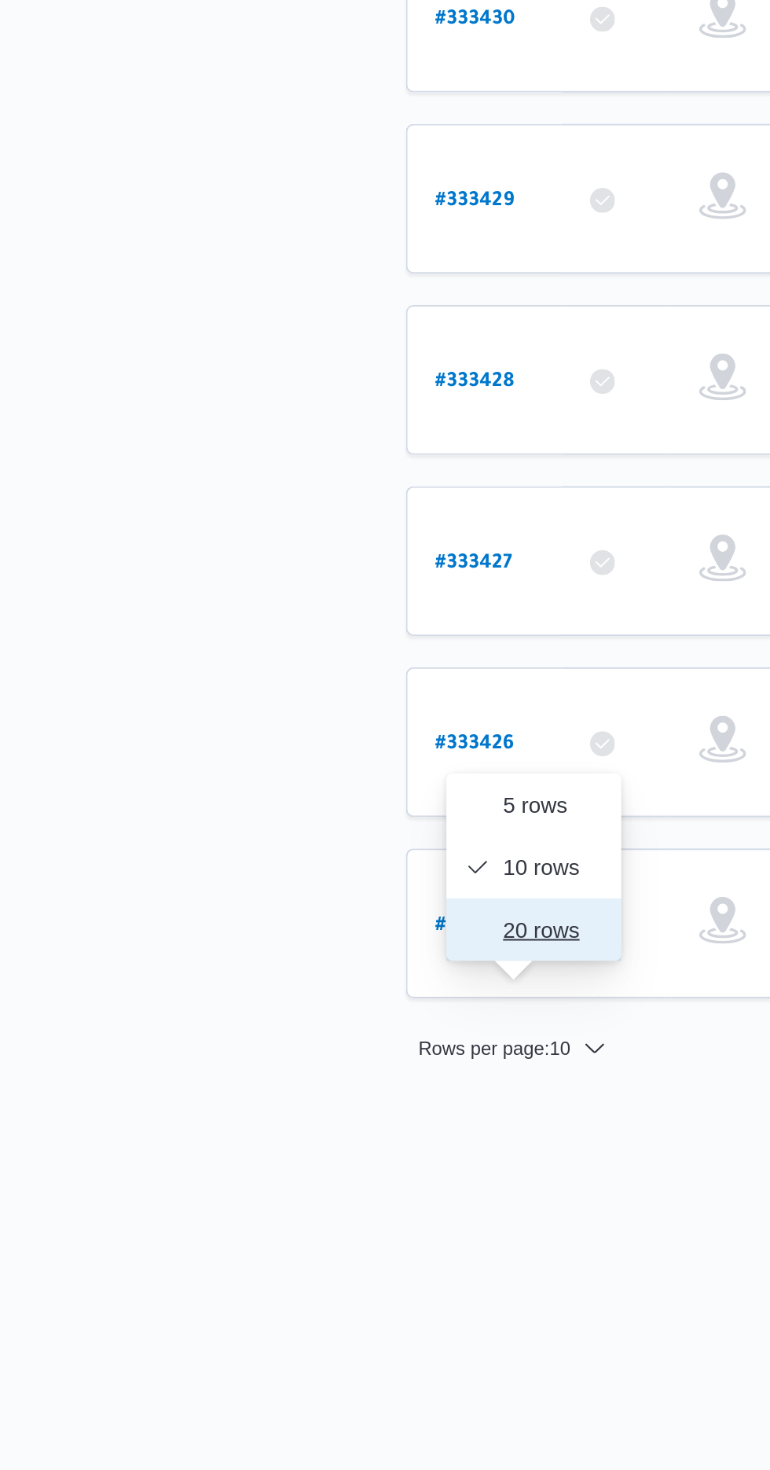
click at [285, 1134] on span "20 rows" at bounding box center [278, 1133] width 50 height 13
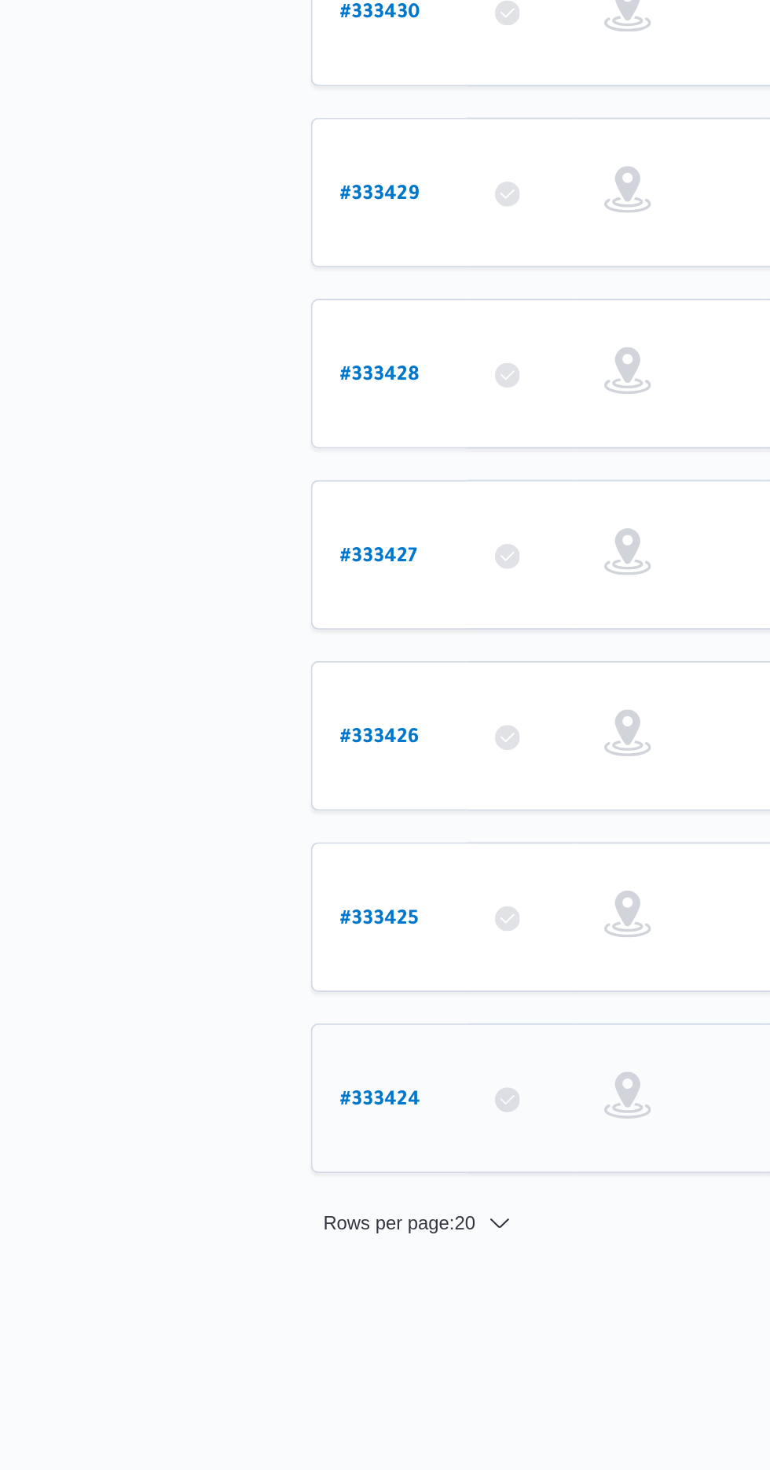
click at [231, 1218] on b "# 333424" at bounding box center [239, 1223] width 40 height 11
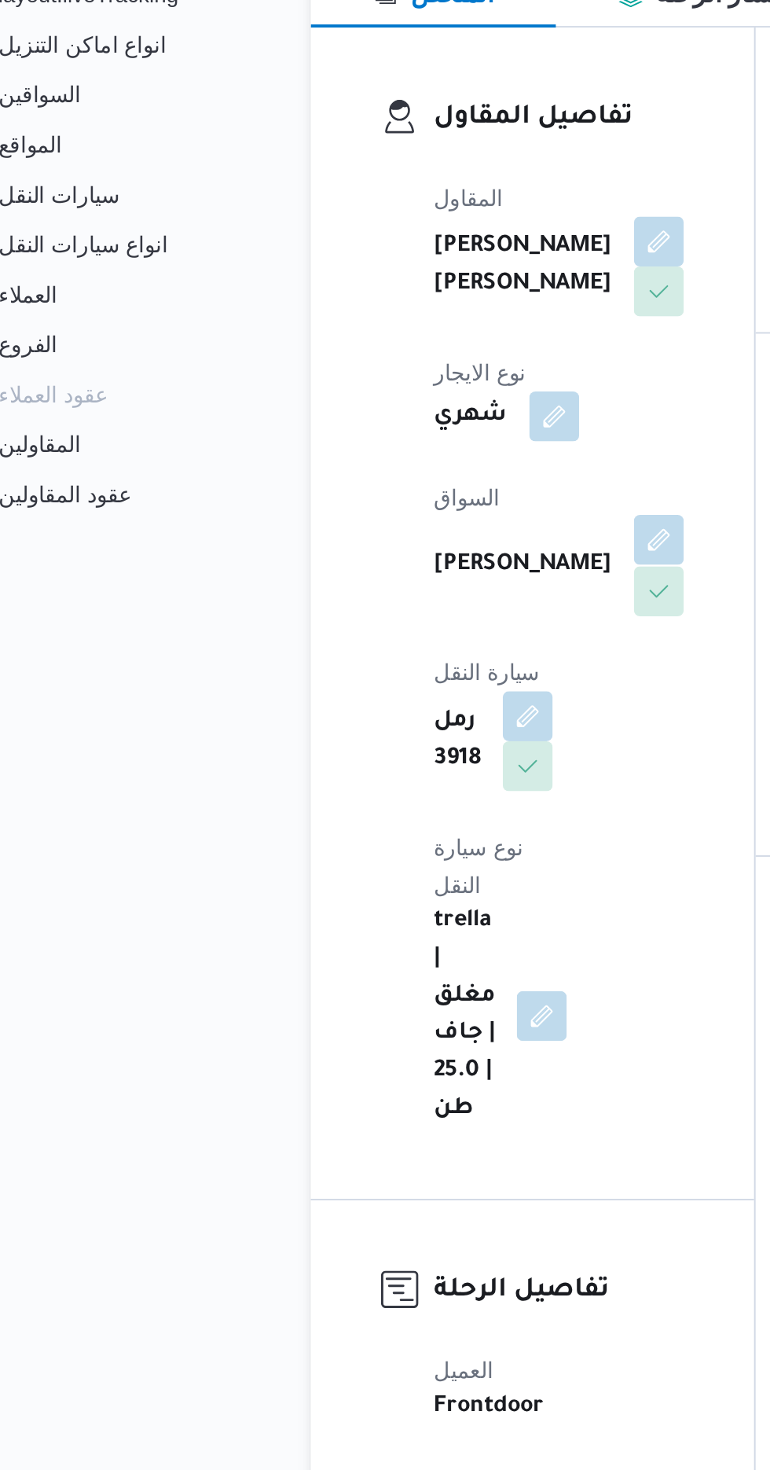
click at [367, 540] on button "button" at bounding box center [379, 545] width 25 height 25
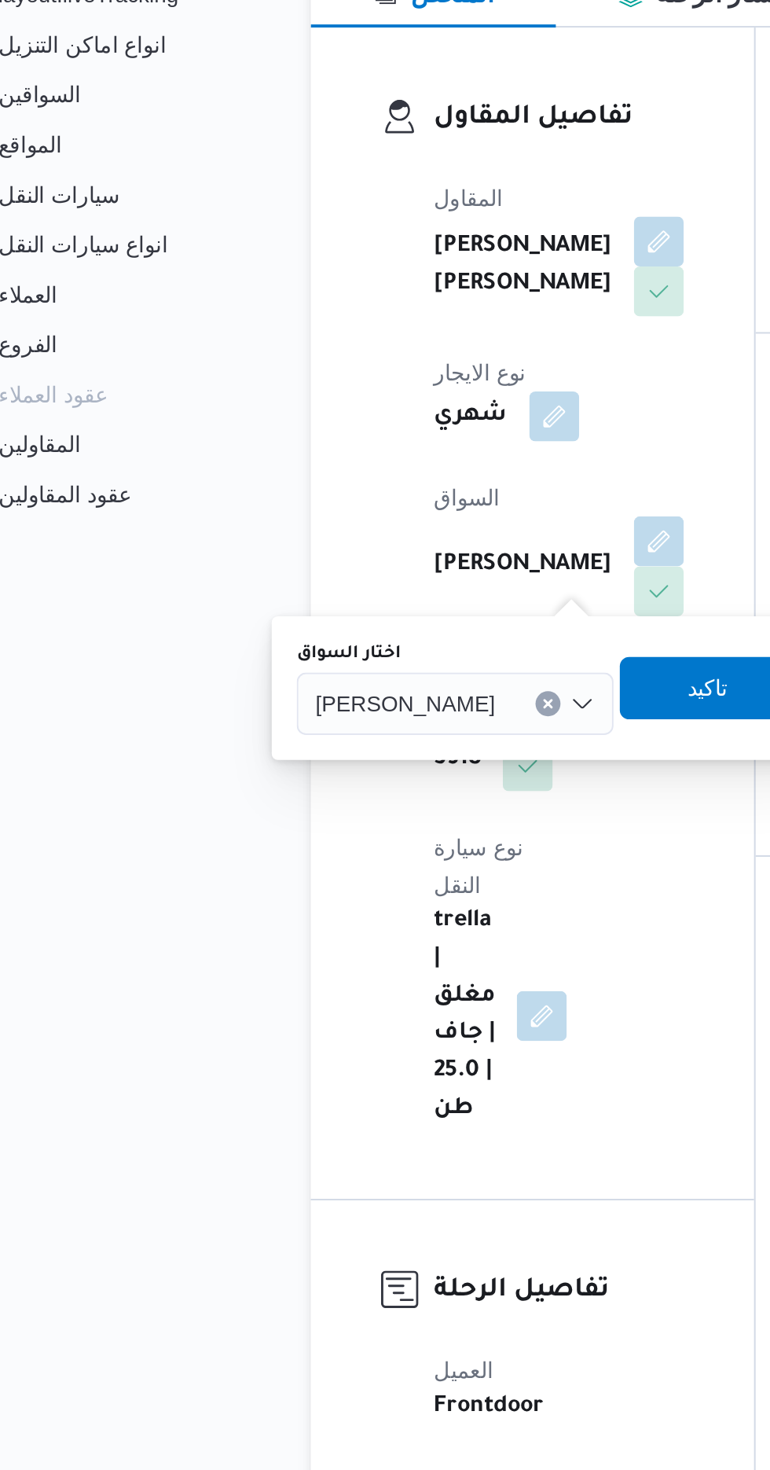
click at [297, 632] on span "[PERSON_NAME]" at bounding box center [252, 627] width 90 height 17
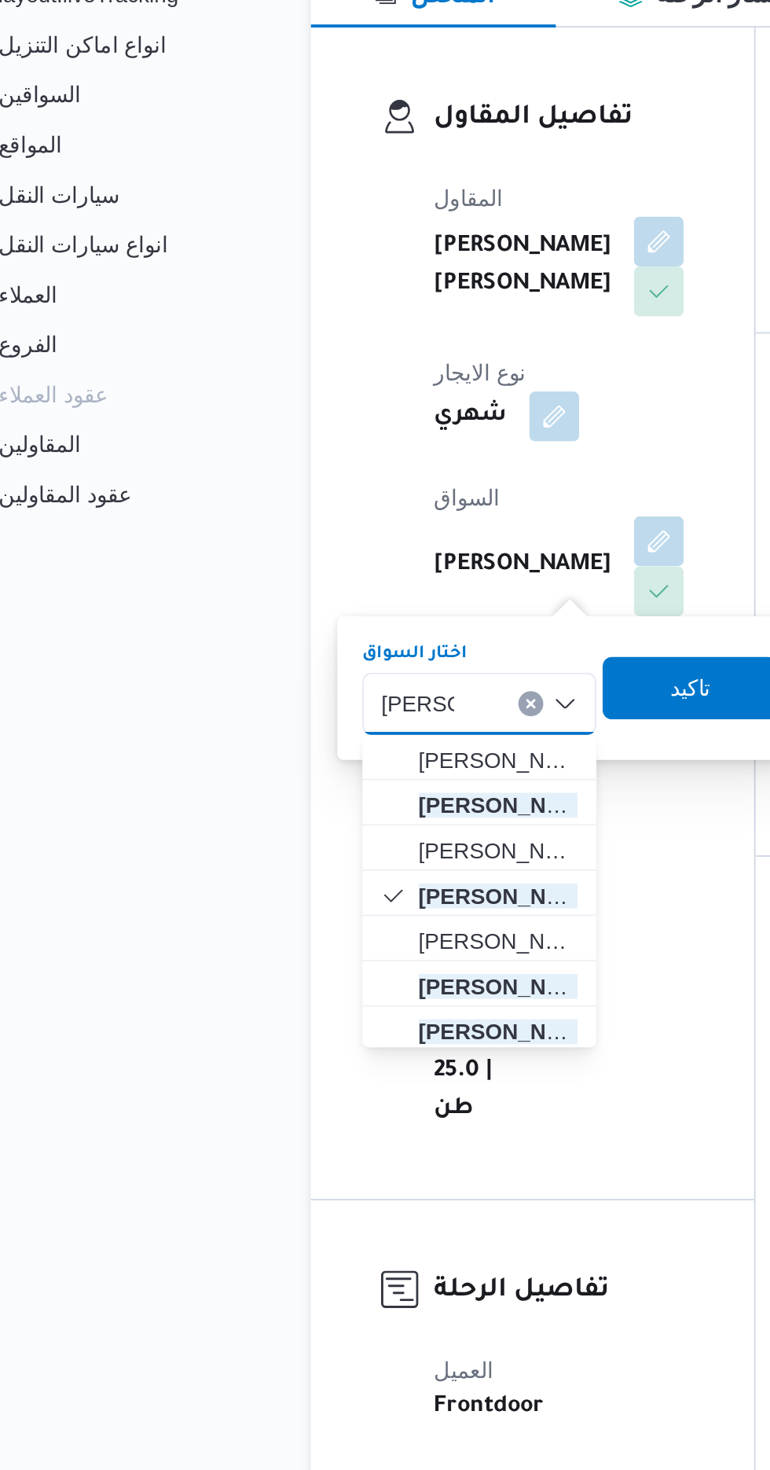
click at [289, 630] on div "[PERSON_NAME] Combo box. Selected. [PERSON_NAME] . Selected. [PERSON_NAME]. Pre…" at bounding box center [289, 627] width 118 height 31
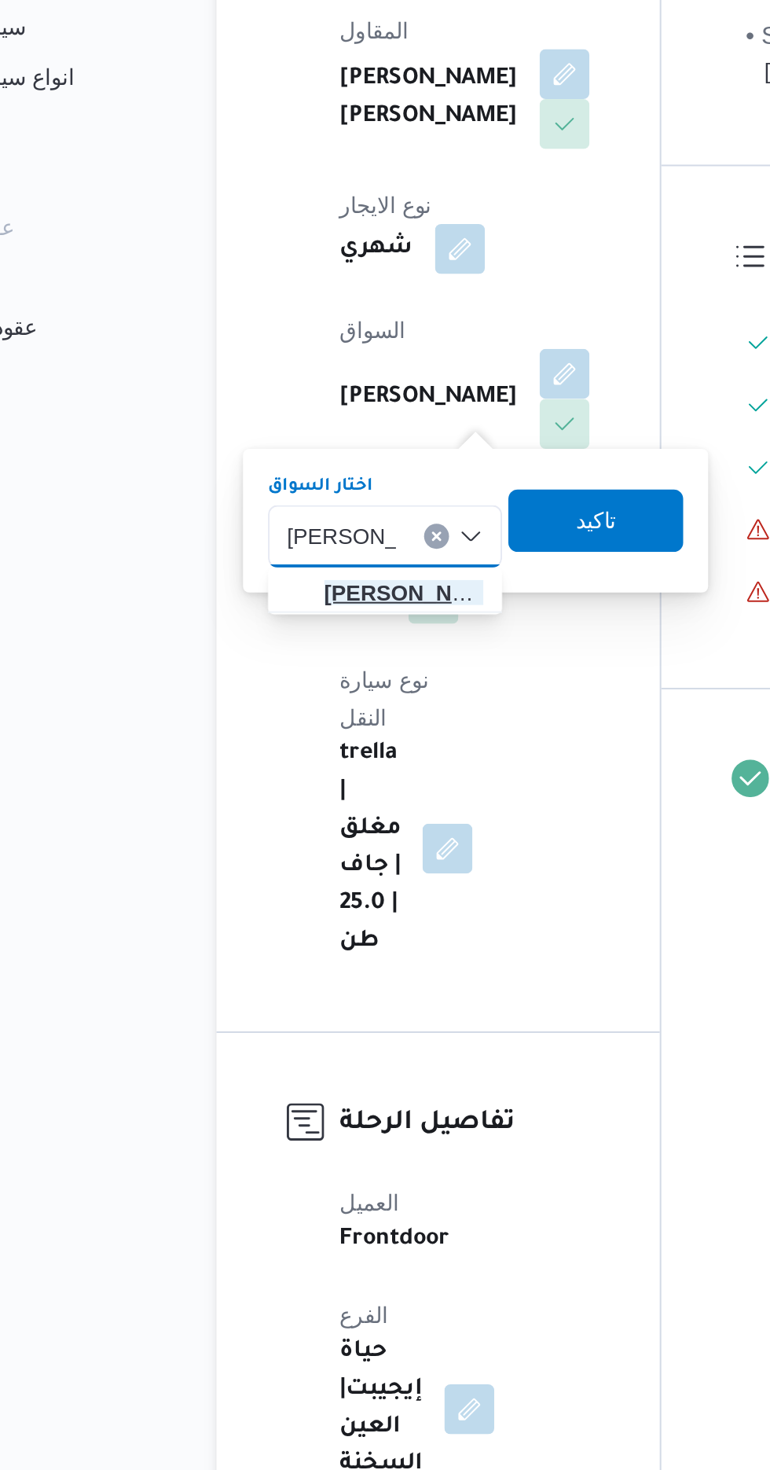
type input "[PERSON_NAME]"
click at [315, 658] on span "[PERSON_NAME] ين [PERSON_NAME]" at bounding box center [299, 656] width 80 height 19
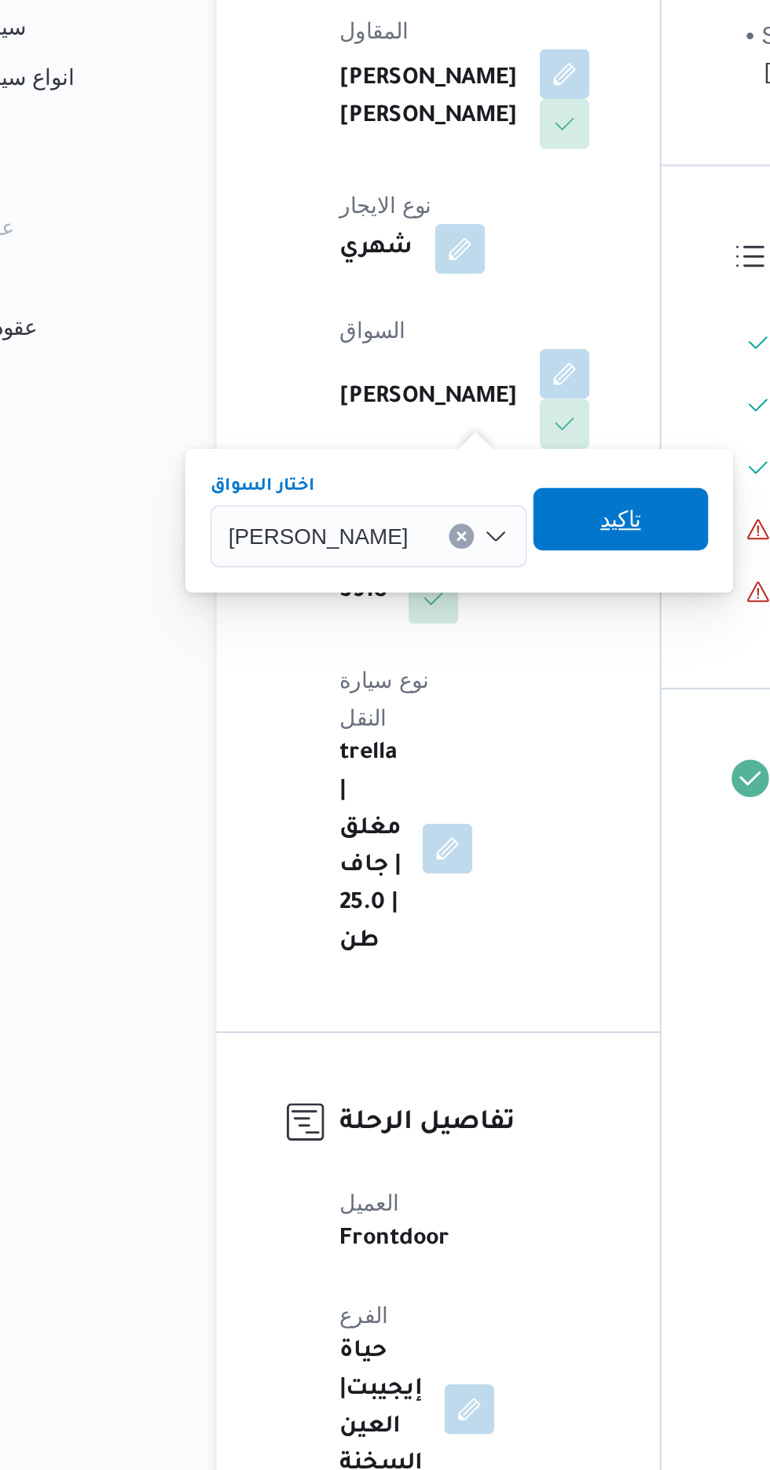
click at [418, 620] on span "تاكيد" at bounding box center [408, 619] width 20 height 19
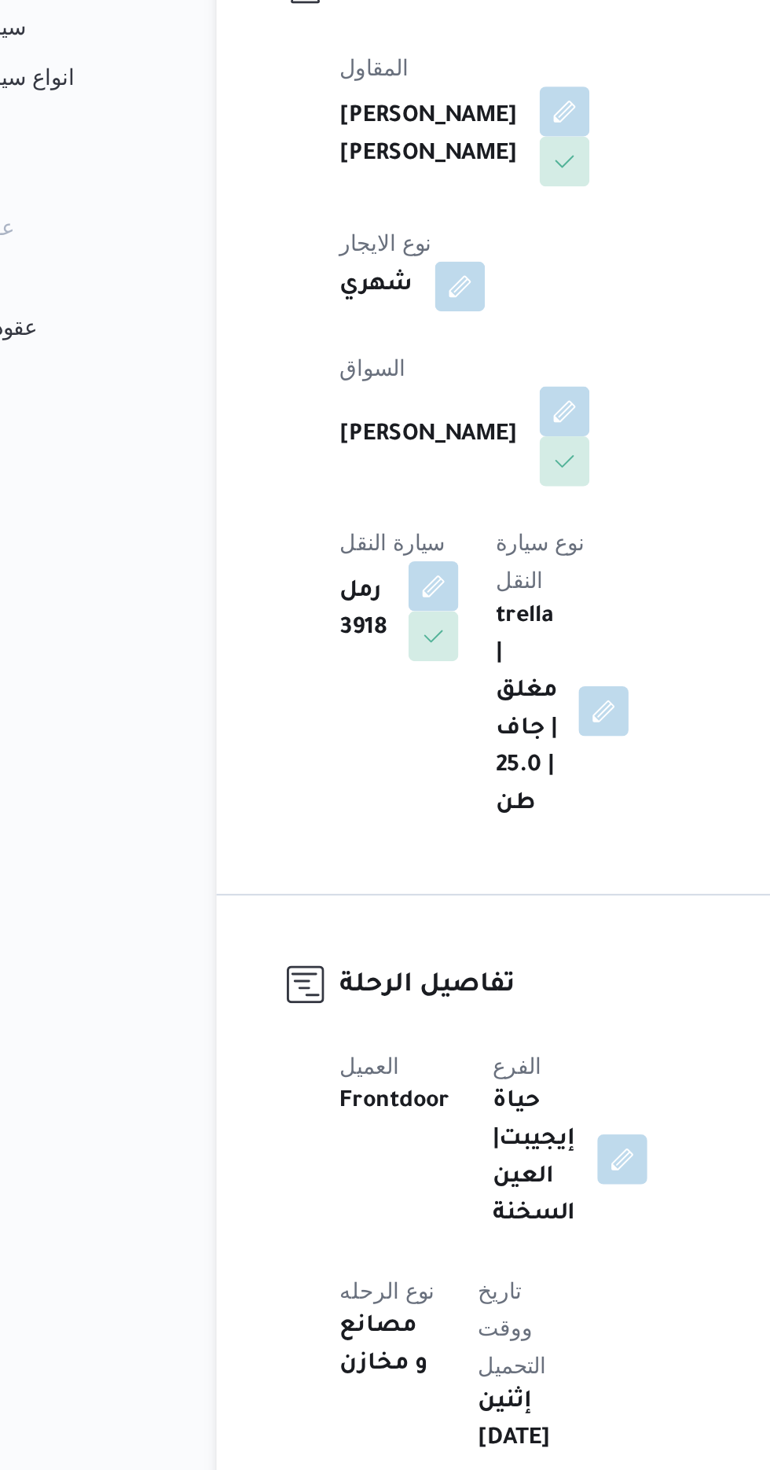
click at [326, 641] on span at bounding box center [309, 653] width 33 height 25
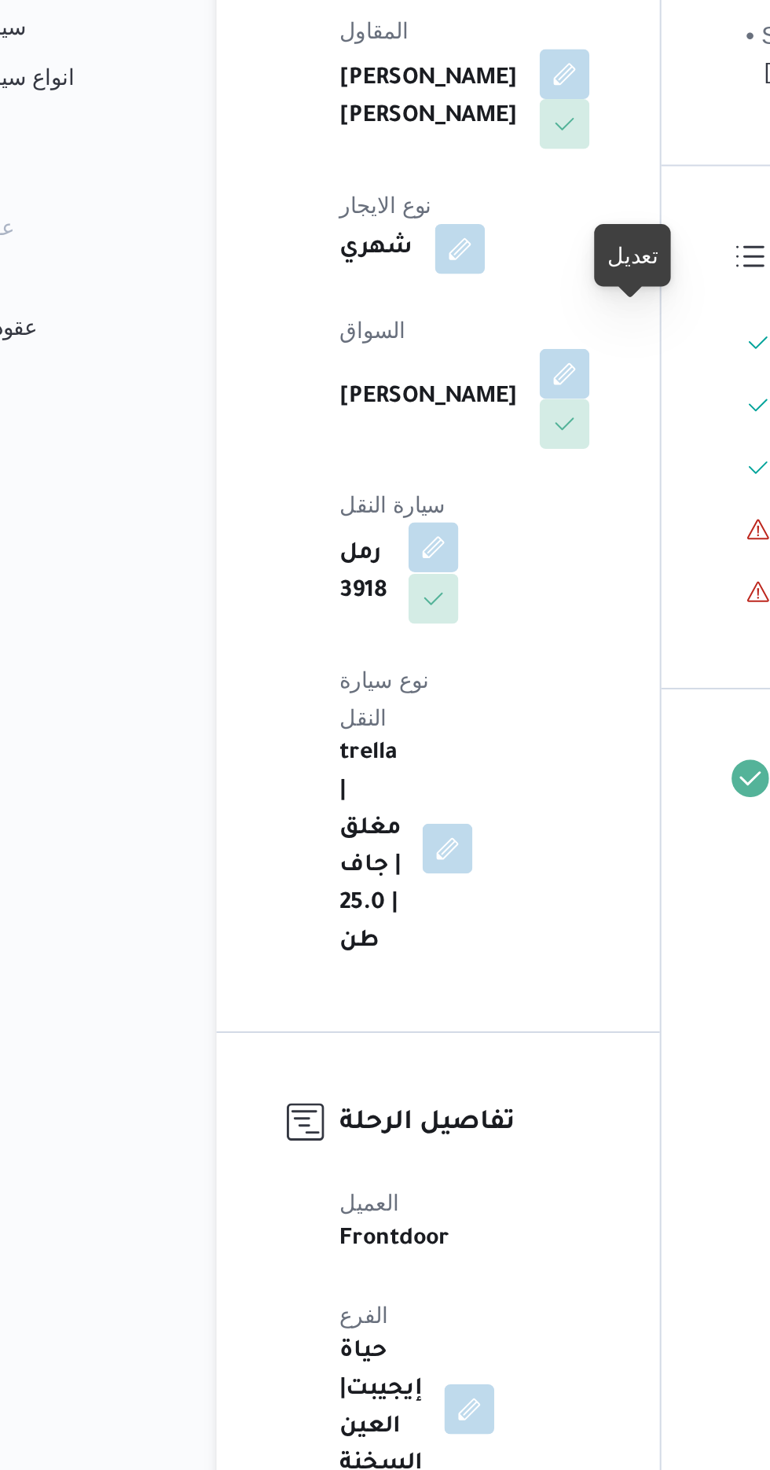
click at [326, 621] on button "button" at bounding box center [313, 633] width 25 height 25
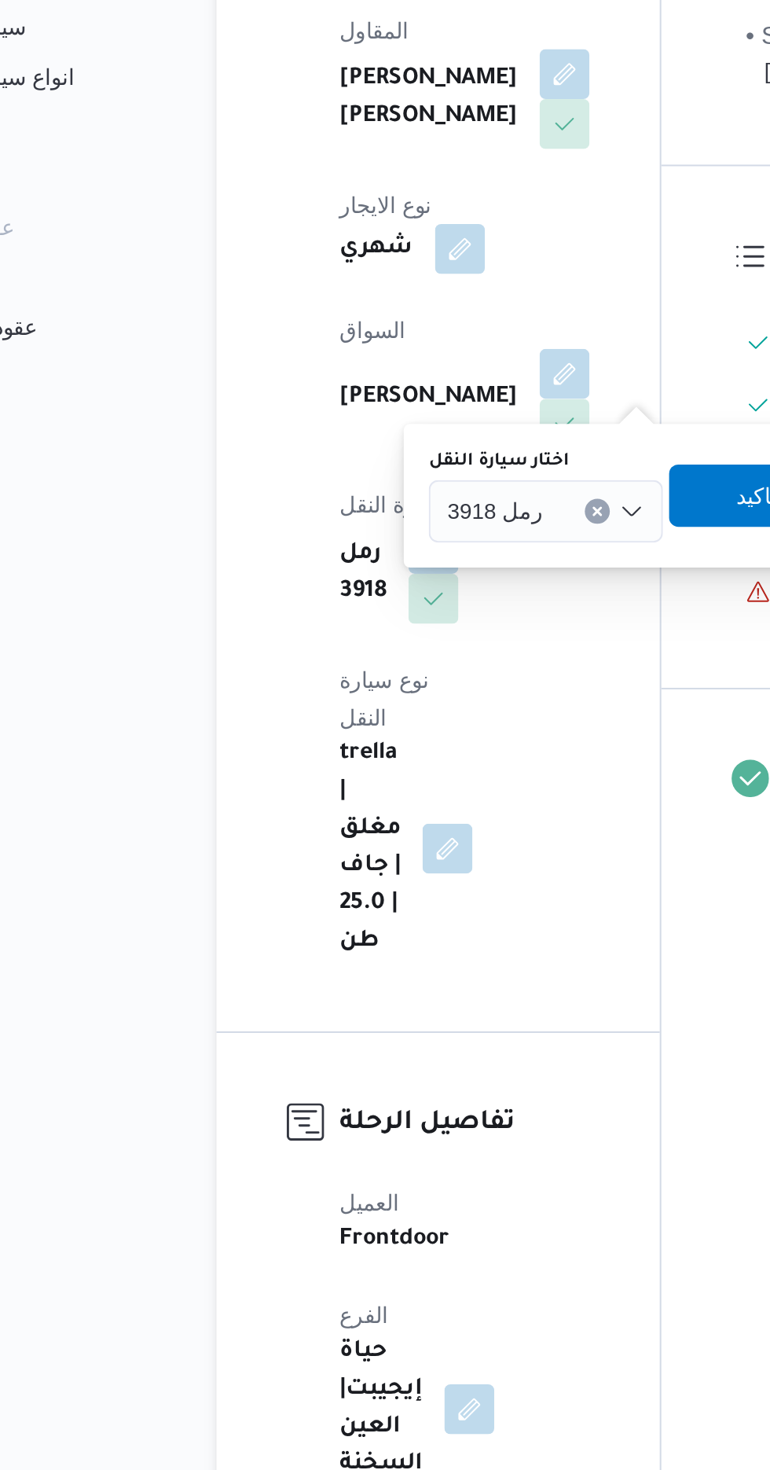
click at [381, 590] on label "اختار سيارة النقل" at bounding box center [346, 590] width 71 height 13
click at [377, 606] on input "اختار سيارة النقل" at bounding box center [376, 615] width 2 height 19
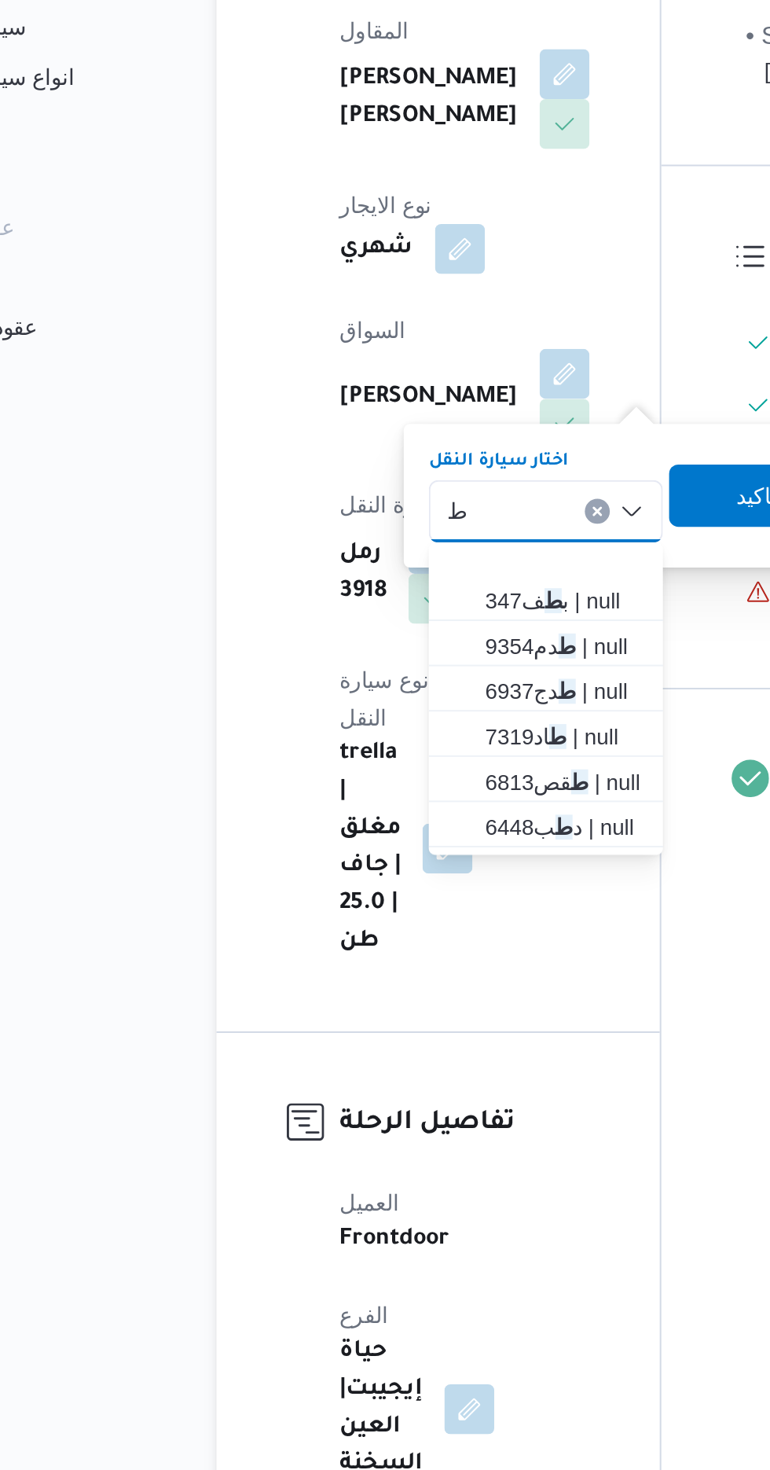
scroll to position [415, 0]
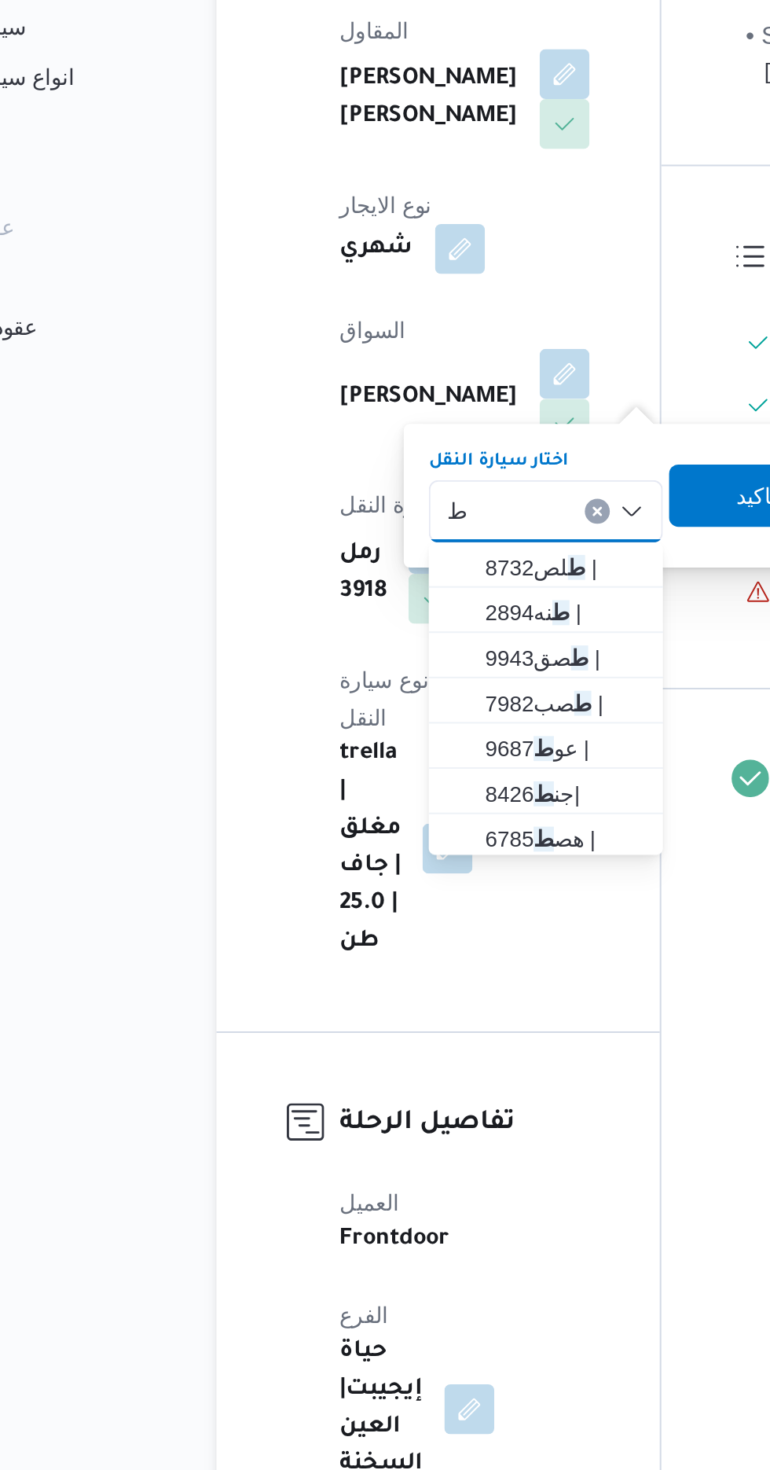
click at [357, 619] on div "ط ط Combo box. Selected. ط. Selected. رمل 3918. Press Backspace to delete رمل 3…" at bounding box center [370, 615] width 118 height 31
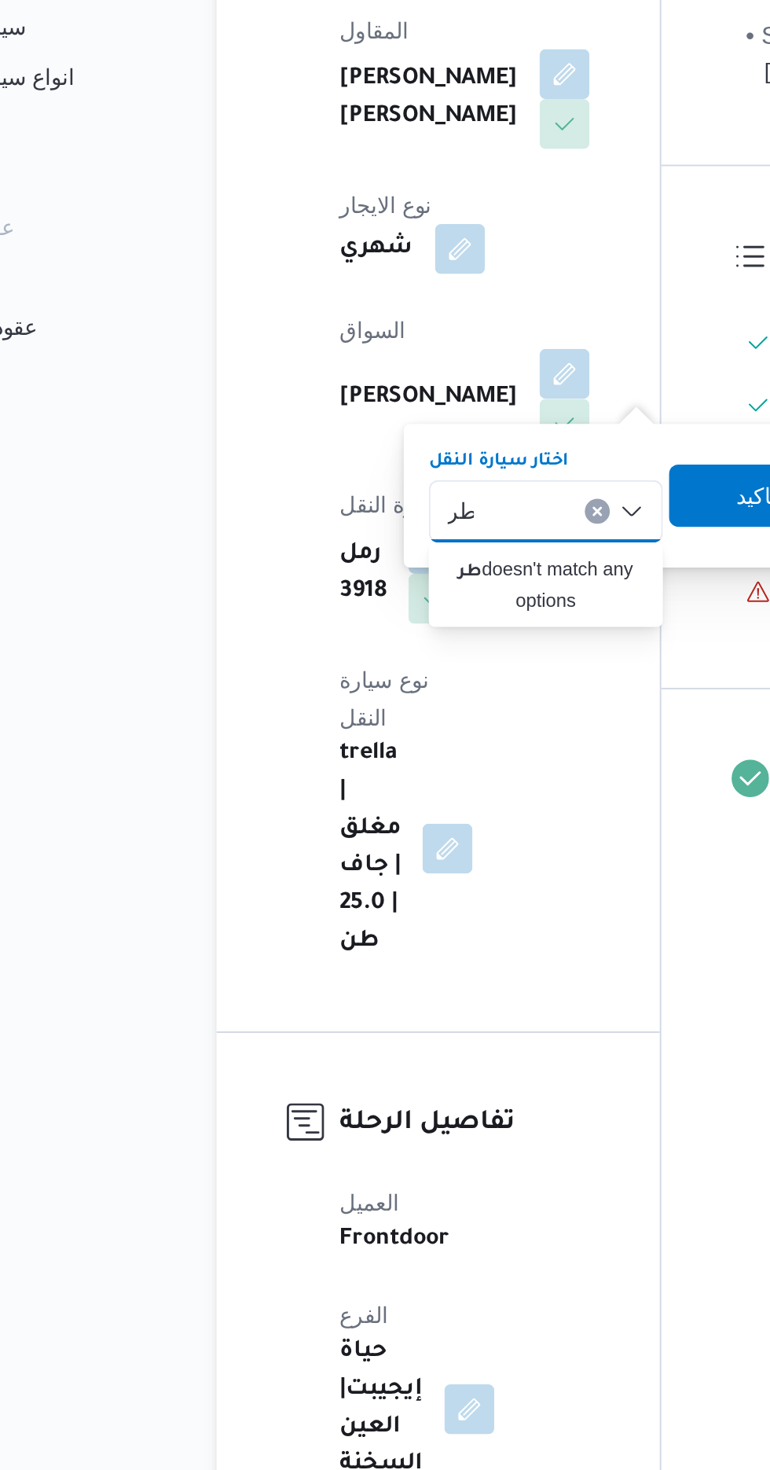
type input "طر"
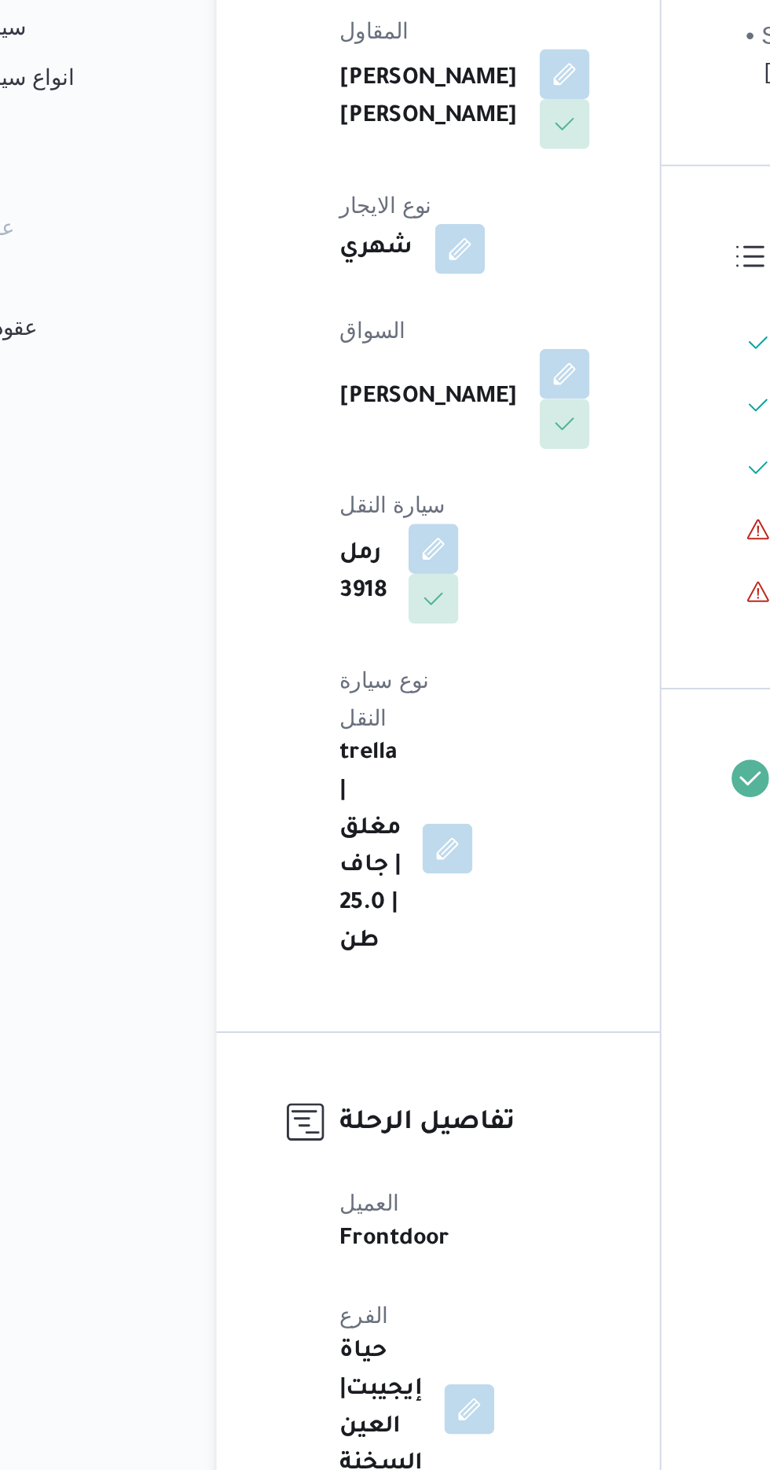
click at [326, 621] on button "button" at bounding box center [313, 633] width 25 height 25
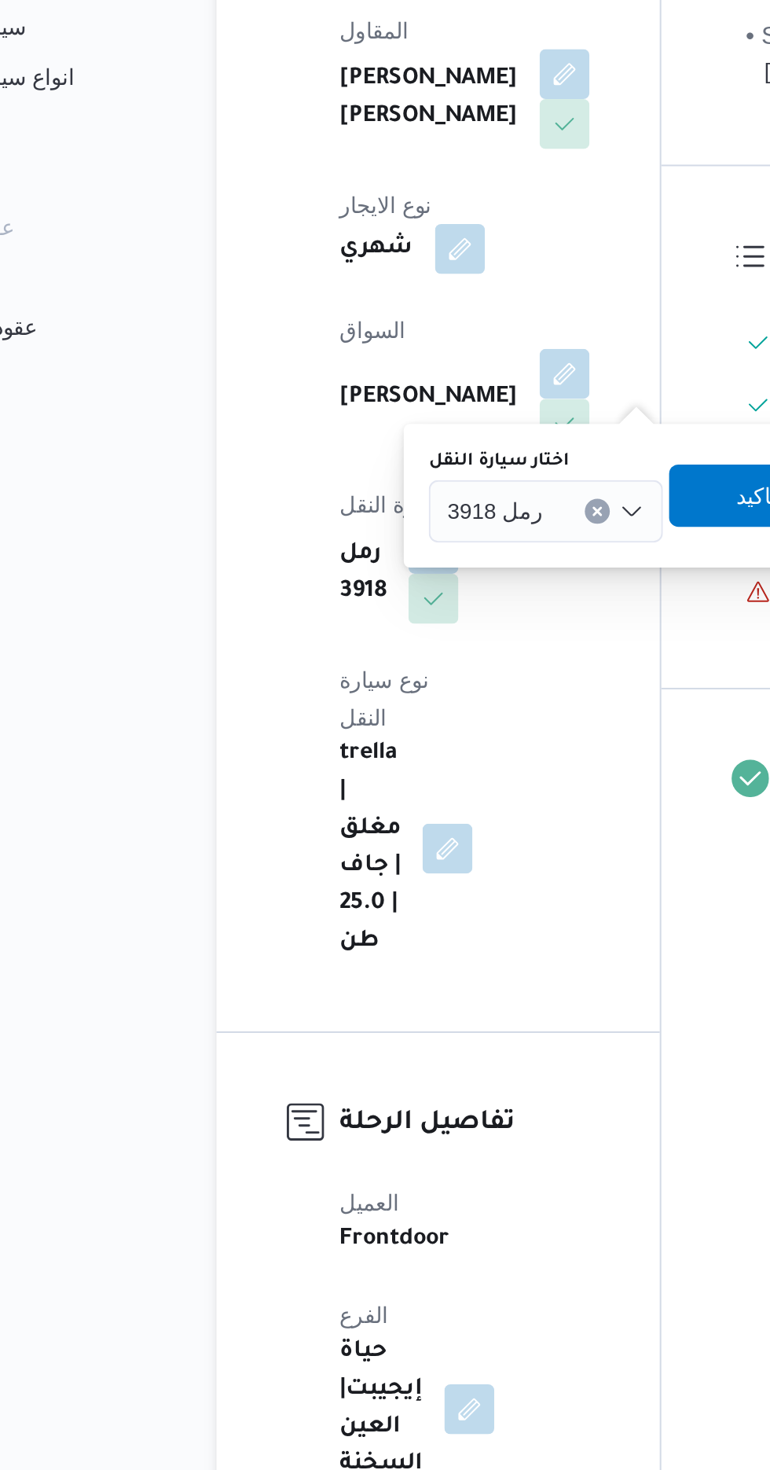
click at [375, 613] on input "اختار سيارة النقل" at bounding box center [376, 615] width 2 height 19
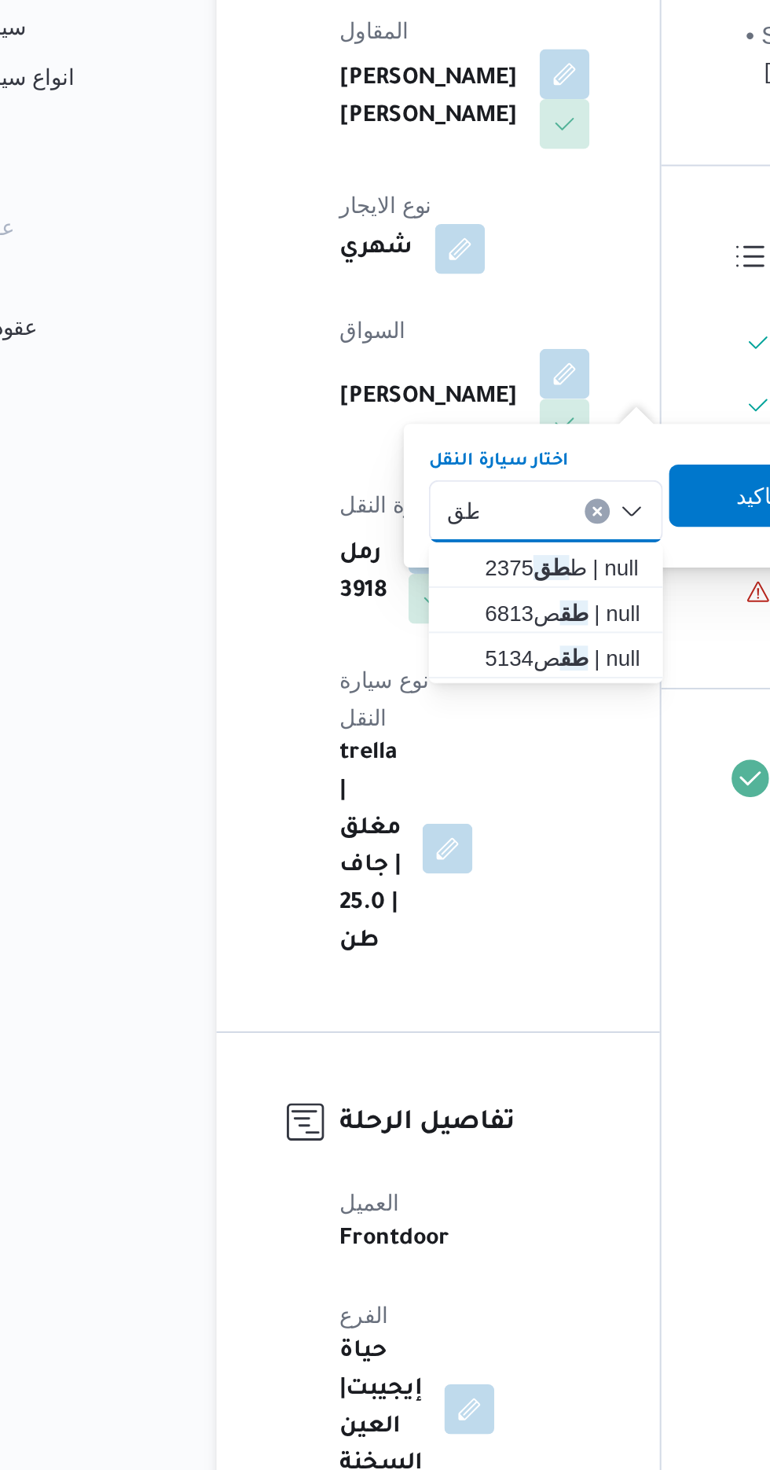
type input "طق"
click at [378, 687] on mark "طق" at bounding box center [384, 689] width 14 height 13
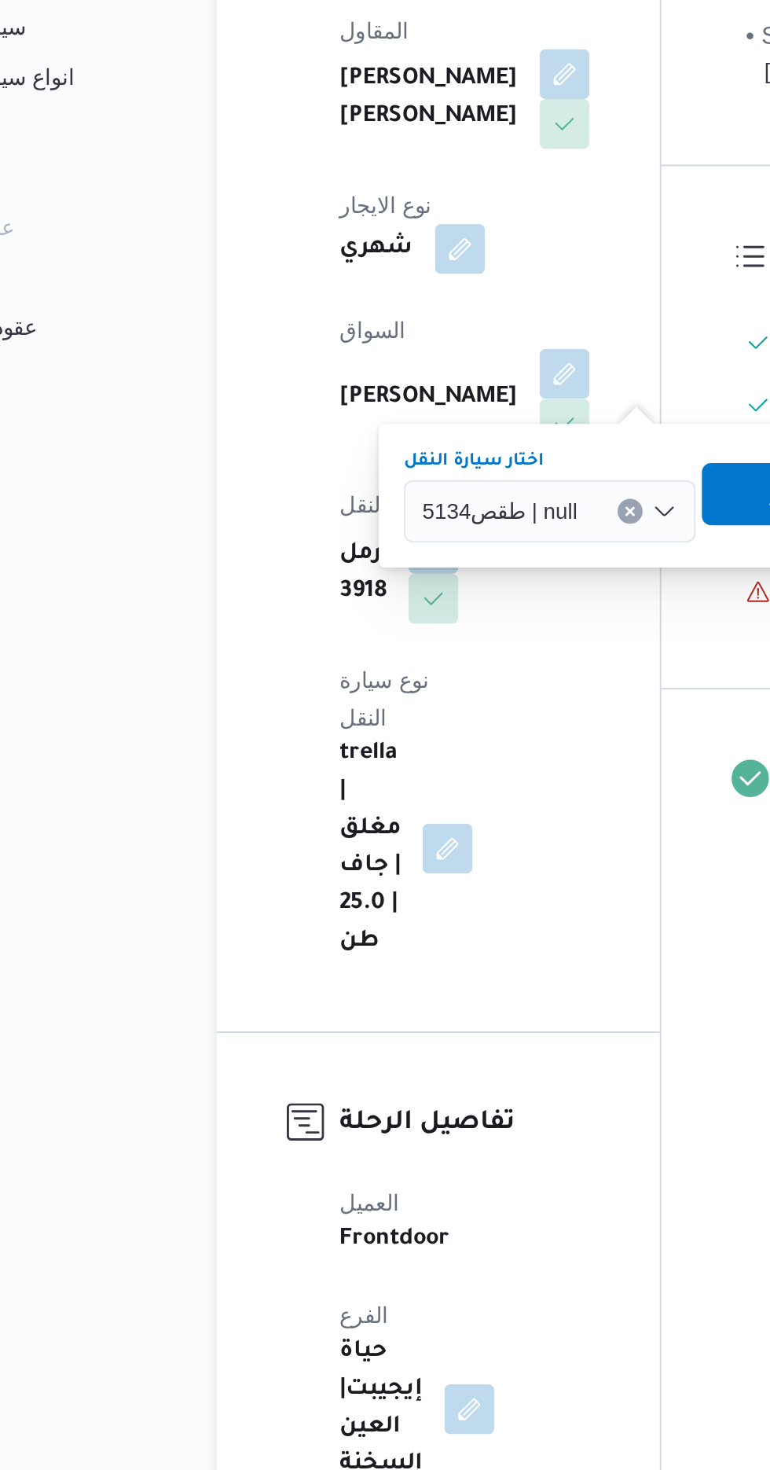
click at [469, 596] on span "تاكيد" at bounding box center [493, 606] width 88 height 31
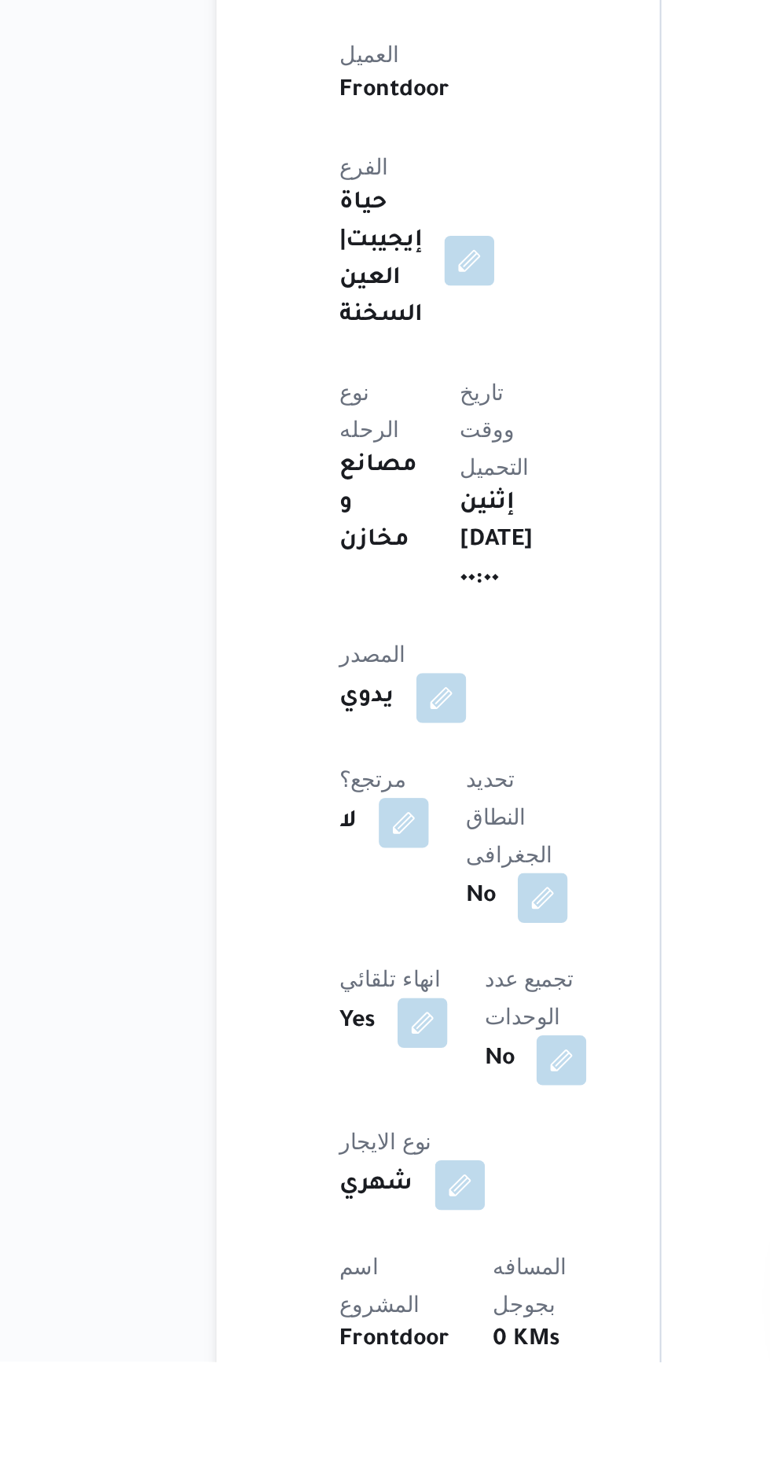
scroll to position [158, 0]
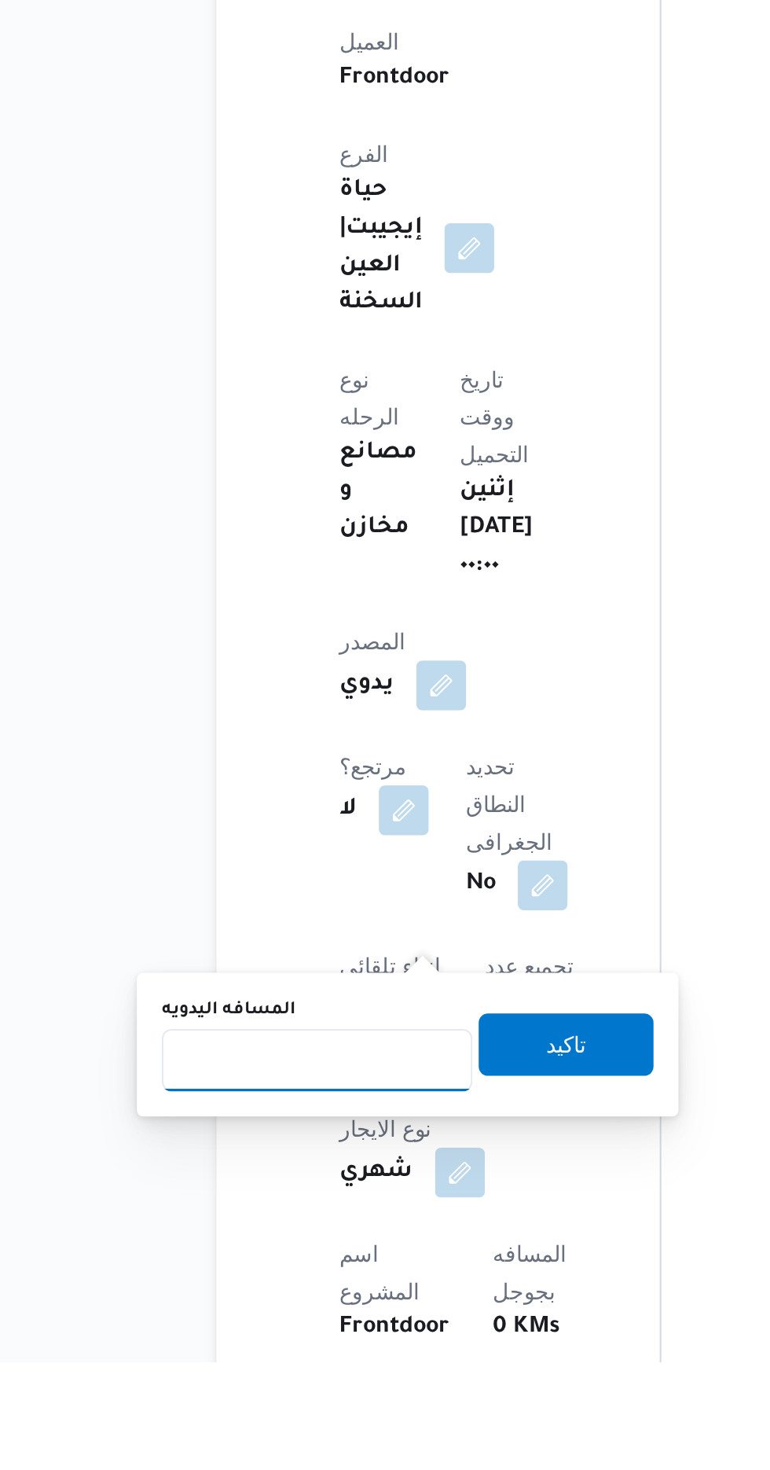
click at [284, 1315] on input "المسافه اليدويه" at bounding box center [255, 1318] width 156 height 31
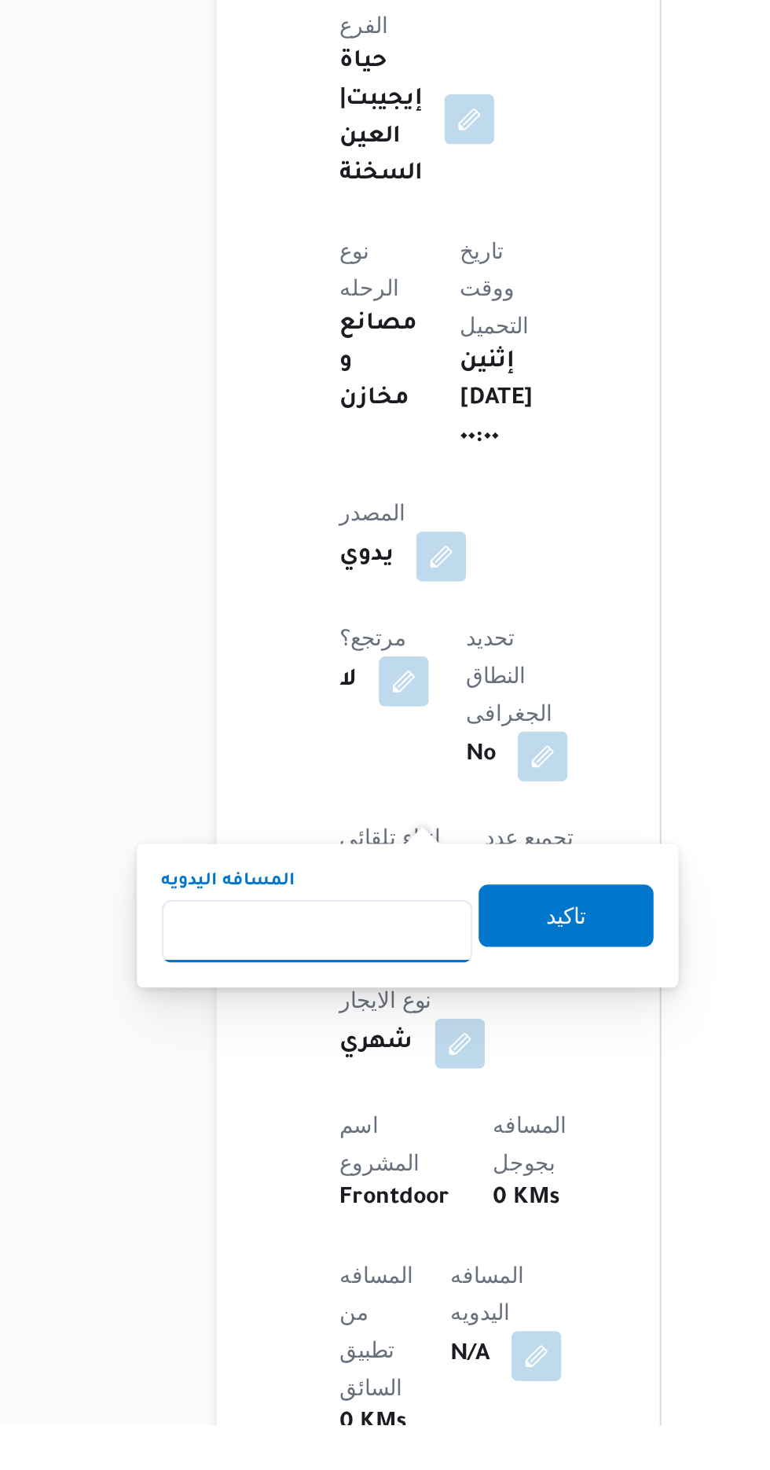
scroll to position [300, 0]
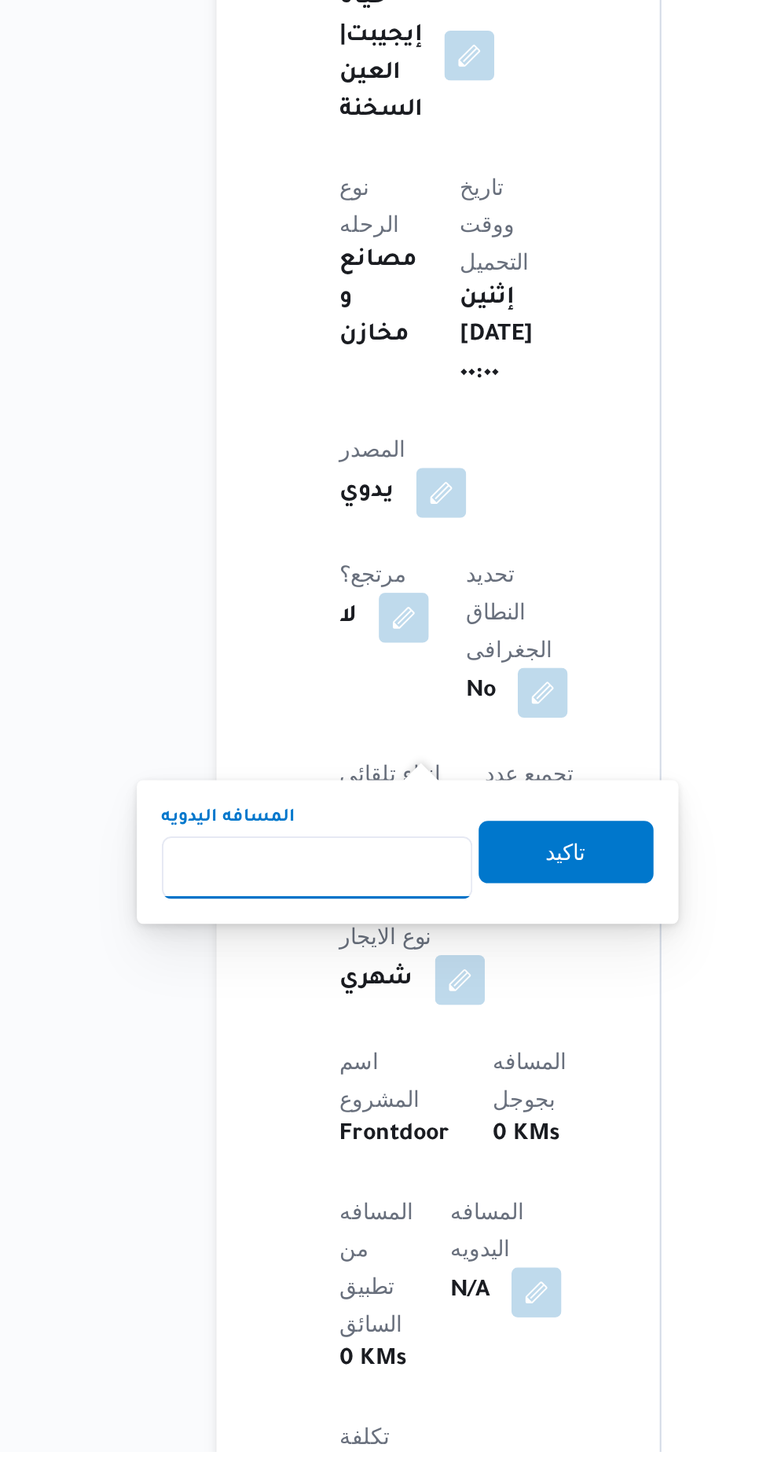
type input "3"
type input "350"
click at [404, 1171] on span "تاكيد" at bounding box center [380, 1167] width 88 height 31
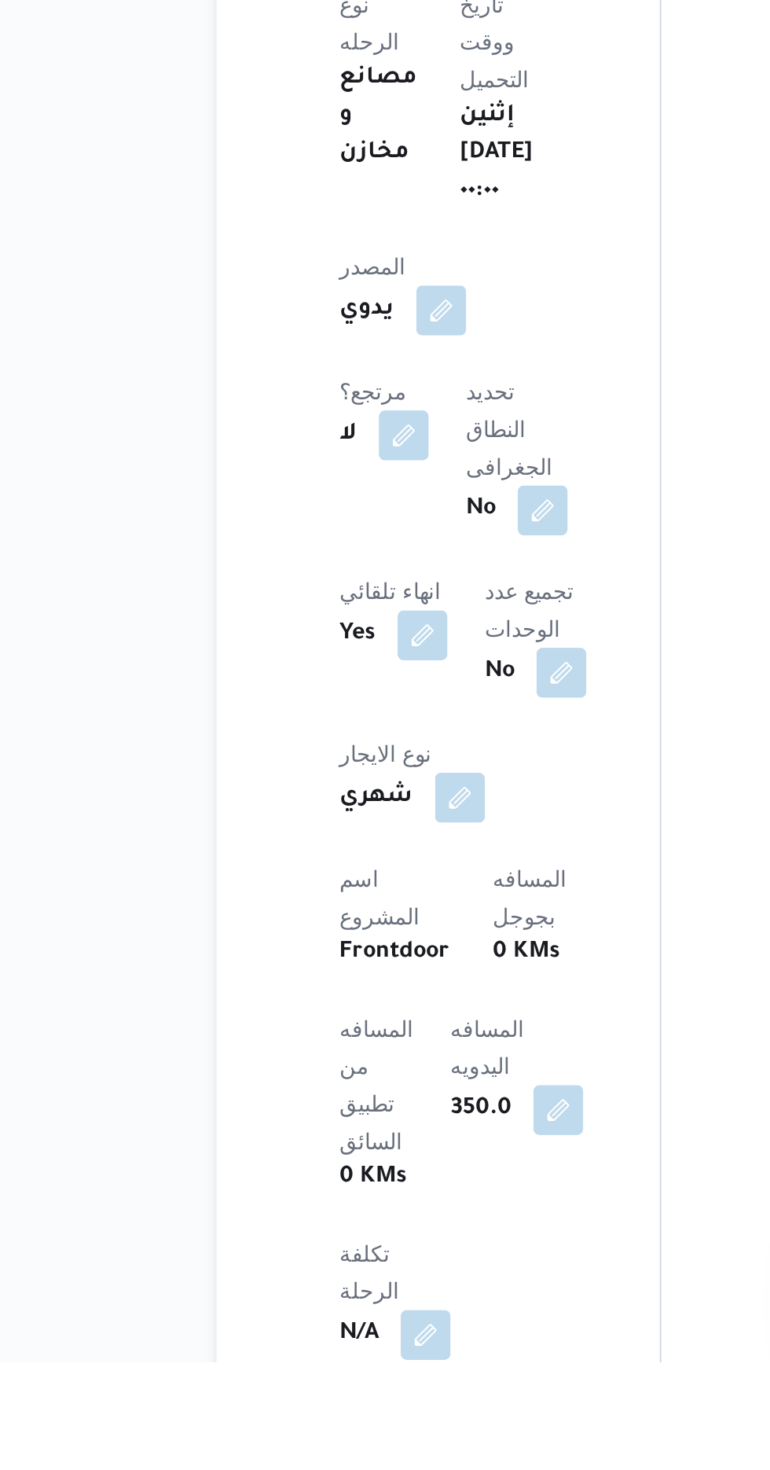
scroll to position [347, 0]
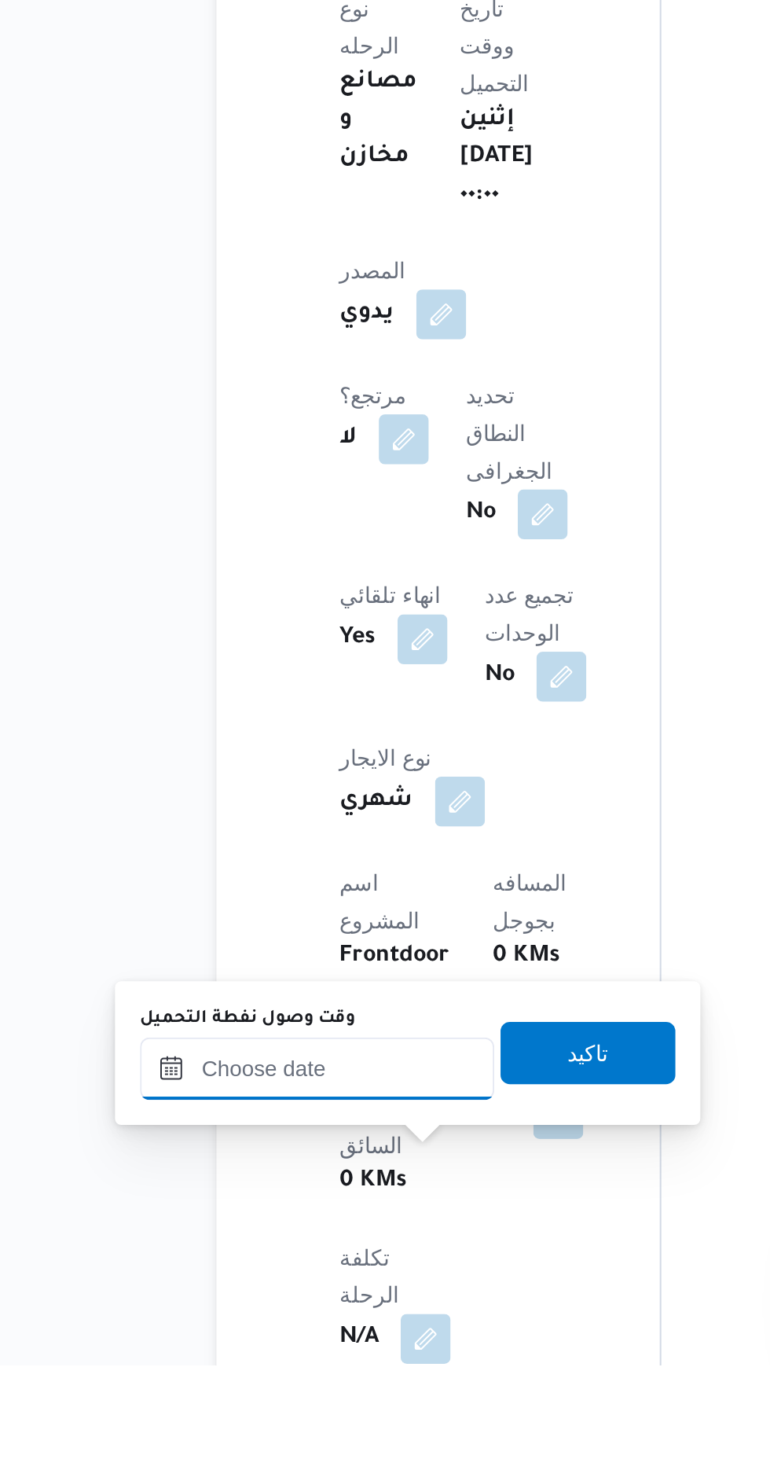
click at [214, 1324] on input "وقت وصول نفطة التحميل" at bounding box center [255, 1320] width 178 height 31
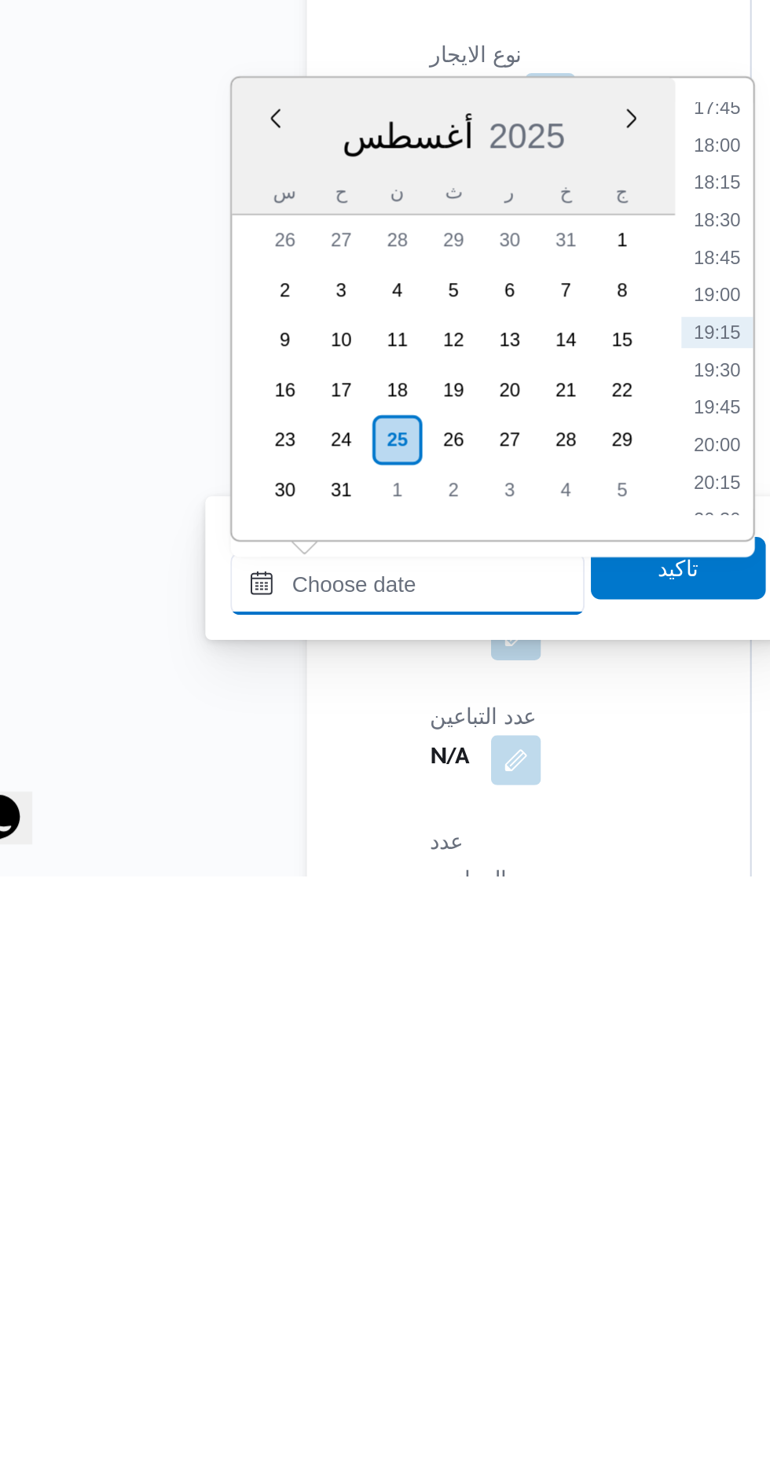
scroll to position [526, 0]
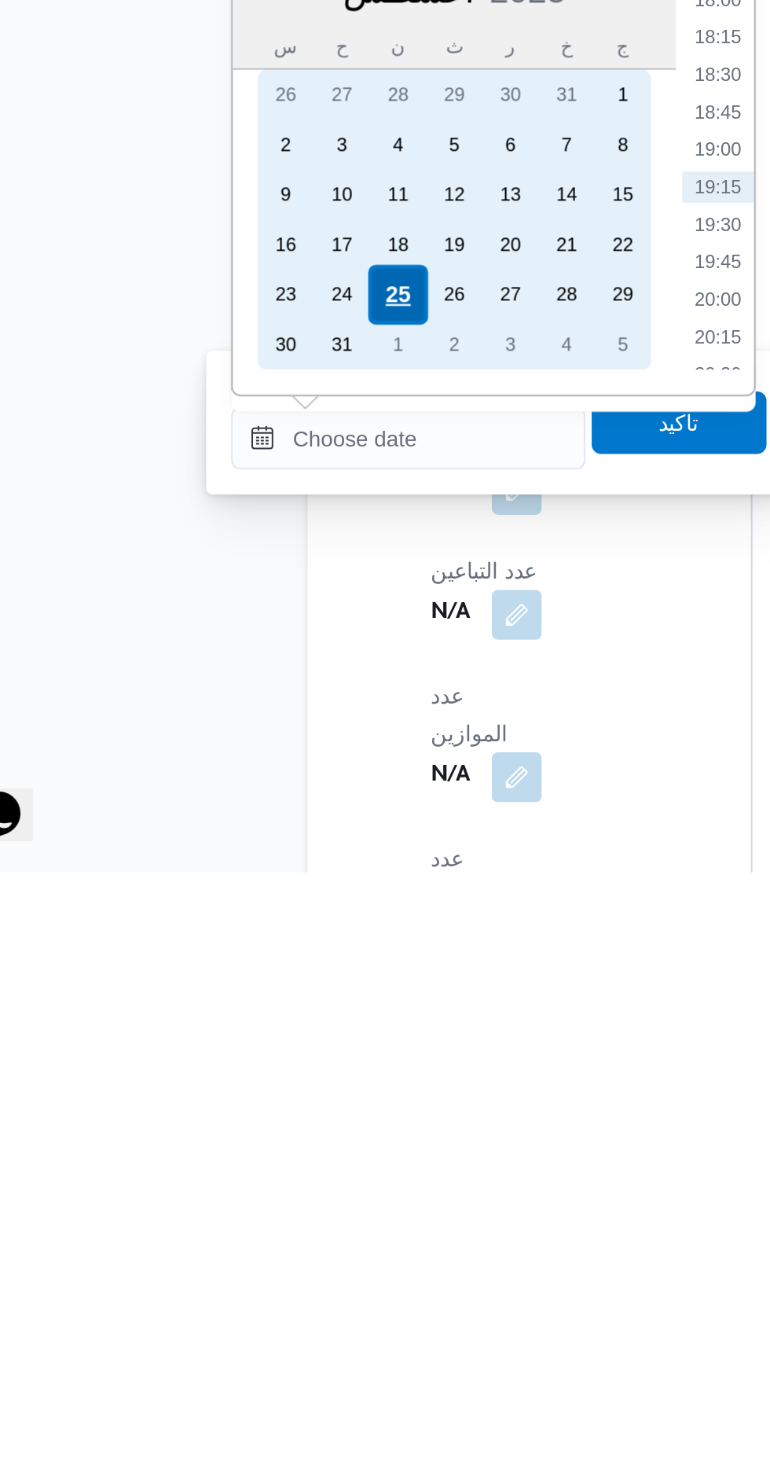
click at [250, 1171] on div "25" at bounding box center [249, 1179] width 30 height 30
type input "[DATE] ٠٠:٠٠"
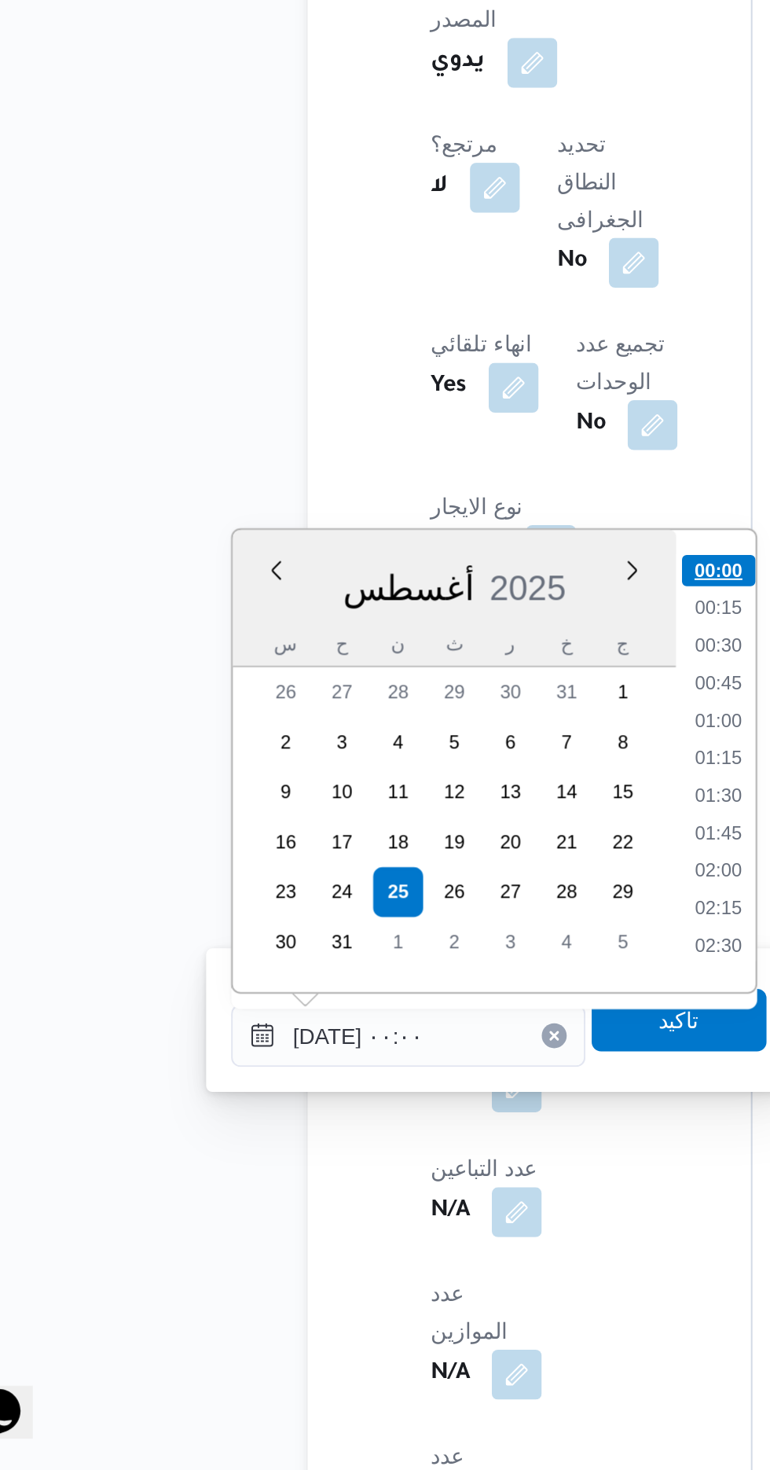
click at [404, 1015] on li "00:00" at bounding box center [411, 1017] width 37 height 16
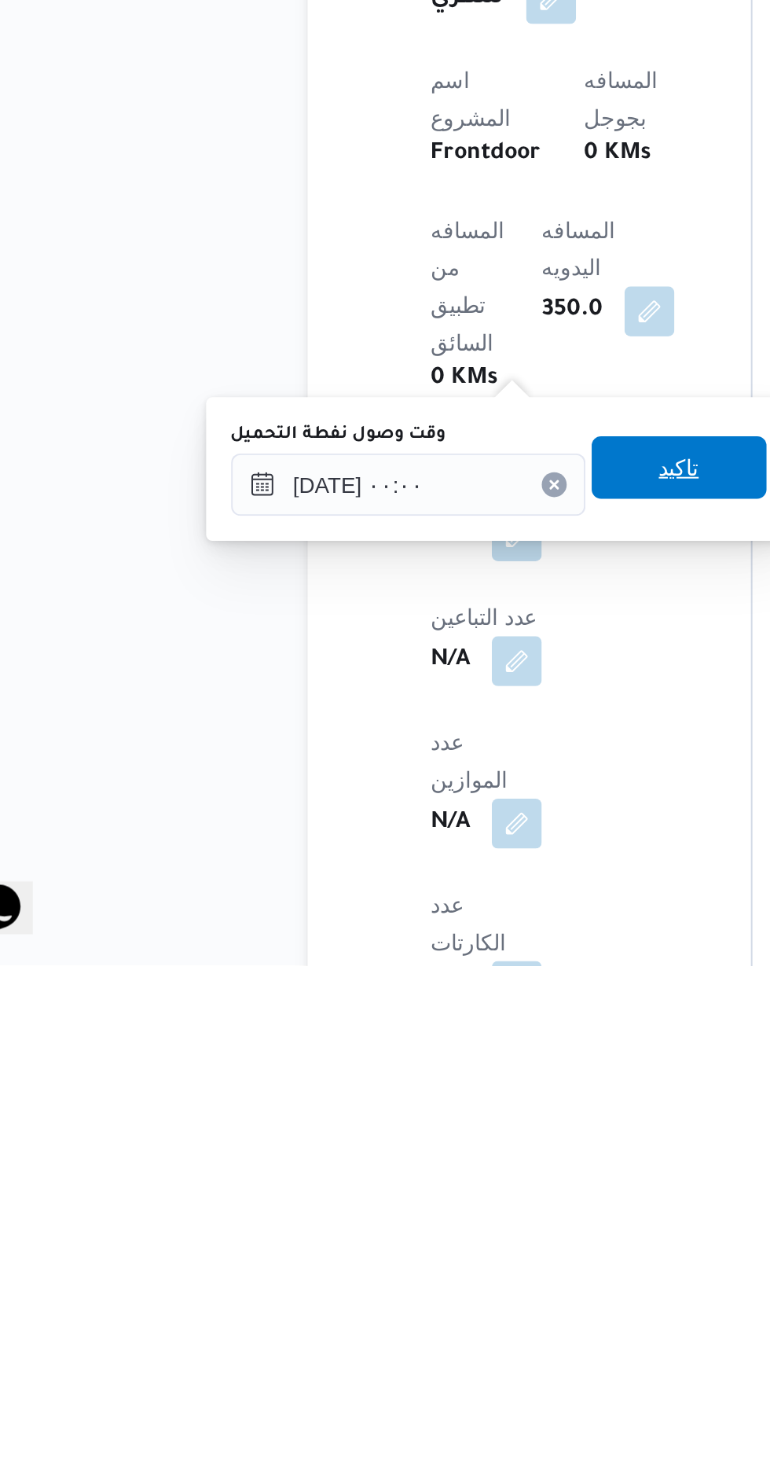
click at [403, 1234] on span "تاكيد" at bounding box center [392, 1219] width 88 height 31
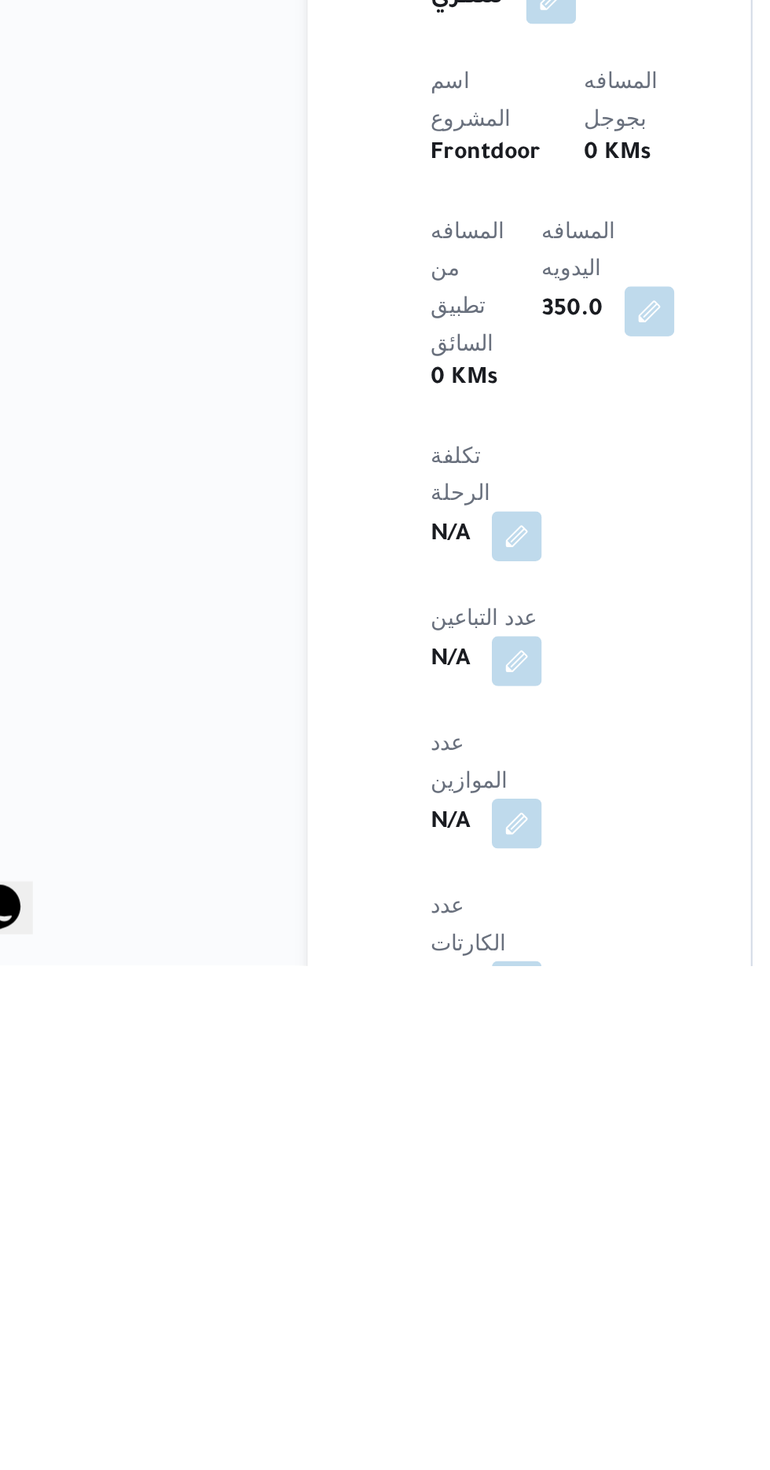
scroll to position [550, 0]
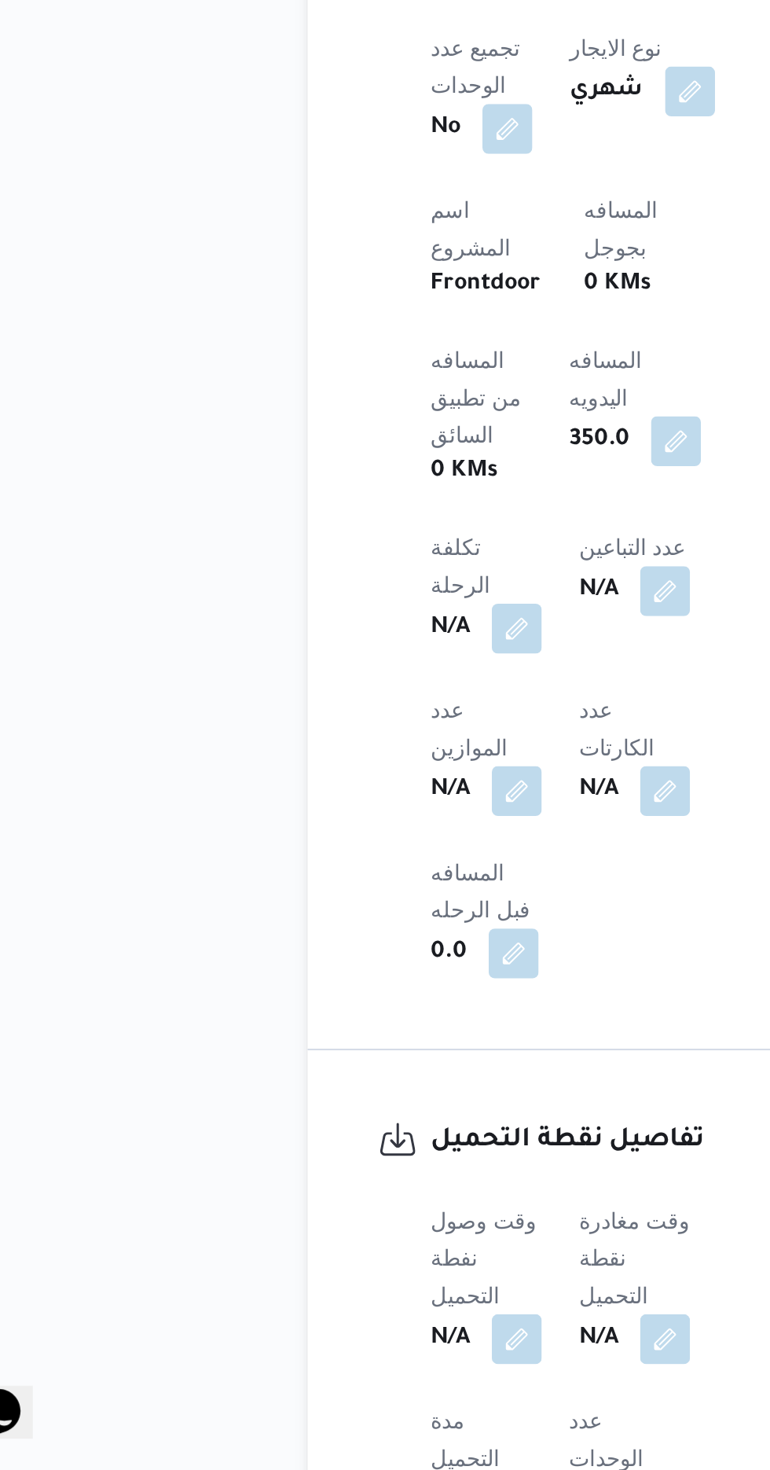
click at [361, 1395] on b "N/A" at bounding box center [351, 1404] width 20 height 19
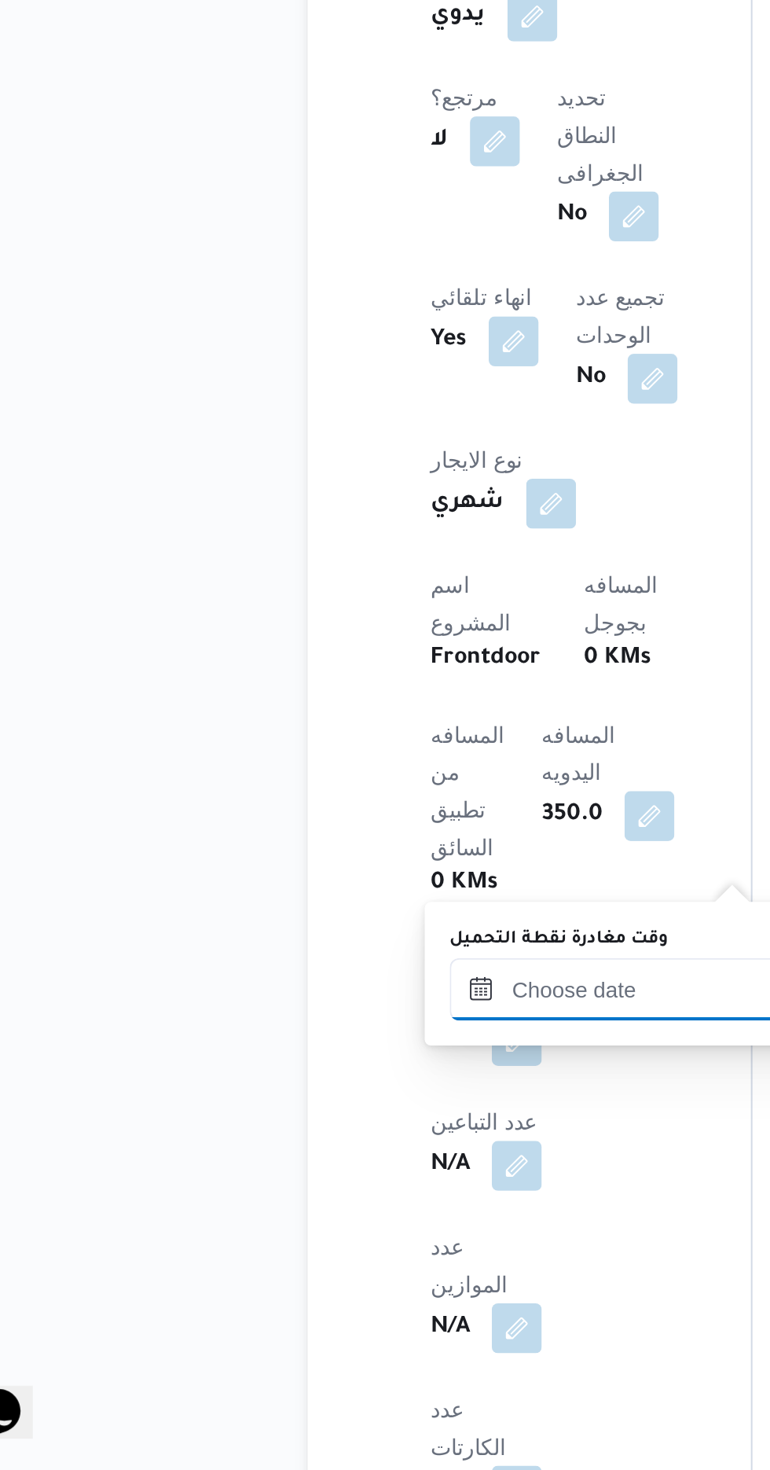
click at [357, 1224] on input "وقت مغادرة نقطة التحميل" at bounding box center [365, 1227] width 178 height 31
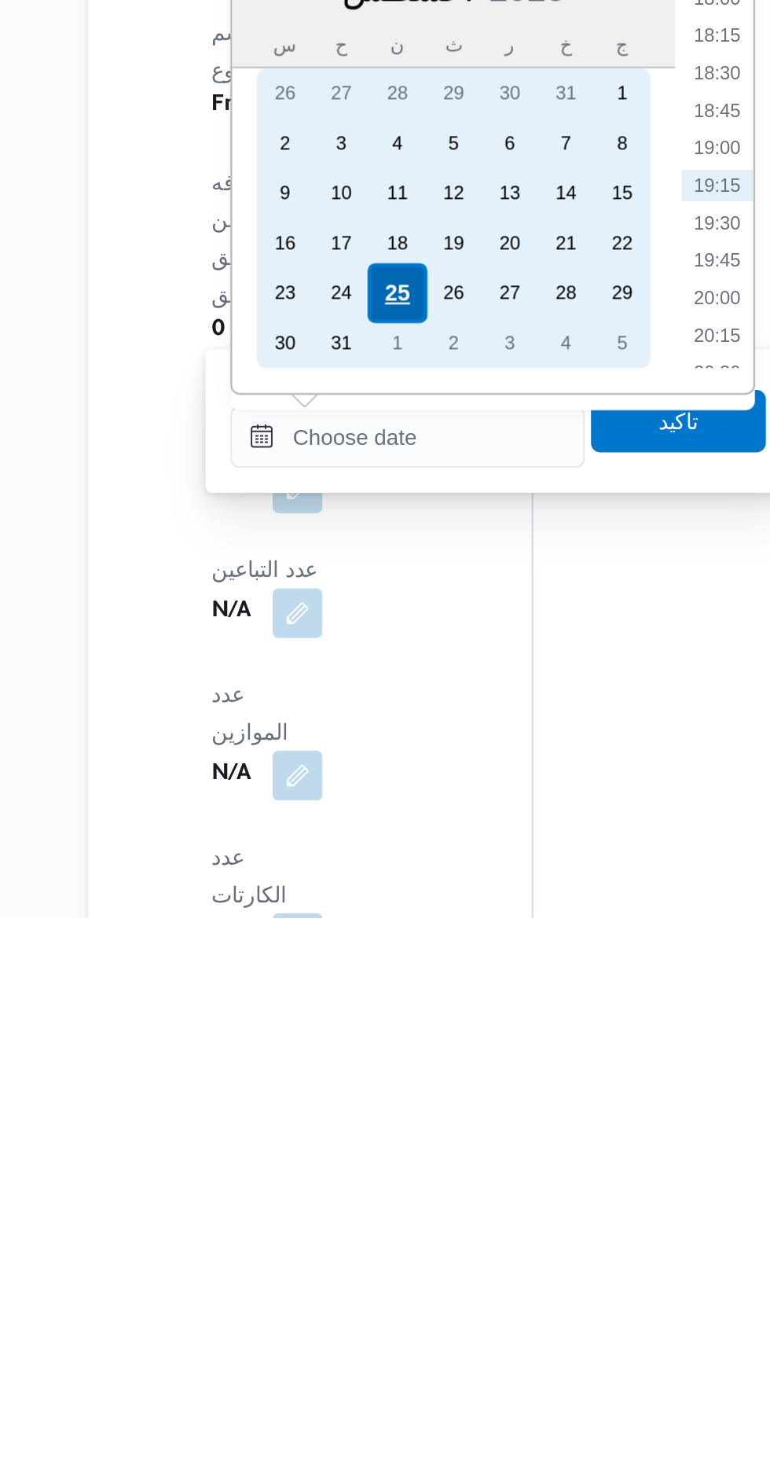
click at [359, 1155] on div "25" at bounding box center [360, 1156] width 30 height 30
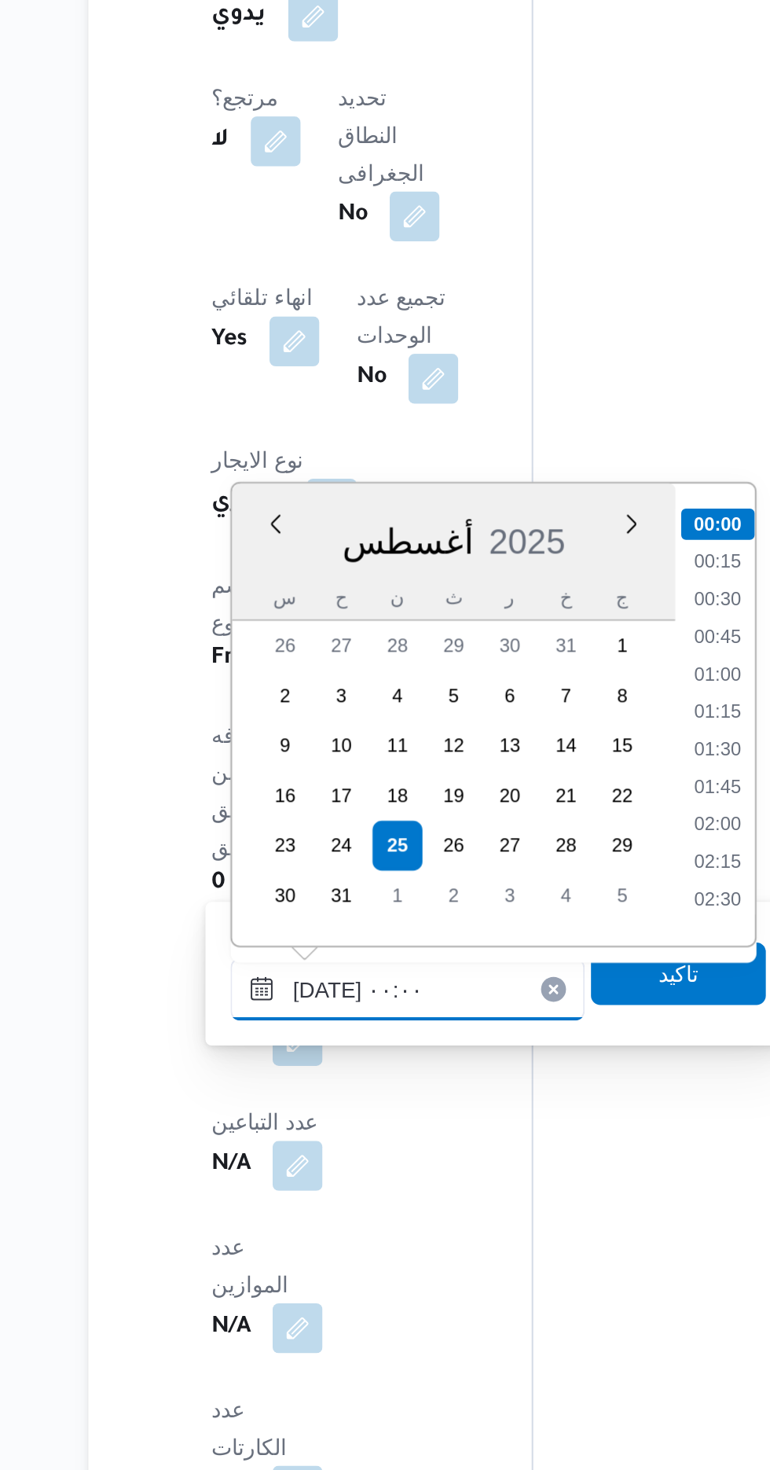
click at [281, 1236] on input "[DATE] ٠٠:٠٠" at bounding box center [365, 1227] width 178 height 31
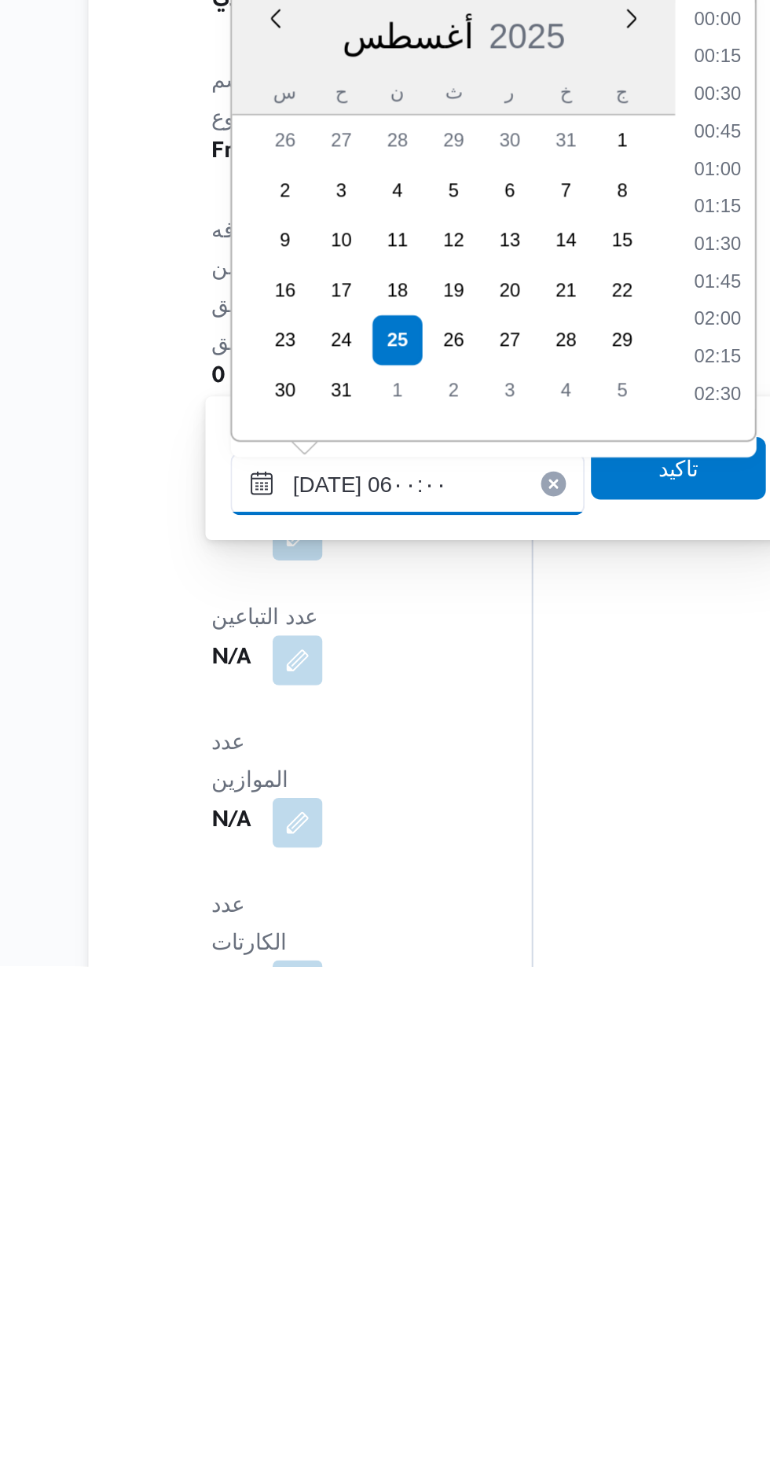
scroll to position [263, 0]
click at [527, 1186] on li "06:00" at bounding box center [521, 1183] width 37 height 16
type input "[DATE] ٠٦:٠٠"
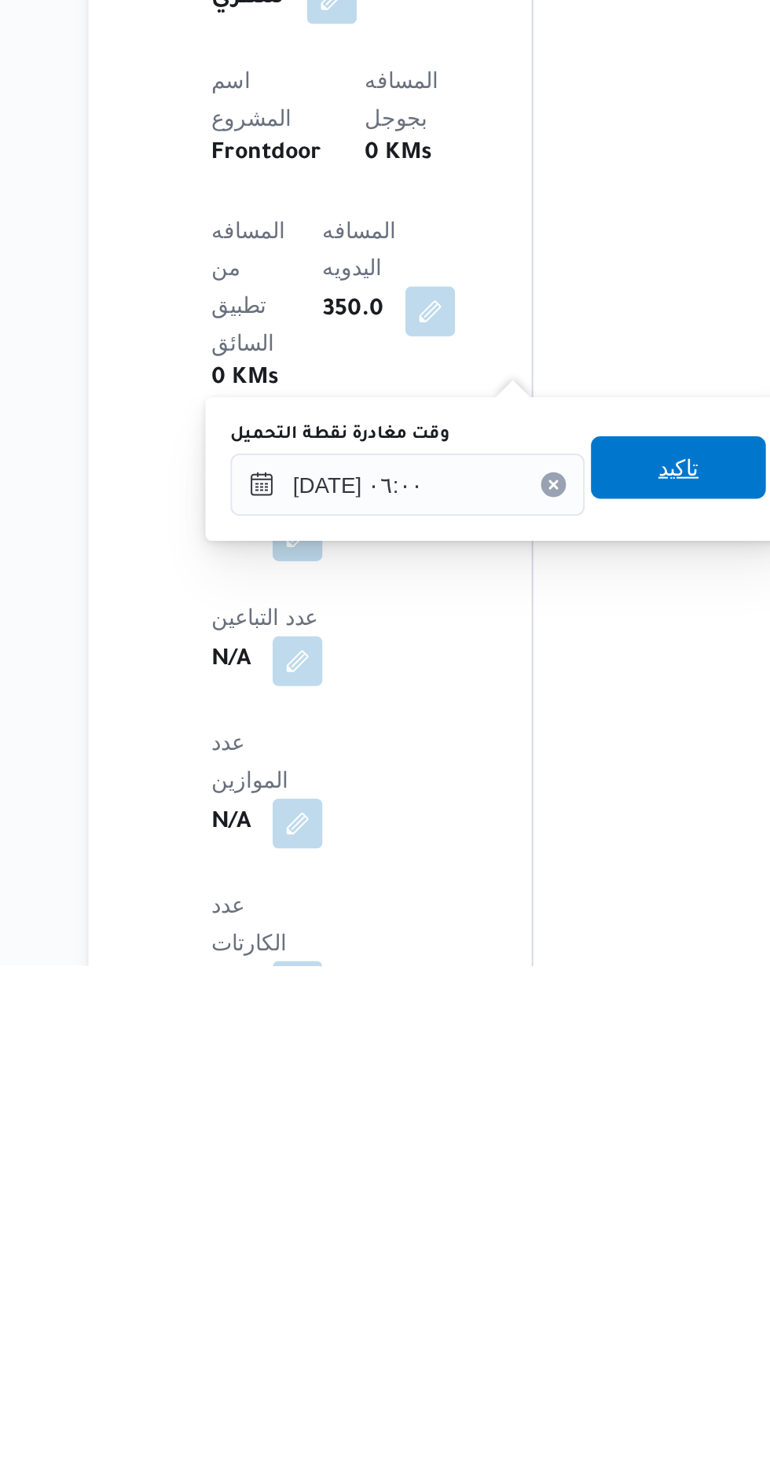
click at [507, 1219] on span "تاكيد" at bounding box center [501, 1219] width 20 height 19
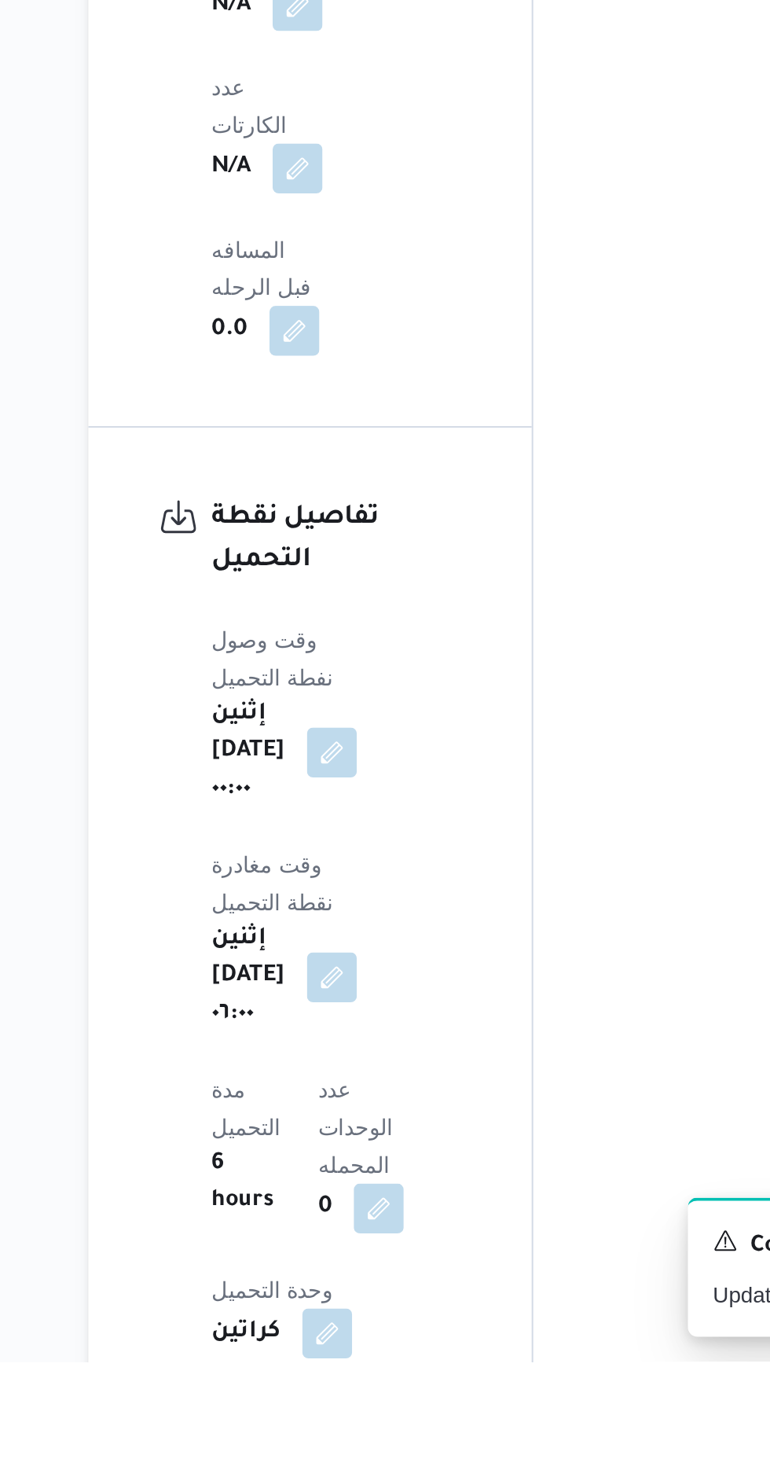
scroll to position [1181, 0]
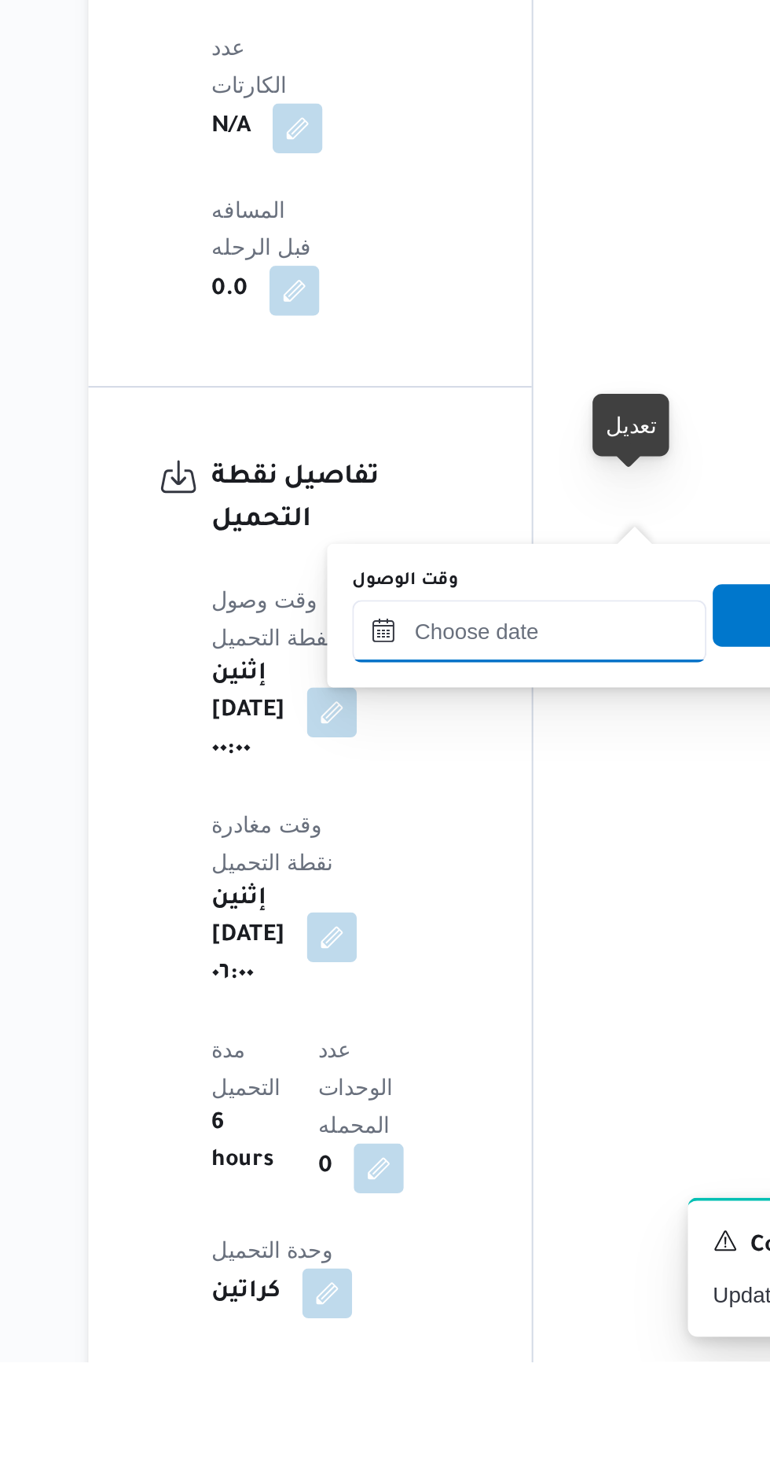
click at [432, 1105] on input "وقت الوصول" at bounding box center [426, 1102] width 178 height 31
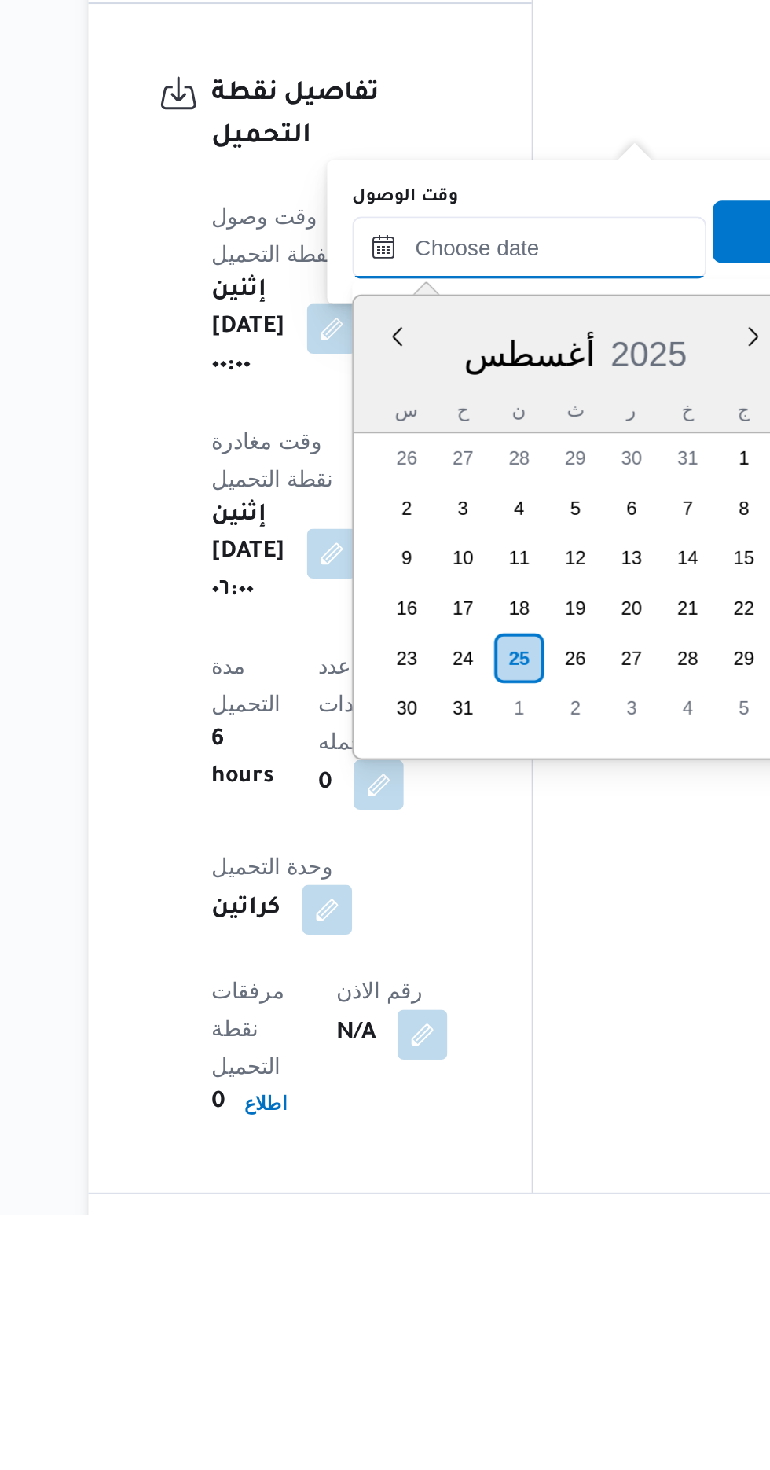
scroll to position [1300, 0]
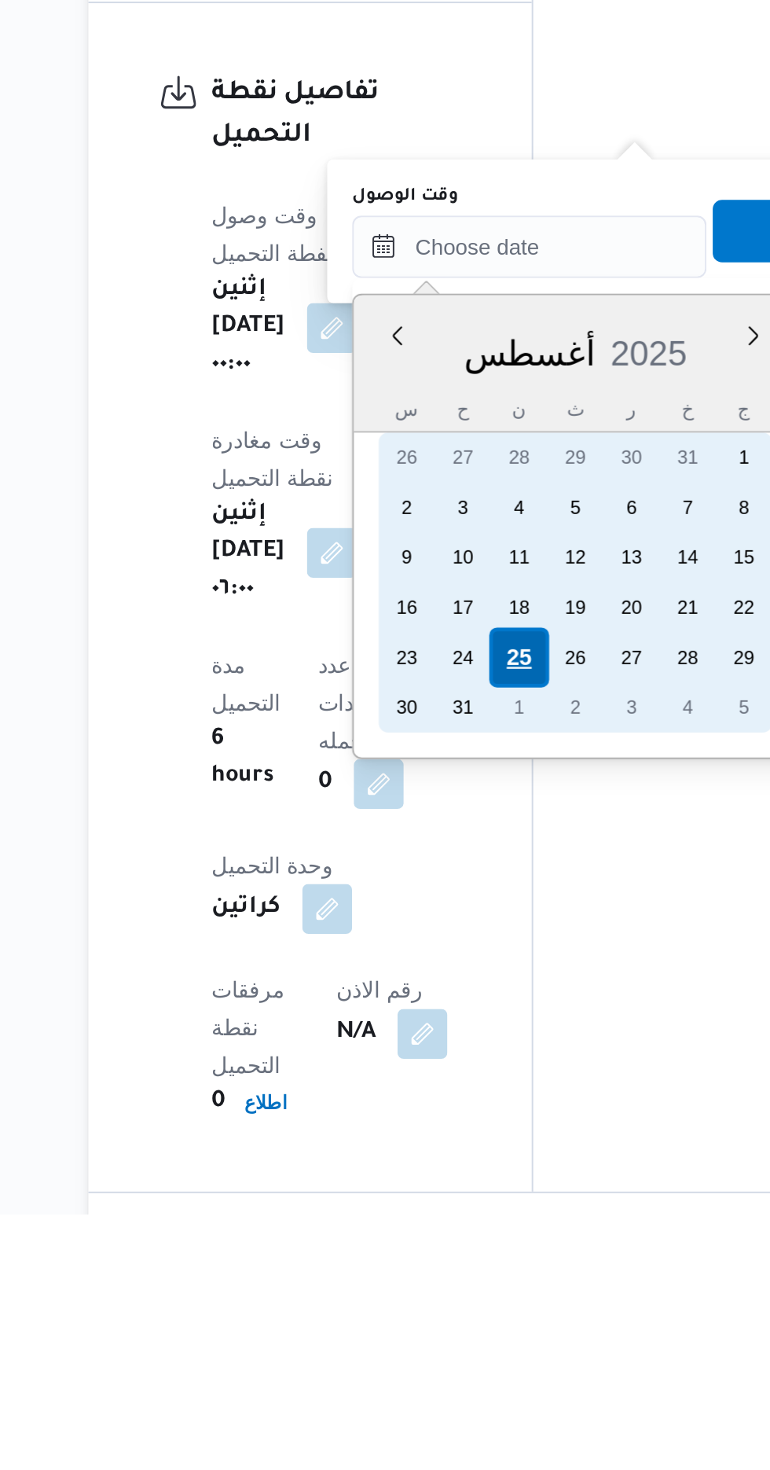
click at [423, 1195] on div "25" at bounding box center [421, 1190] width 30 height 30
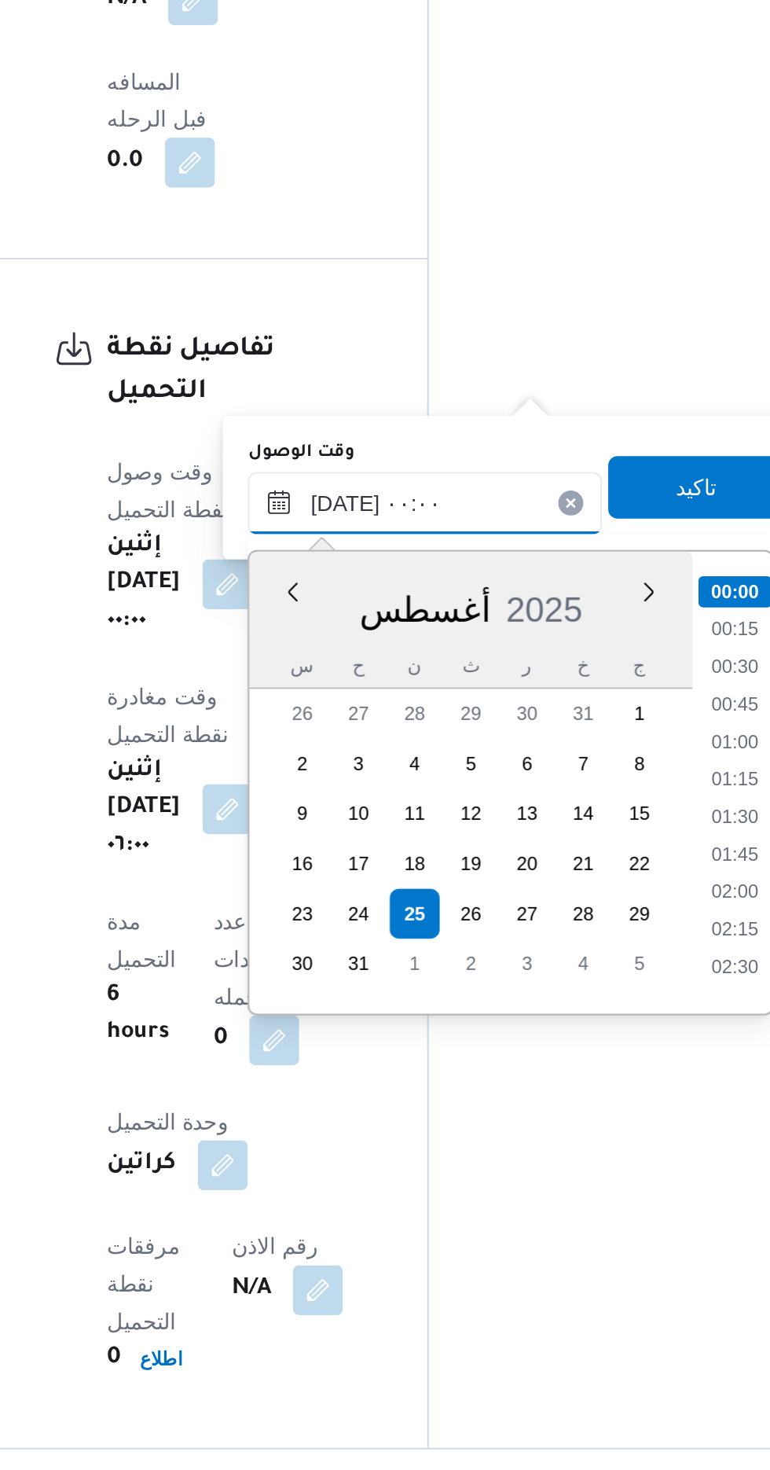
click at [357, 986] on input "[DATE] ٠٠:٠٠" at bounding box center [426, 983] width 178 height 31
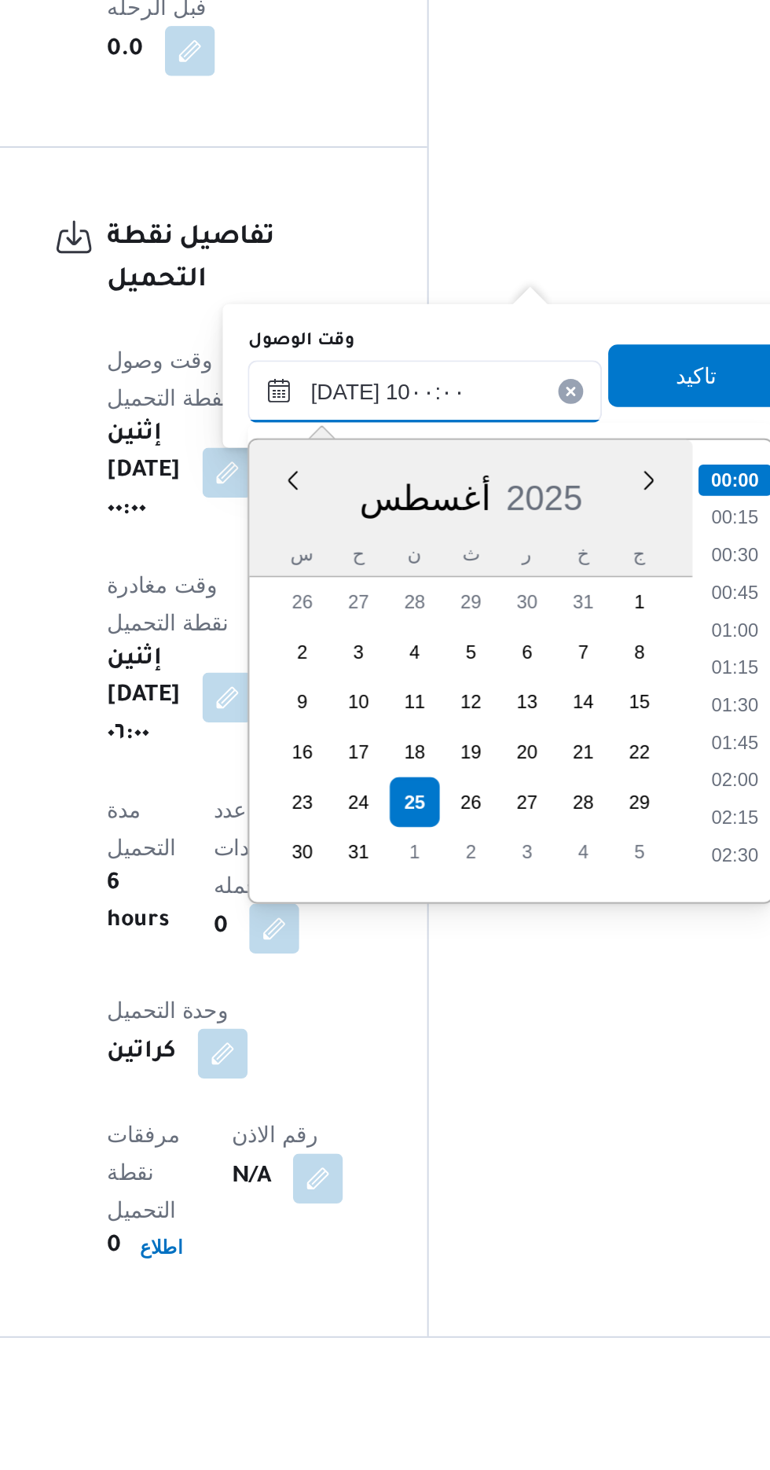
scroll to position [564, 0]
click at [577, 1212] on li "10:00" at bounding box center [582, 1219] width 37 height 16
type input "[DATE] ١٠:٠٠"
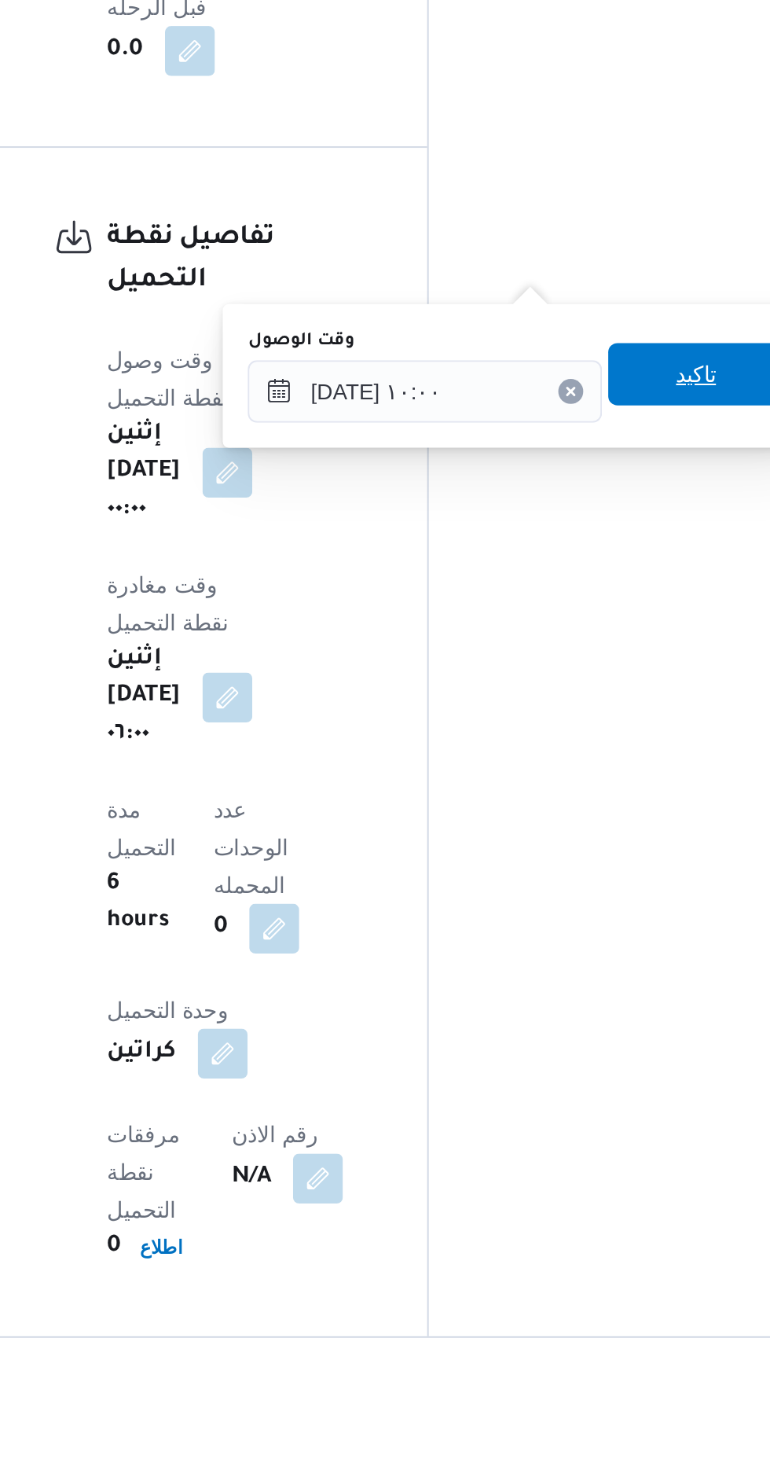
click at [565, 980] on span "تاكيد" at bounding box center [563, 974] width 88 height 31
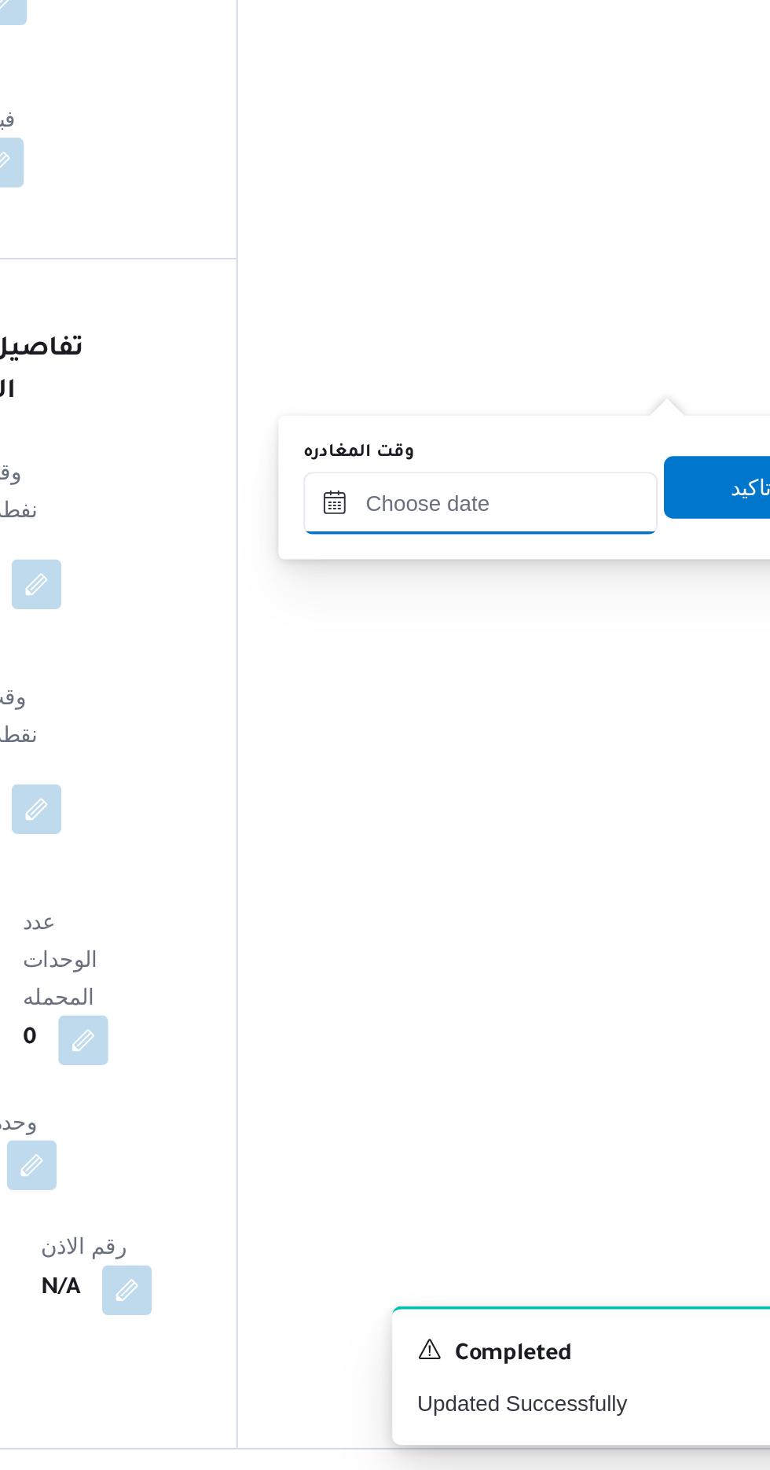
click at [583, 987] on input "وقت المغادره" at bounding box center [551, 983] width 178 height 31
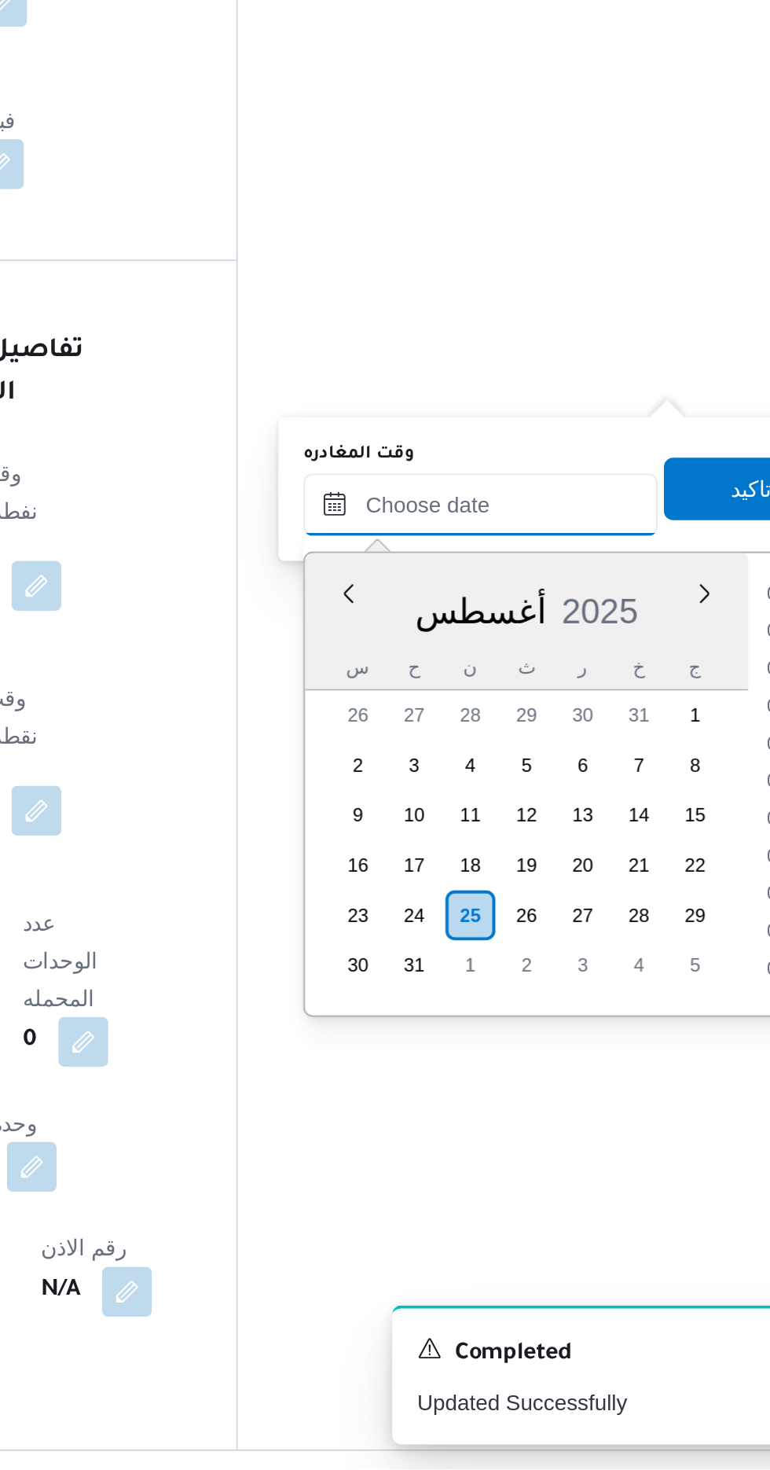
scroll to position [0, 0]
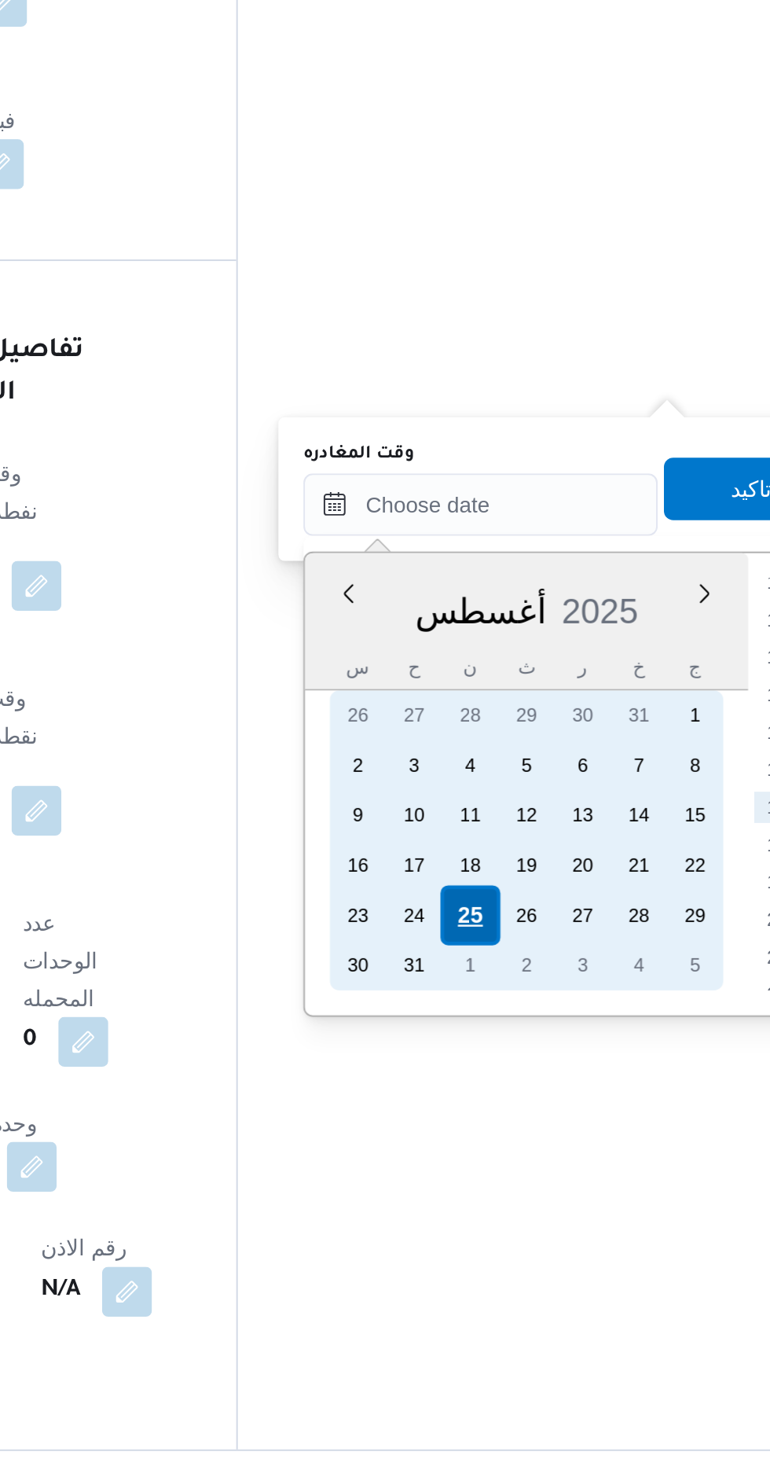
click at [546, 1188] on div "25" at bounding box center [546, 1191] width 30 height 30
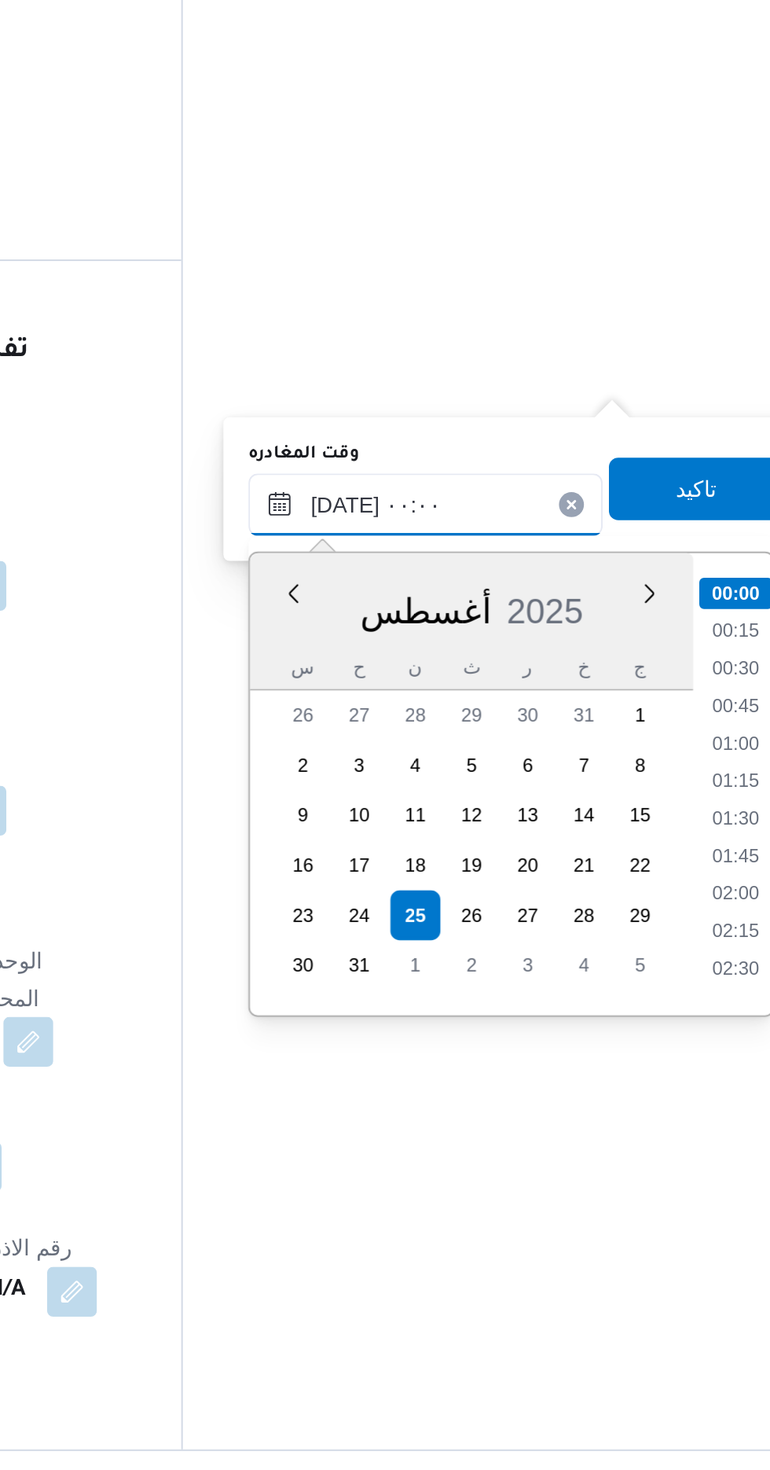
click at [476, 978] on input "[DATE] ٠٠:٠٠" at bounding box center [551, 984] width 178 height 31
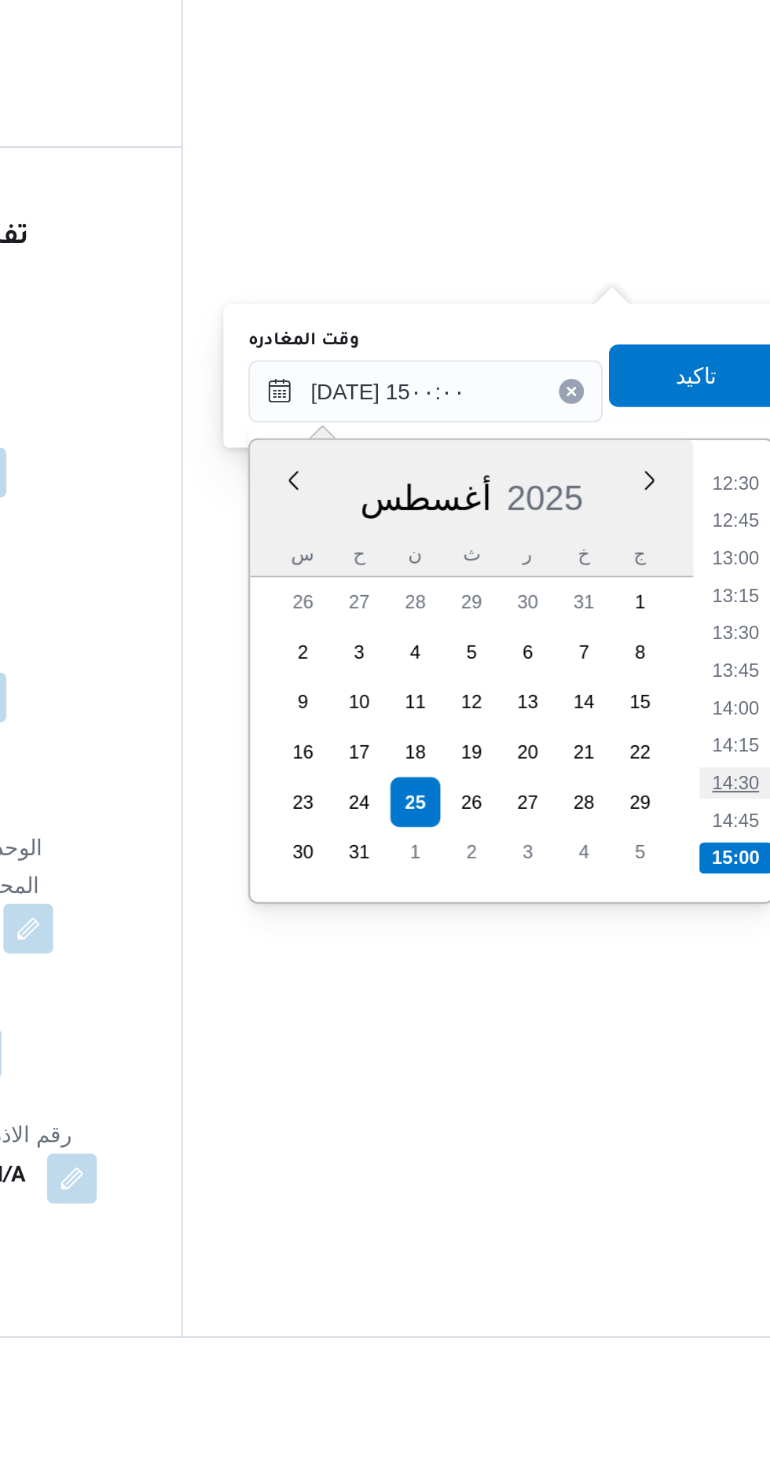
click at [713, 1179] on li "14:30" at bounding box center [707, 1182] width 36 height 16
type input "[DATE] ١٤:٣٠"
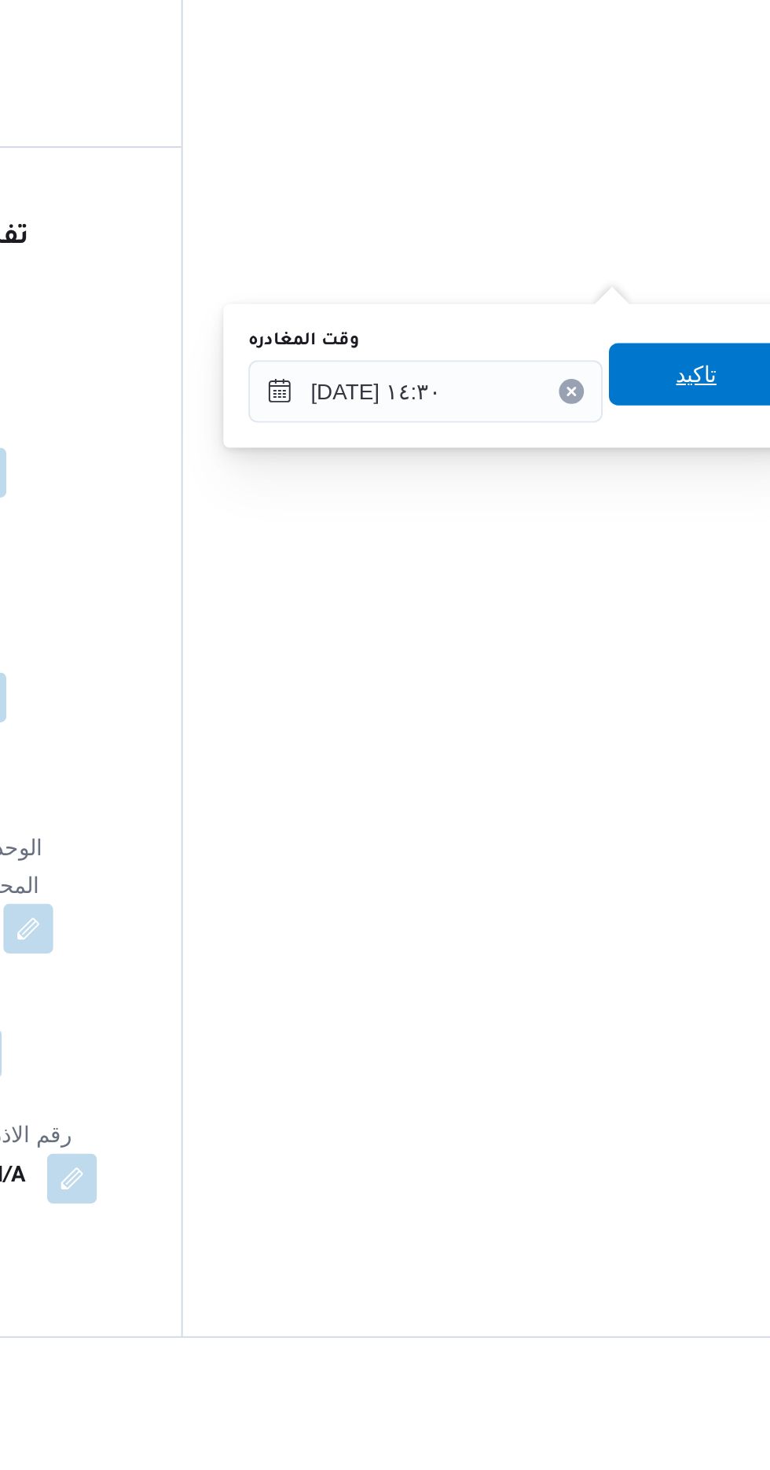
click at [690, 976] on span "تاكيد" at bounding box center [687, 975] width 88 height 31
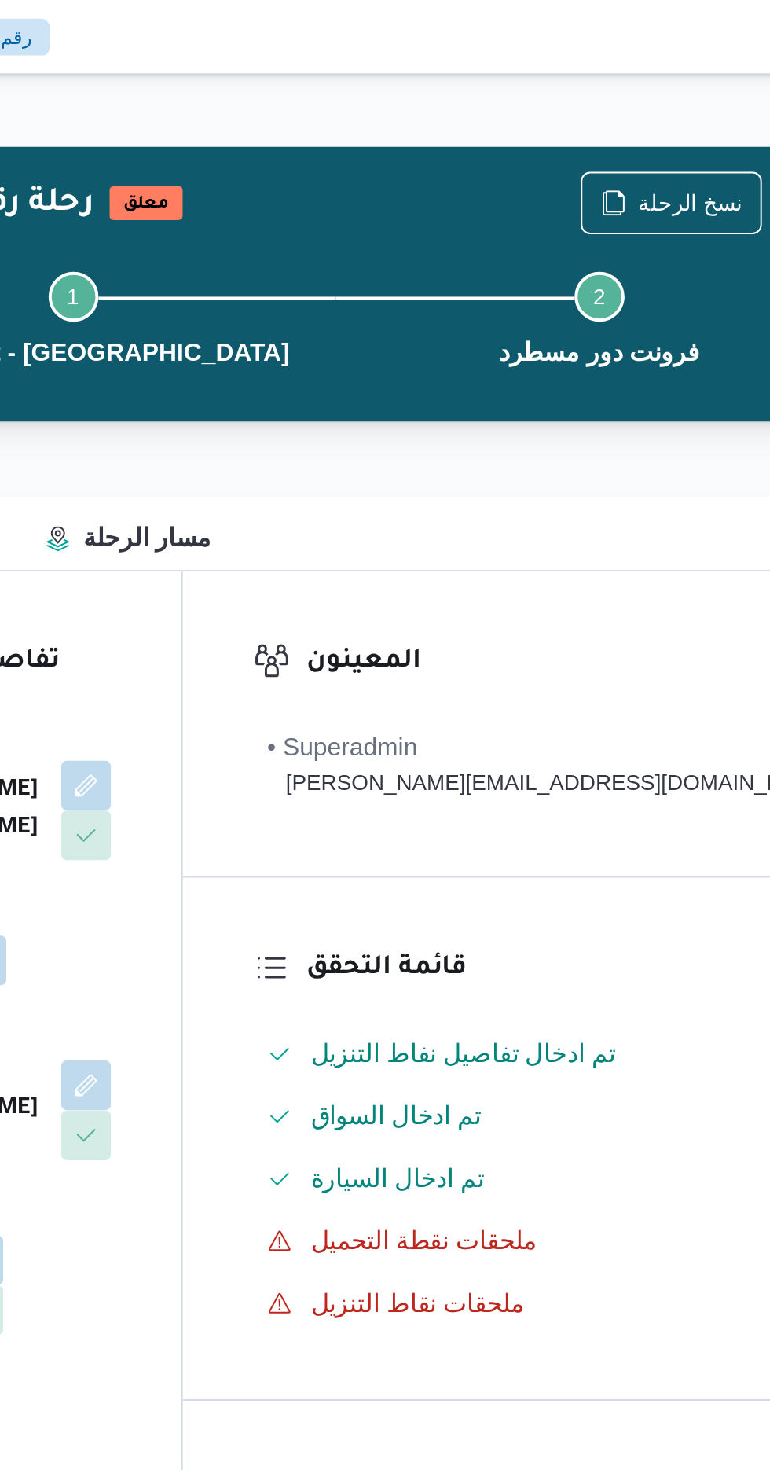
click at [739, 97] on button "Actions" at bounding box center [754, 101] width 31 height 31
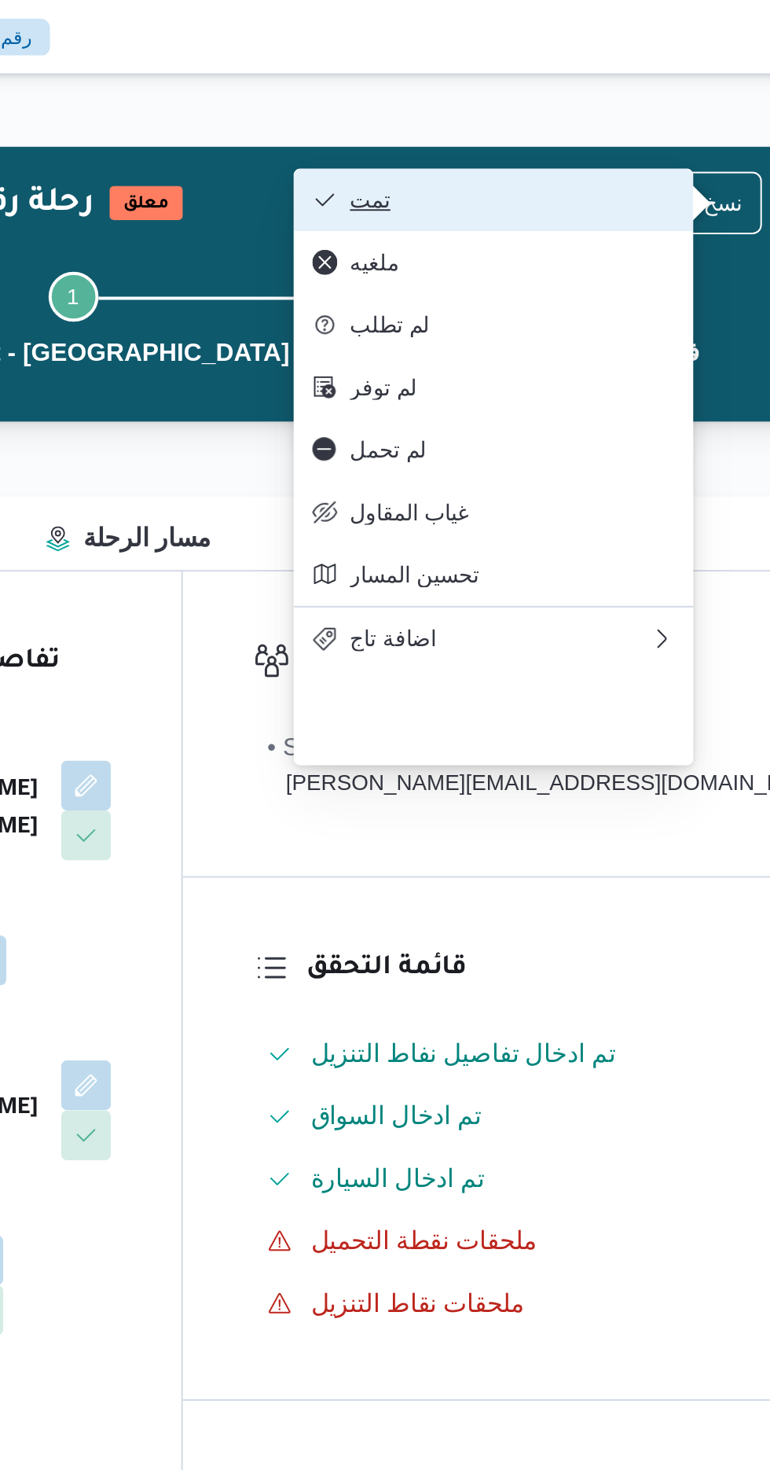
click at [647, 99] on span "تمت" at bounding box center [595, 100] width 164 height 13
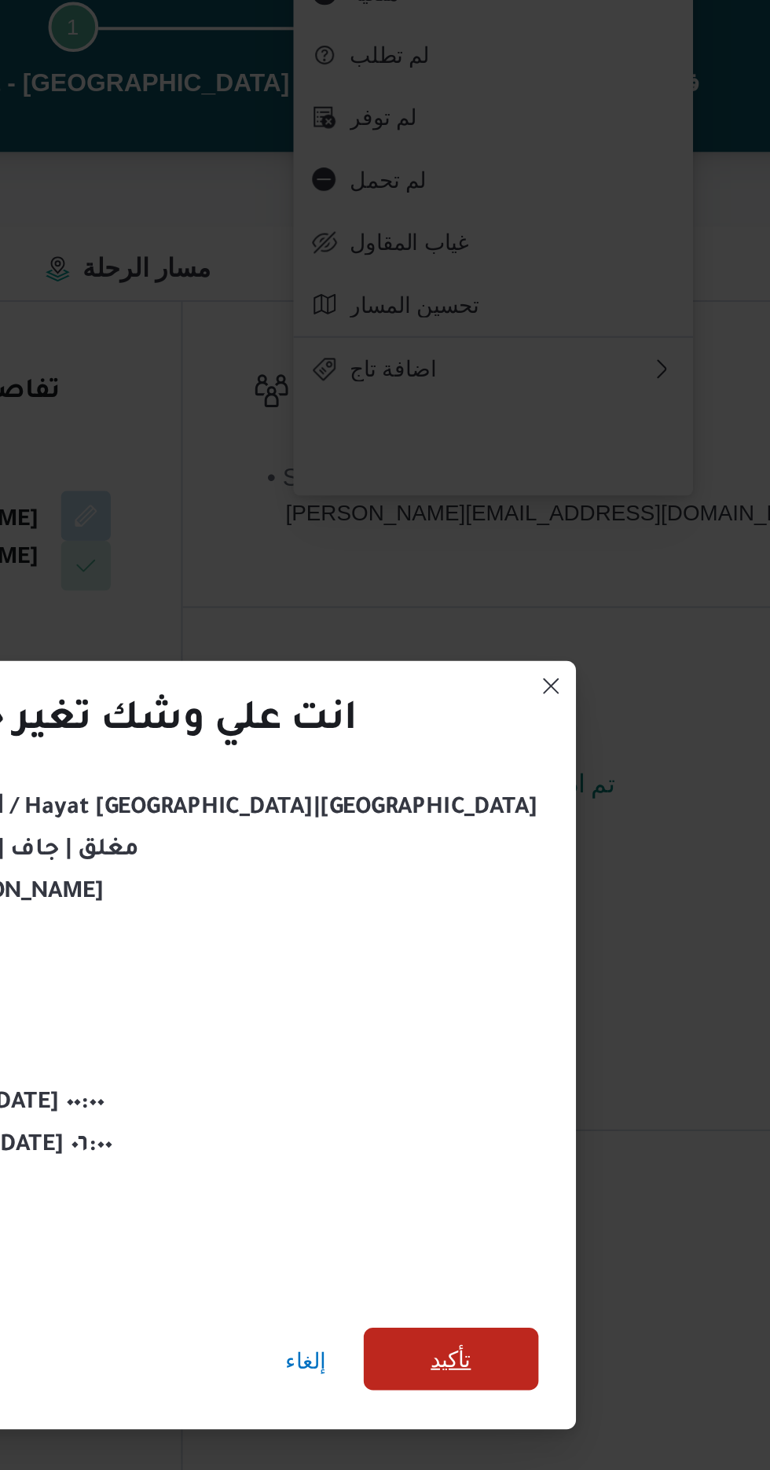
click at [520, 824] on span "تأكيد" at bounding box center [564, 819] width 88 height 31
